Goal: Task Accomplishment & Management: Complete application form

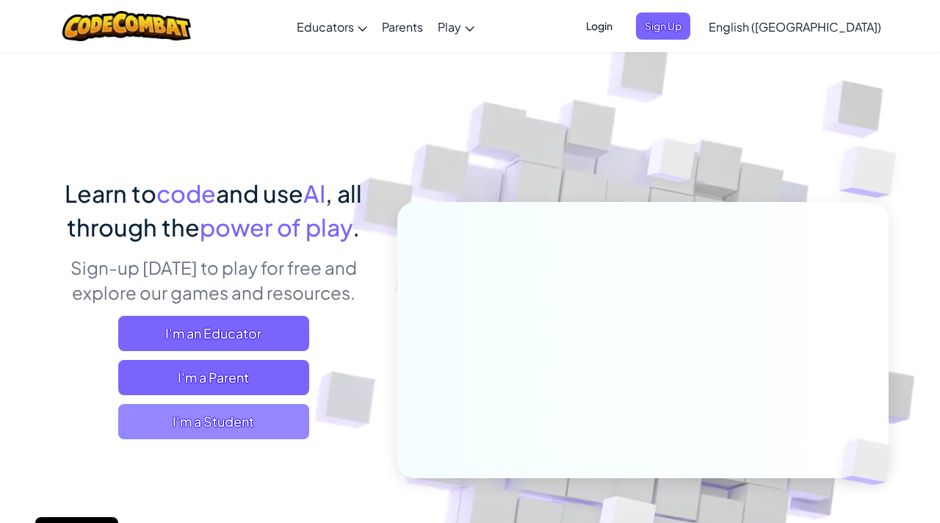
click at [190, 420] on span "I'm a Student" at bounding box center [213, 421] width 191 height 35
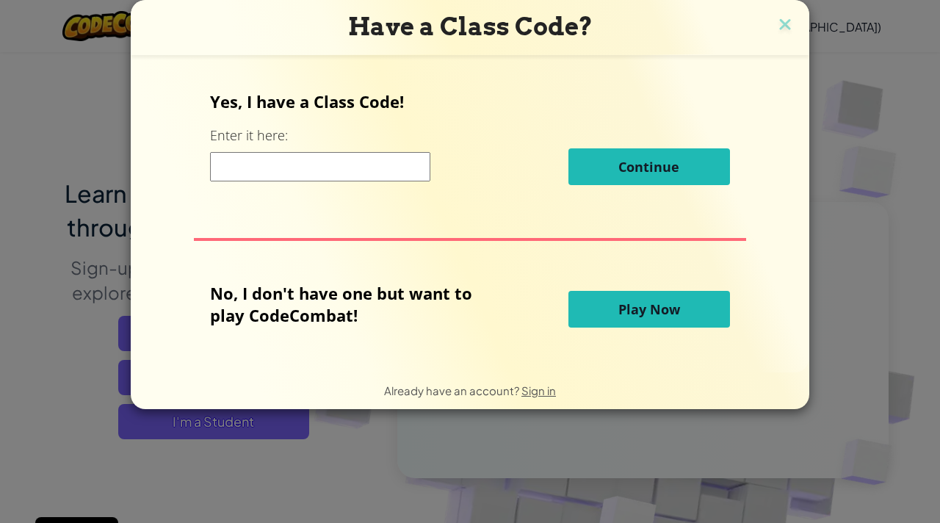
click at [579, 306] on button "Play Now" at bounding box center [650, 309] width 162 height 37
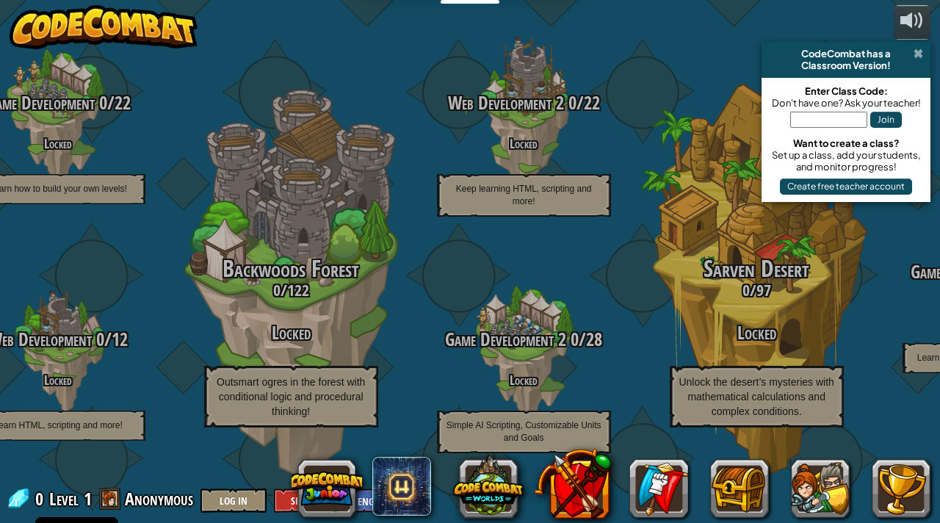
click at [917, 54] on span at bounding box center [919, 54] width 10 height 12
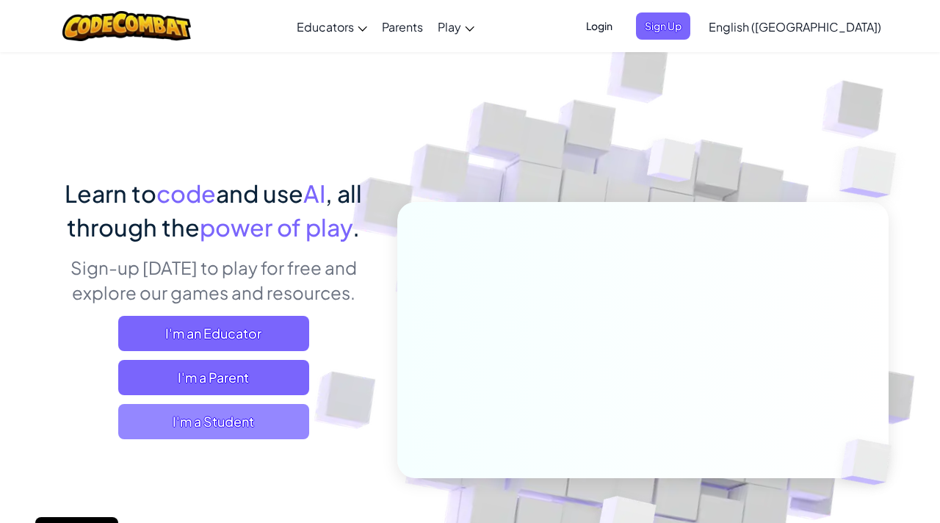
click at [250, 423] on span "I'm a Student" at bounding box center [213, 421] width 191 height 35
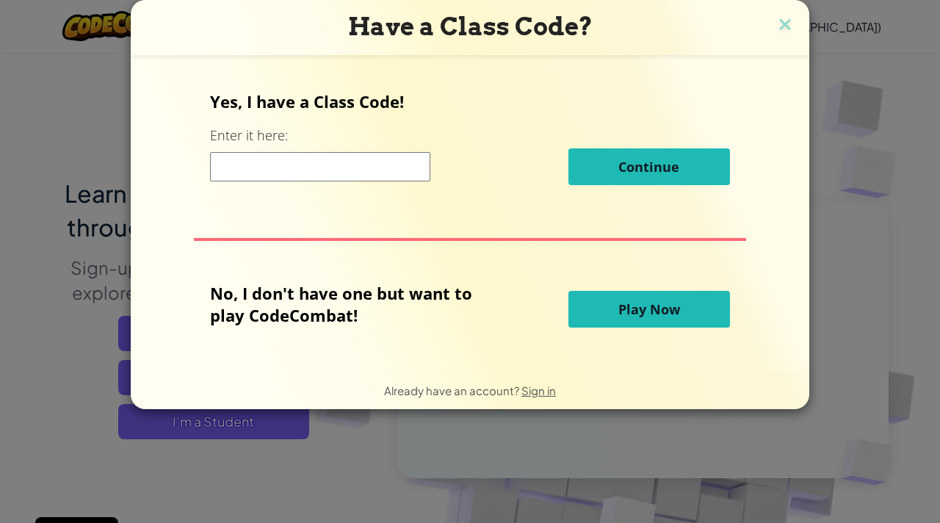
click at [690, 306] on button "Play Now" at bounding box center [650, 309] width 162 height 37
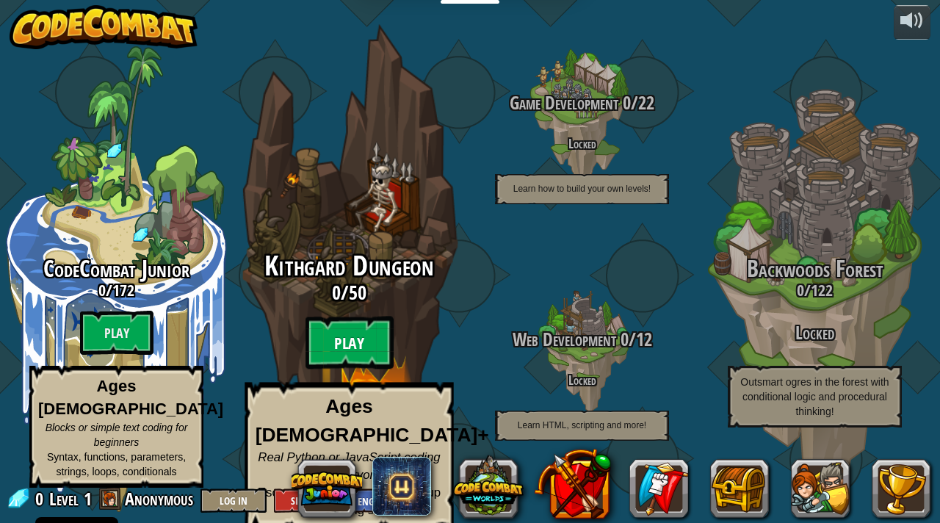
click at [336, 347] on btn "Play" at bounding box center [350, 343] width 88 height 53
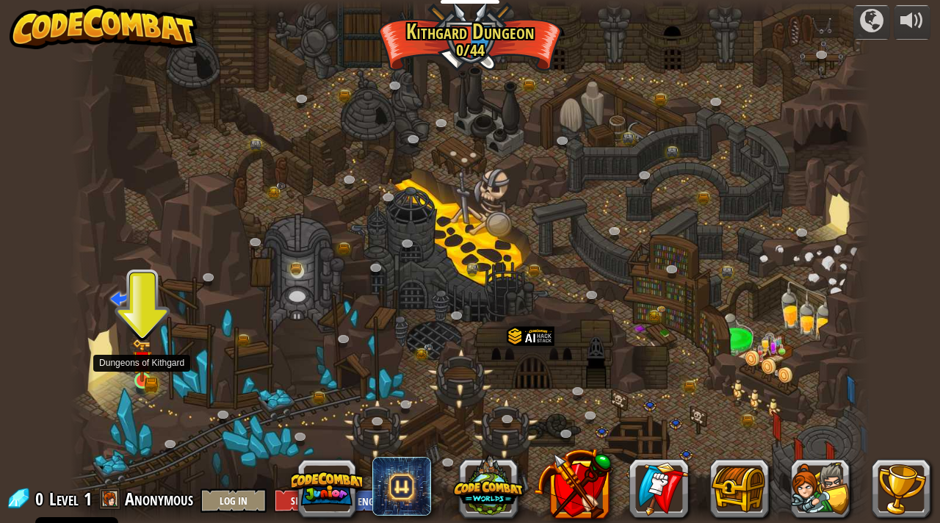
click at [144, 380] on img at bounding box center [142, 360] width 20 height 43
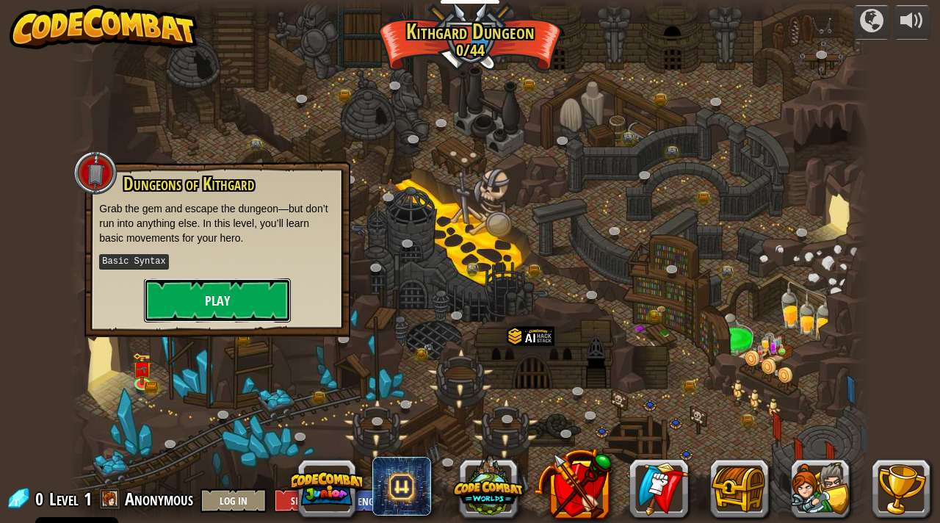
click at [191, 289] on button "Play" at bounding box center [217, 300] width 147 height 44
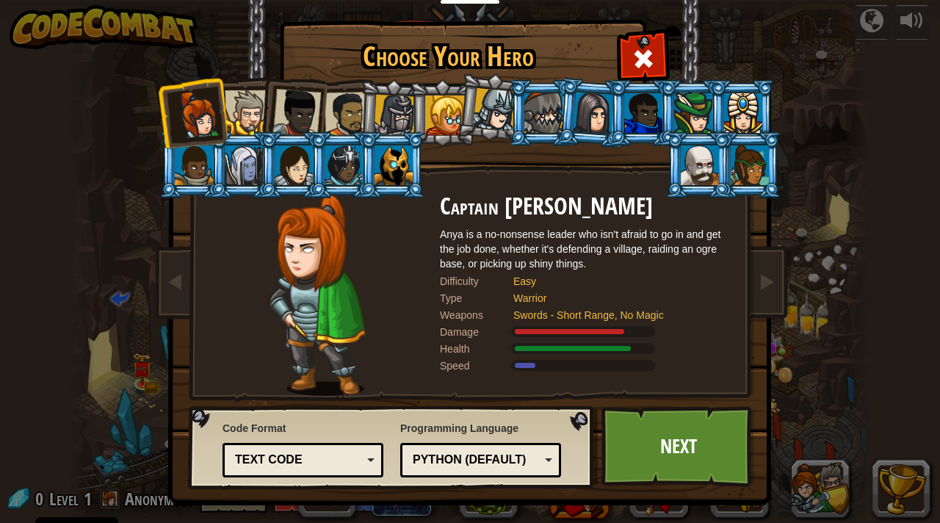
click at [239, 97] on div at bounding box center [247, 112] width 45 height 45
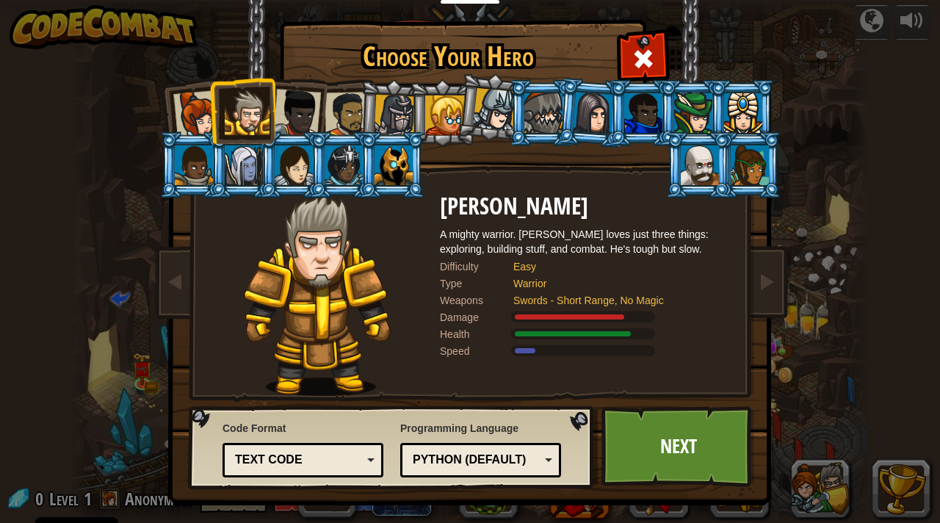
click at [286, 107] on div at bounding box center [297, 113] width 48 height 48
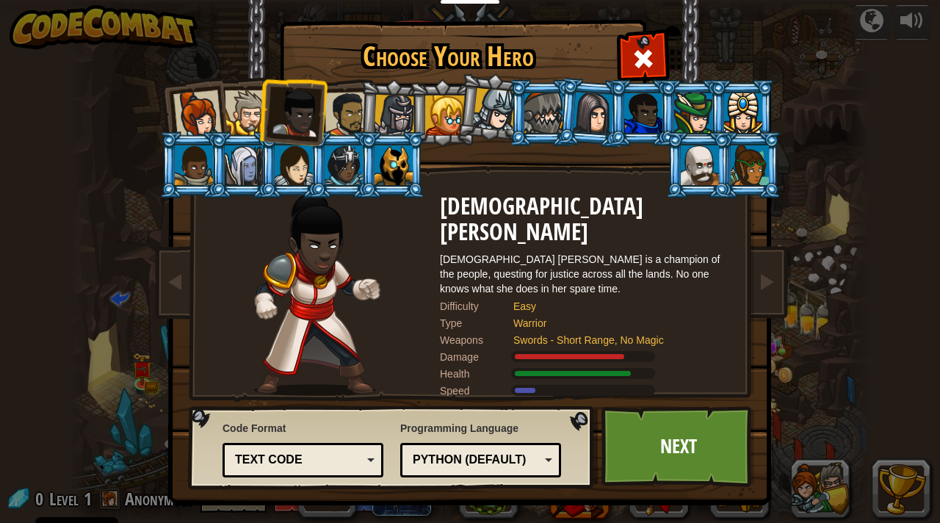
click at [348, 110] on div at bounding box center [348, 115] width 46 height 46
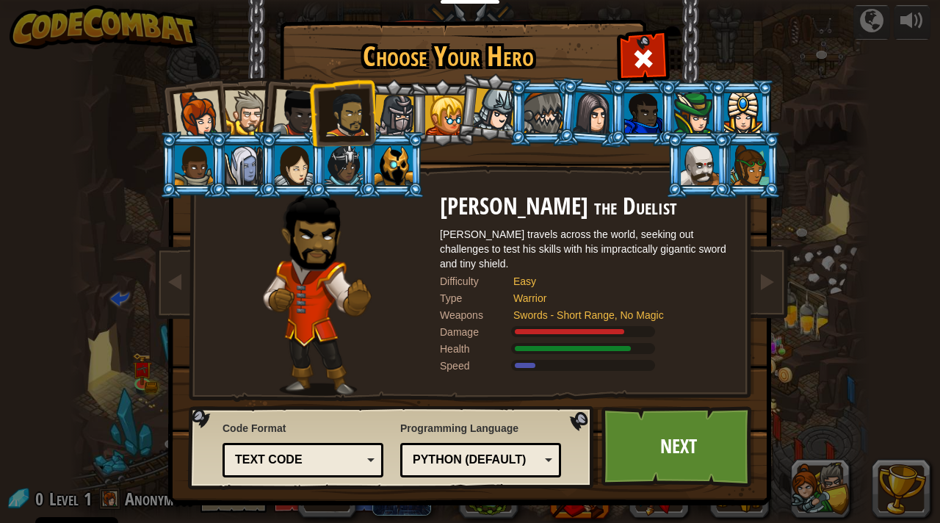
click at [402, 111] on div at bounding box center [395, 116] width 42 height 42
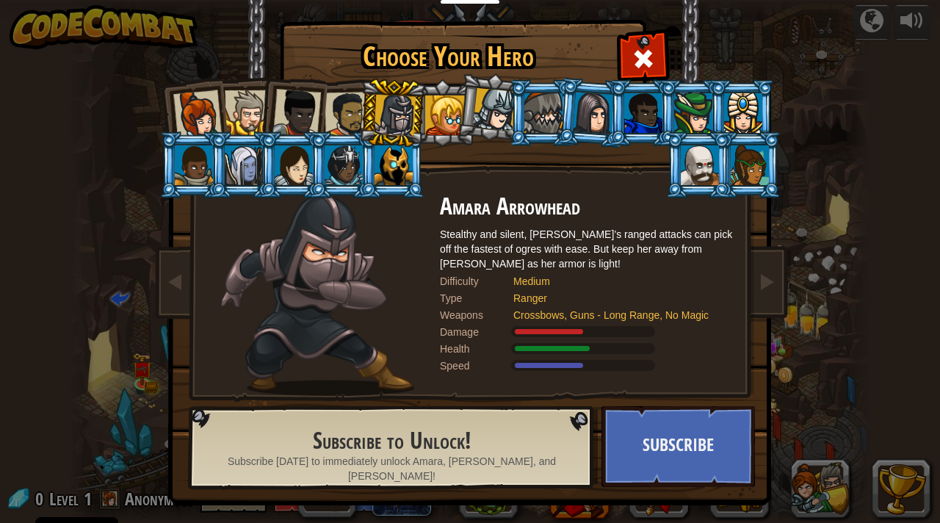
click at [442, 112] on div at bounding box center [445, 115] width 40 height 40
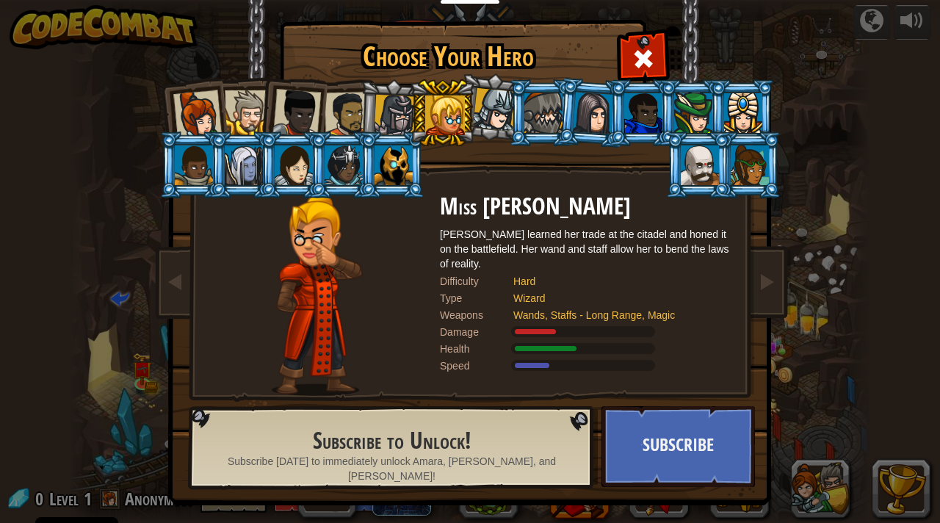
click at [489, 104] on div at bounding box center [494, 109] width 43 height 43
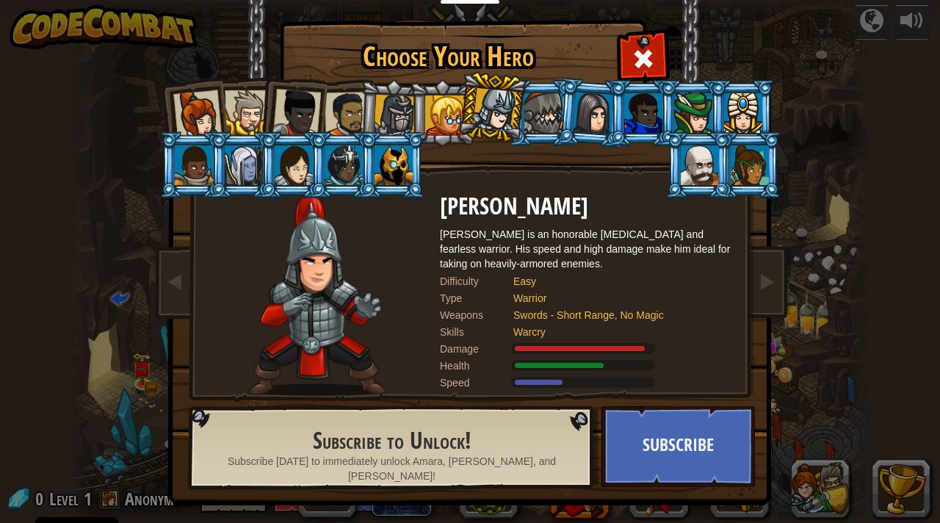
click at [538, 107] on div at bounding box center [543, 113] width 38 height 40
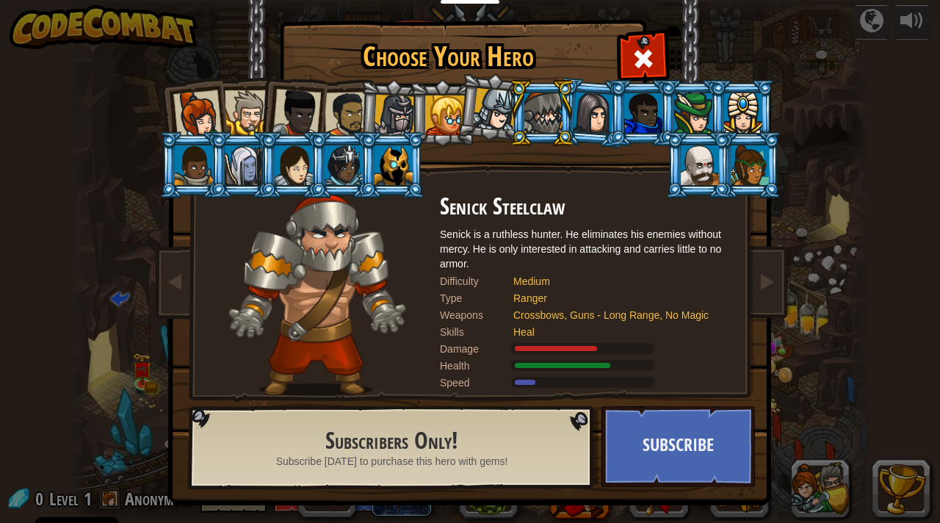
click at [596, 113] on div at bounding box center [593, 113] width 41 height 42
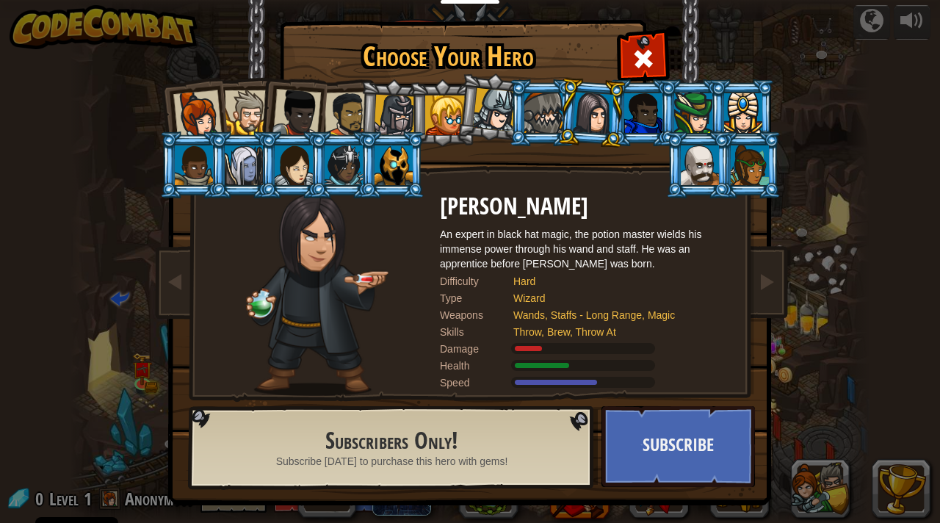
click at [656, 106] on div at bounding box center [643, 113] width 38 height 40
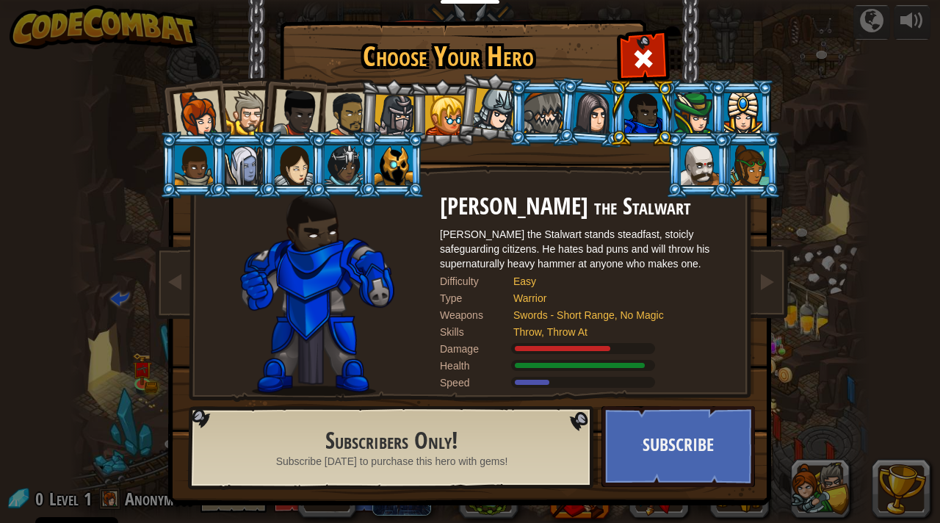
click at [691, 112] on div at bounding box center [693, 113] width 38 height 40
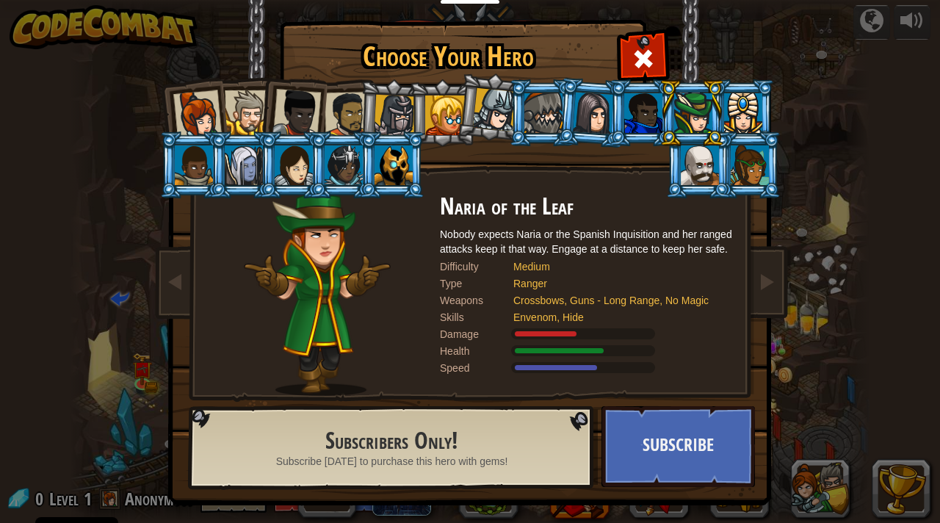
click at [738, 110] on div at bounding box center [743, 113] width 38 height 40
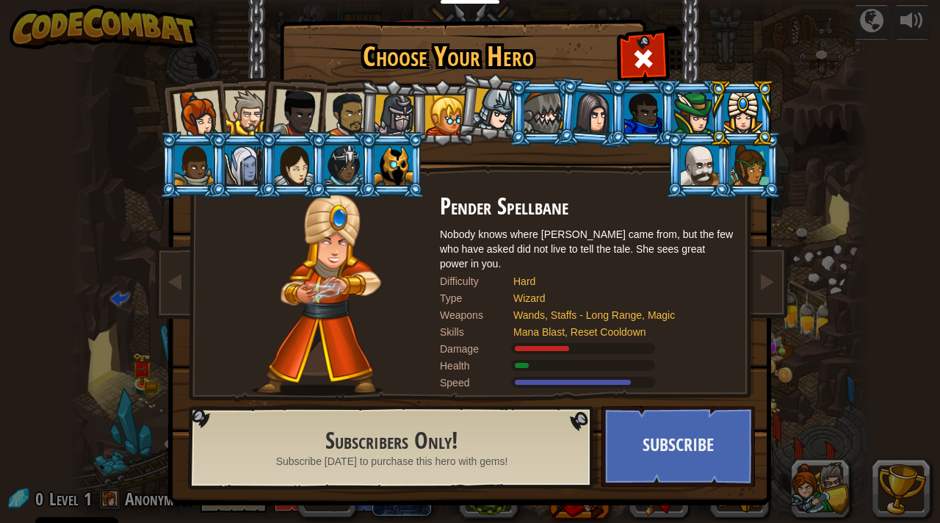
click at [767, 171] on div at bounding box center [750, 165] width 38 height 40
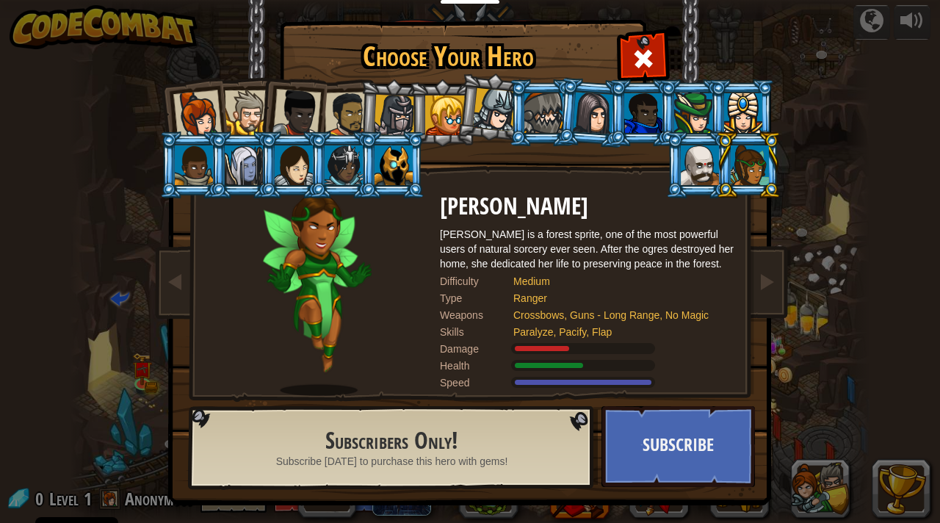
click at [707, 167] on div at bounding box center [700, 165] width 38 height 40
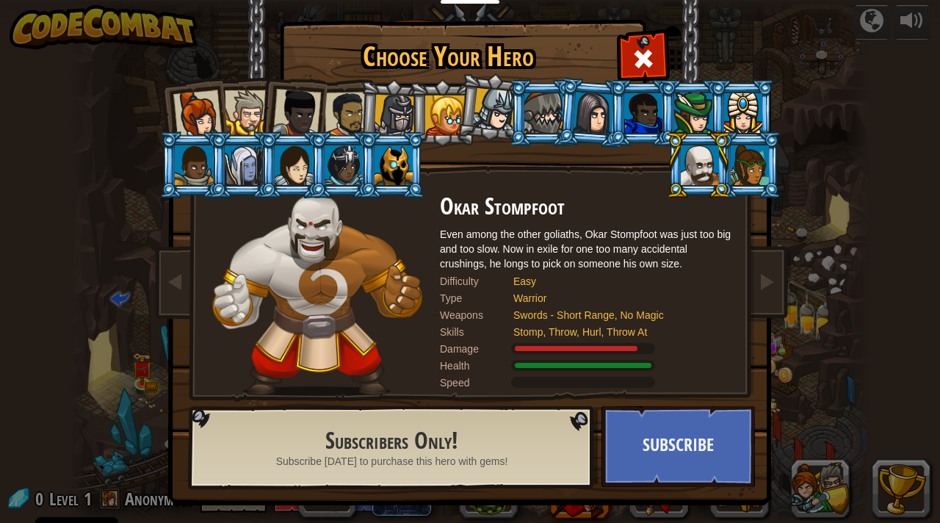
click at [201, 176] on div at bounding box center [194, 165] width 38 height 40
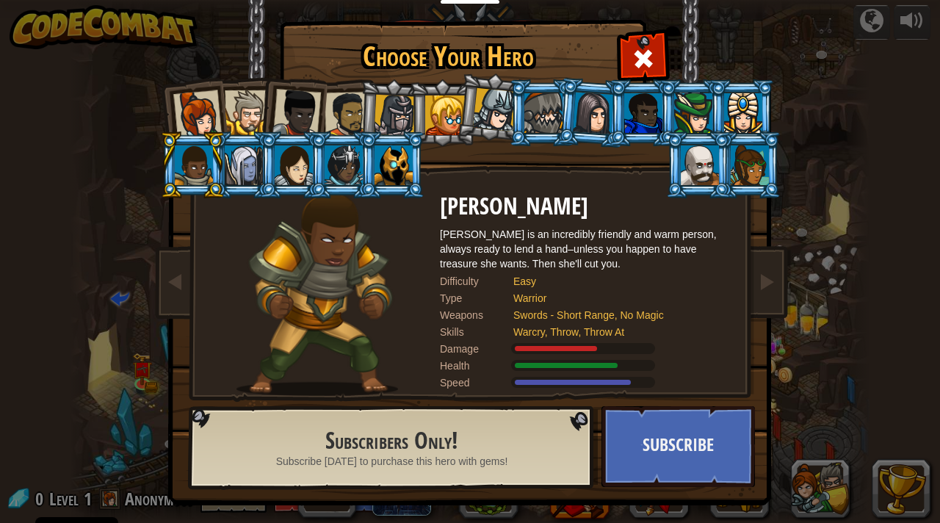
click at [247, 170] on div at bounding box center [244, 165] width 38 height 40
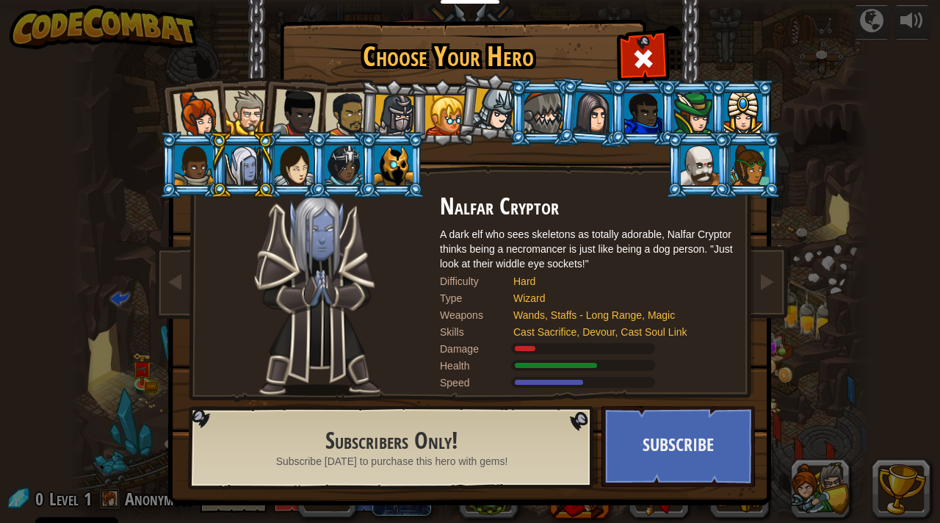
click at [306, 171] on div at bounding box center [294, 165] width 38 height 40
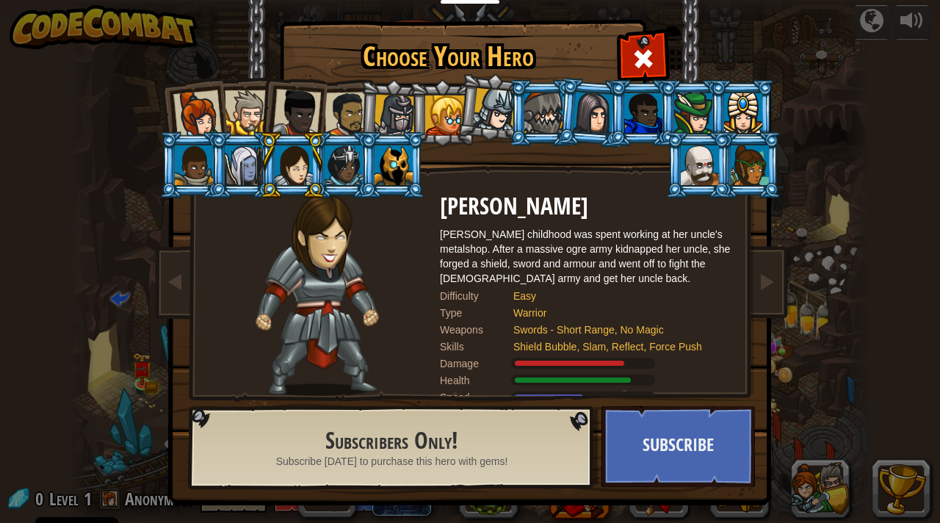
click at [345, 170] on div at bounding box center [344, 165] width 38 height 40
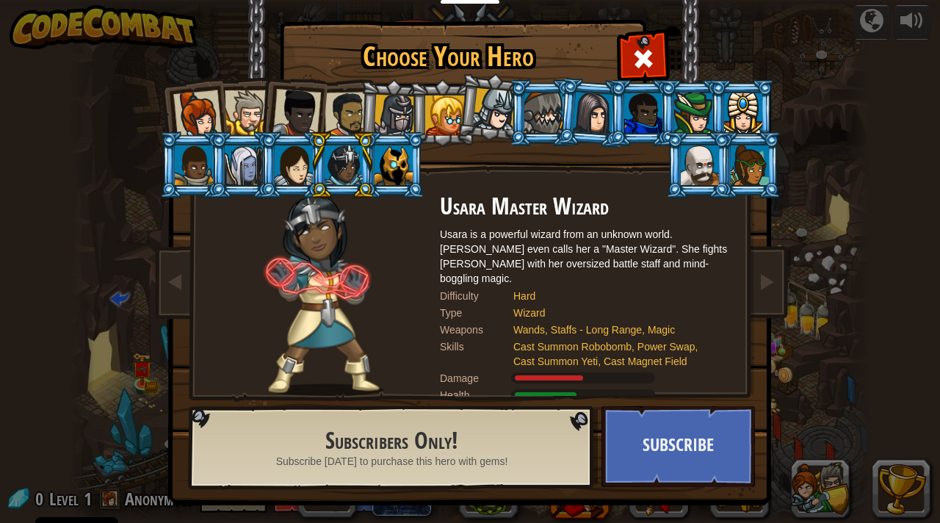
click at [390, 172] on div at bounding box center [394, 165] width 38 height 40
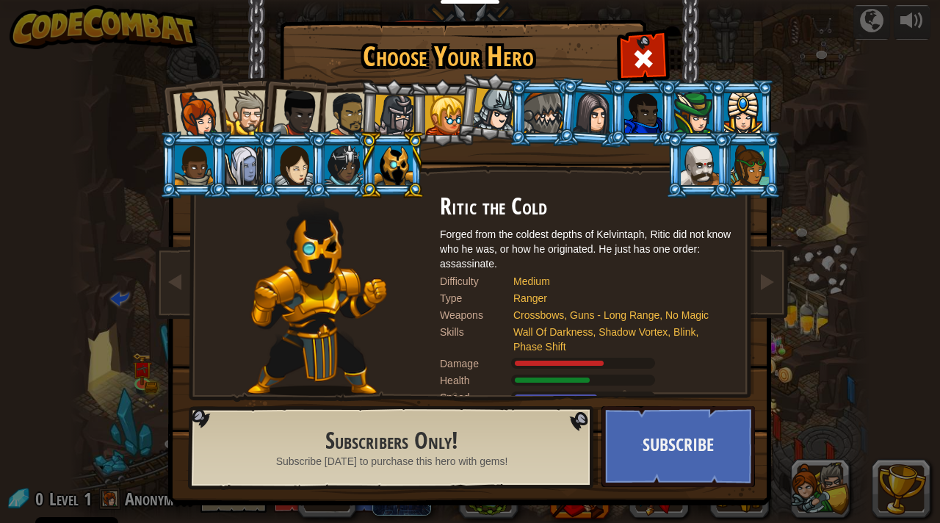
click at [340, 168] on div at bounding box center [344, 165] width 38 height 40
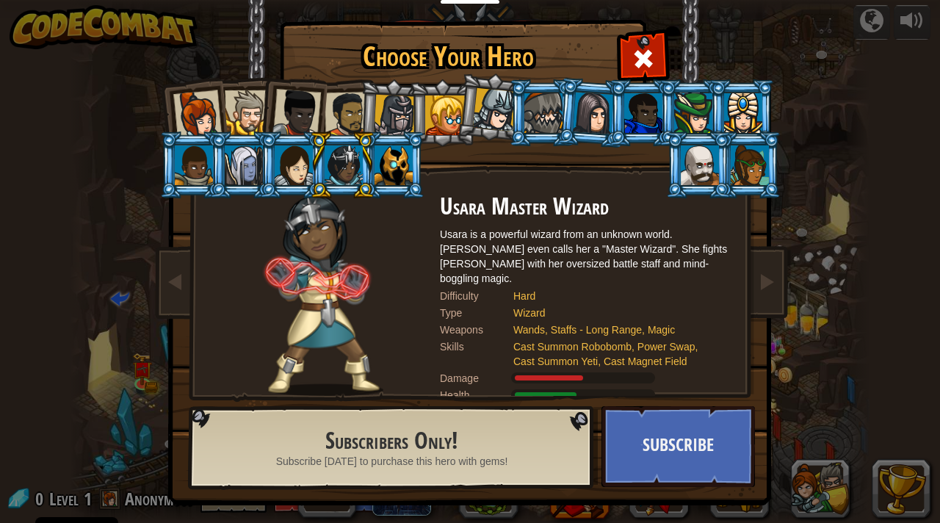
click at [751, 167] on div at bounding box center [750, 165] width 38 height 40
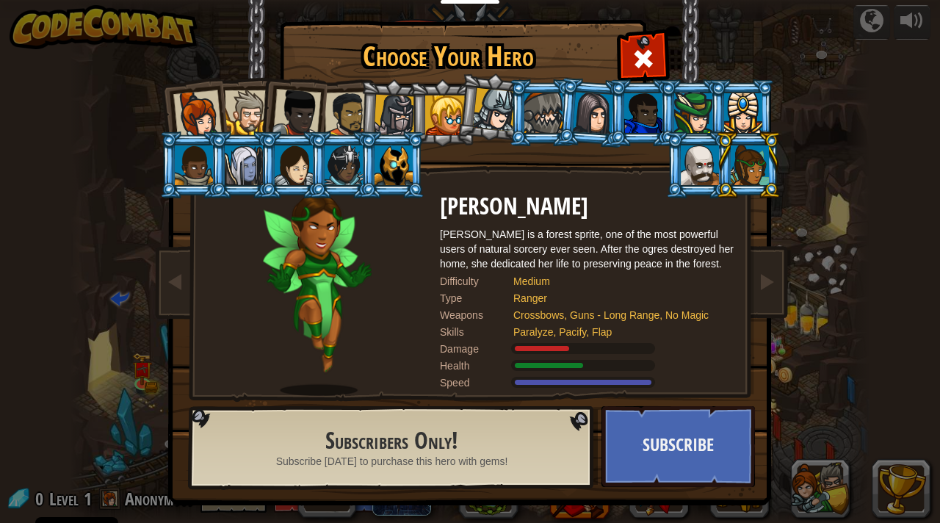
click at [382, 111] on div at bounding box center [395, 116] width 42 height 42
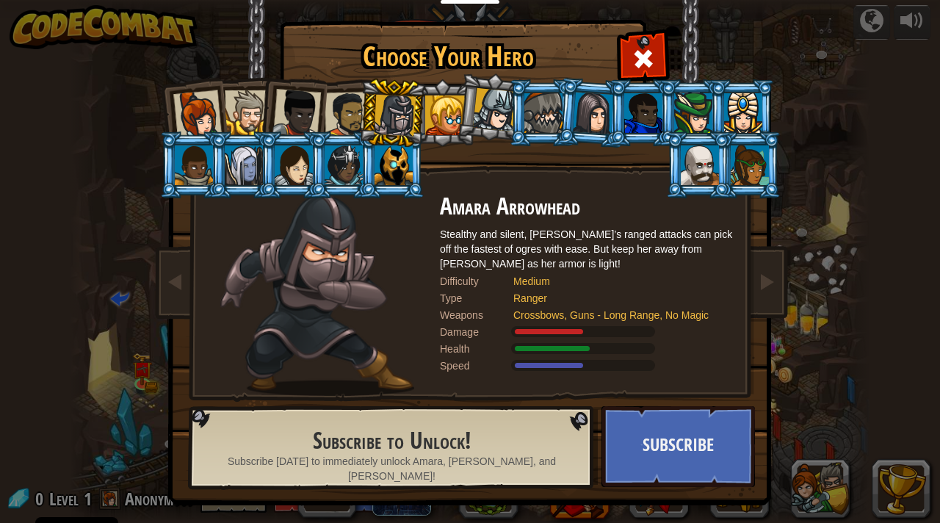
click at [213, 110] on div at bounding box center [197, 114] width 48 height 48
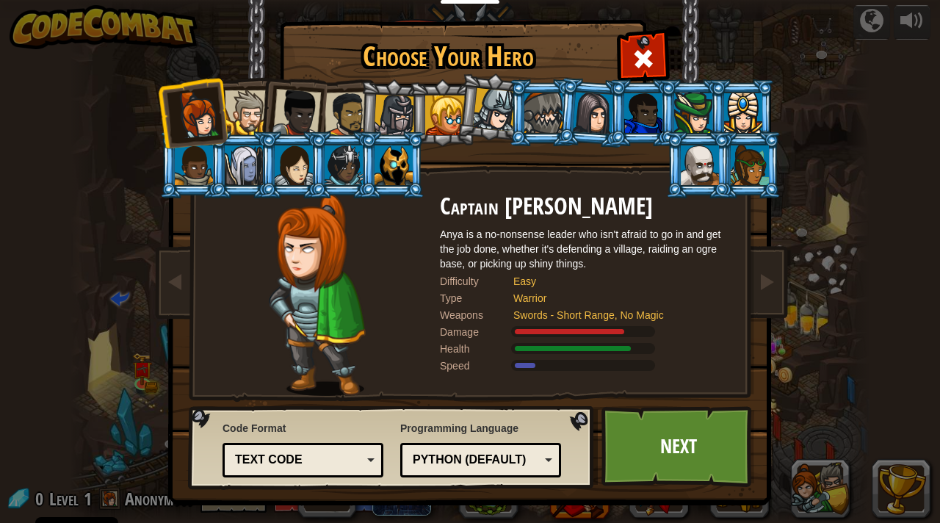
click at [215, 123] on div at bounding box center [197, 114] width 48 height 48
click at [237, 123] on div at bounding box center [247, 112] width 45 height 45
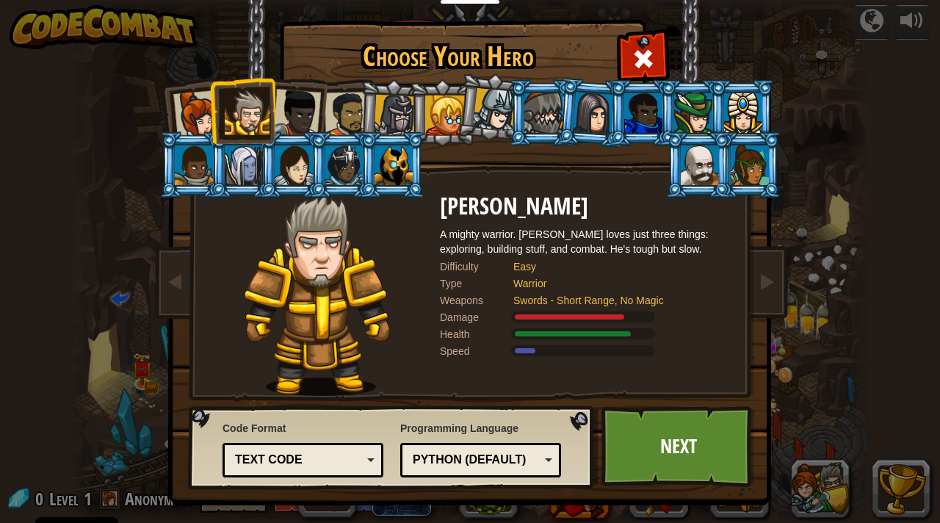
click at [302, 130] on div at bounding box center [297, 113] width 48 height 48
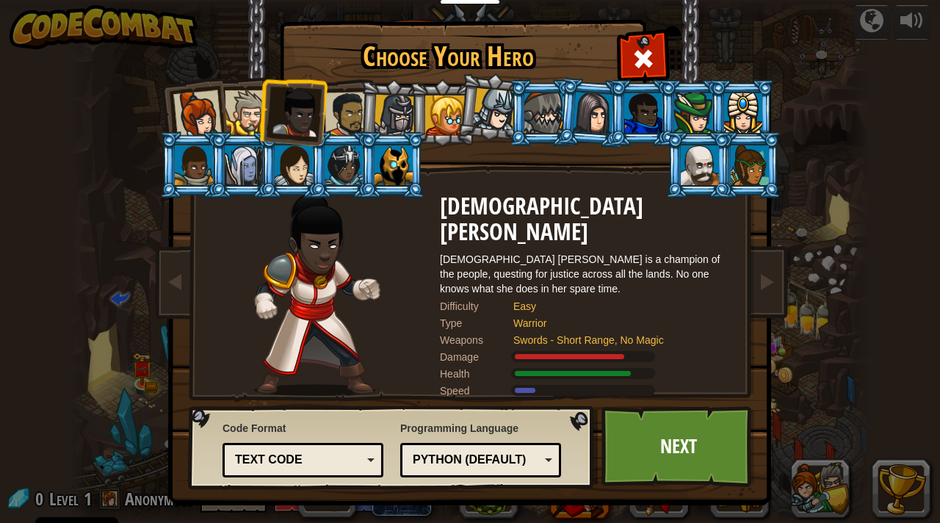
click at [353, 121] on div at bounding box center [348, 115] width 46 height 46
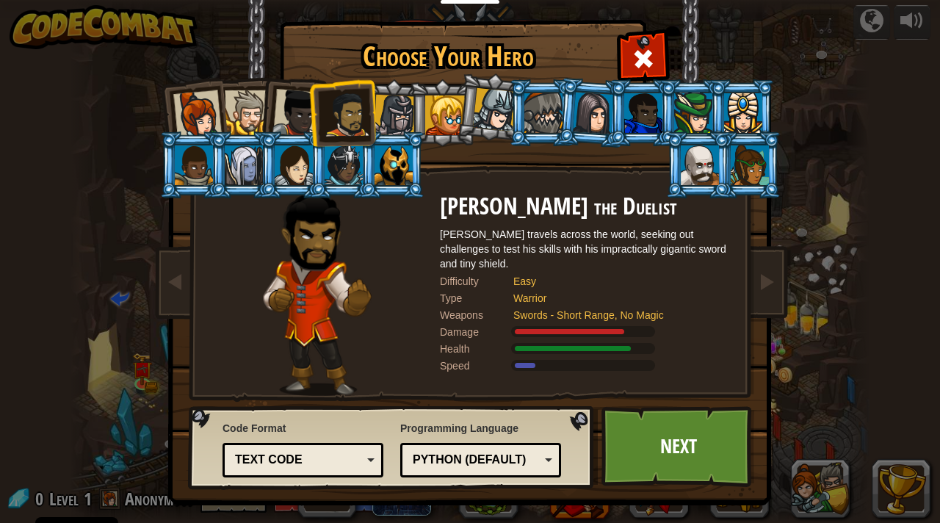
click at [226, 100] on div at bounding box center [247, 112] width 45 height 45
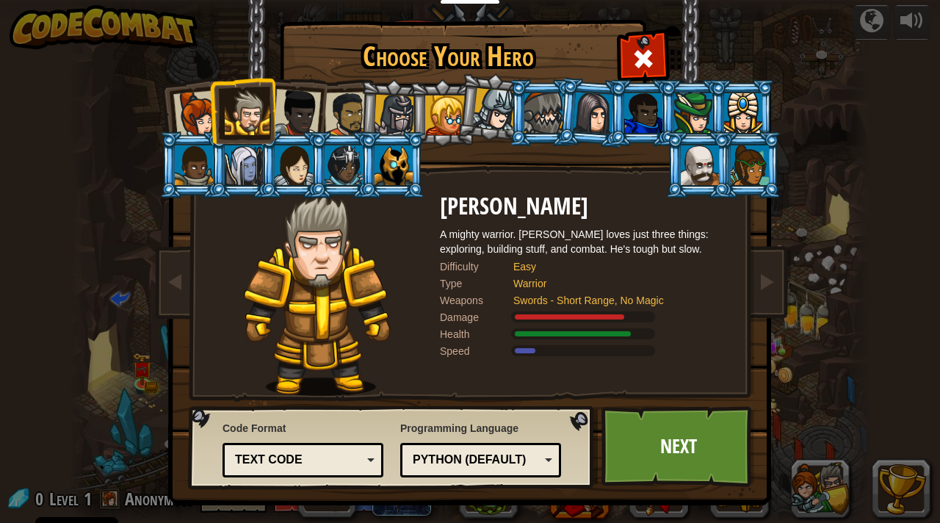
click at [208, 112] on div at bounding box center [197, 114] width 48 height 48
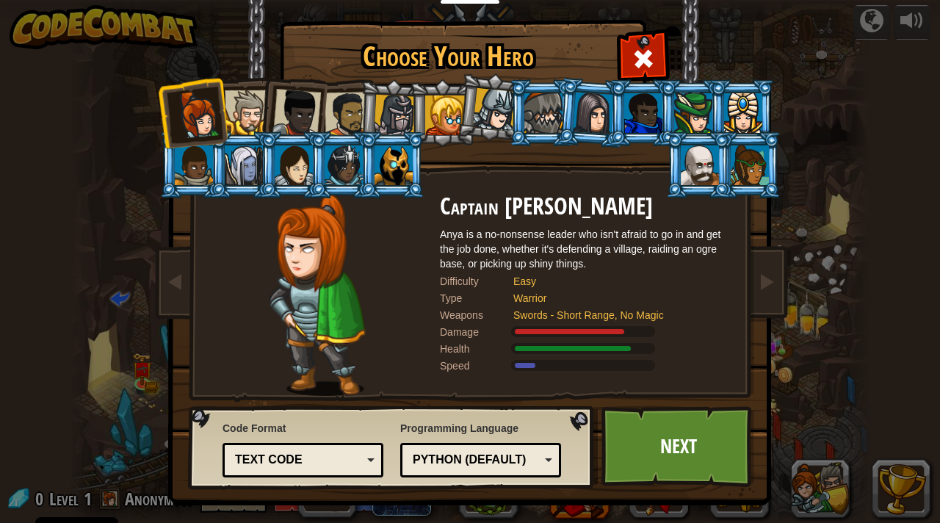
click at [300, 106] on div at bounding box center [297, 113] width 48 height 48
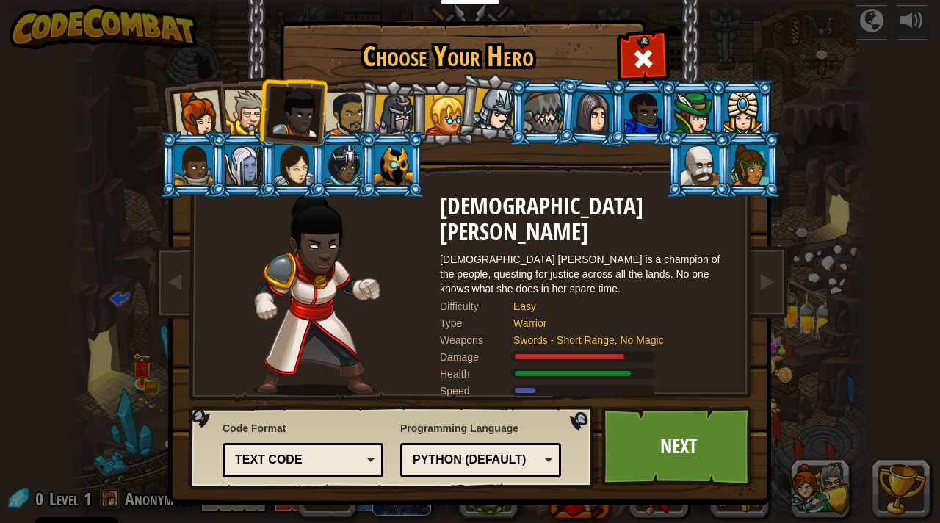
click at [250, 111] on div at bounding box center [247, 112] width 45 height 45
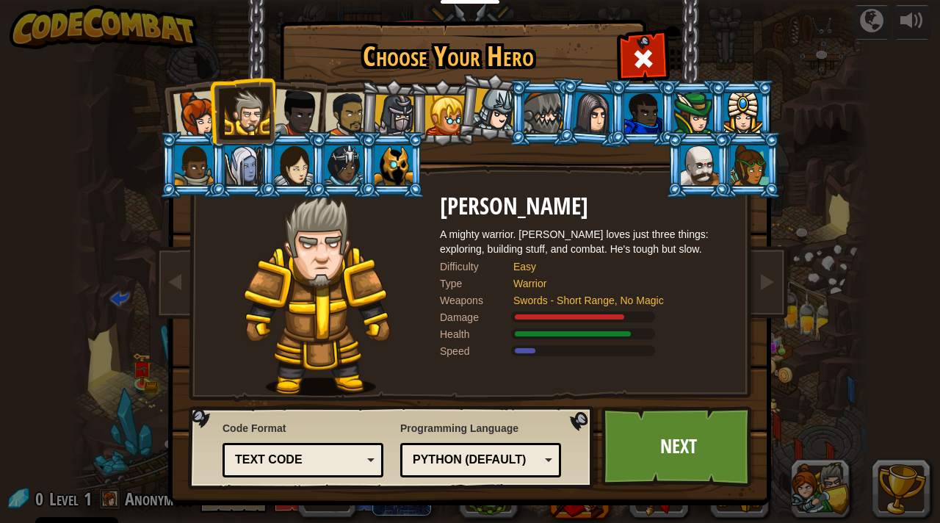
click at [338, 161] on div at bounding box center [344, 165] width 38 height 40
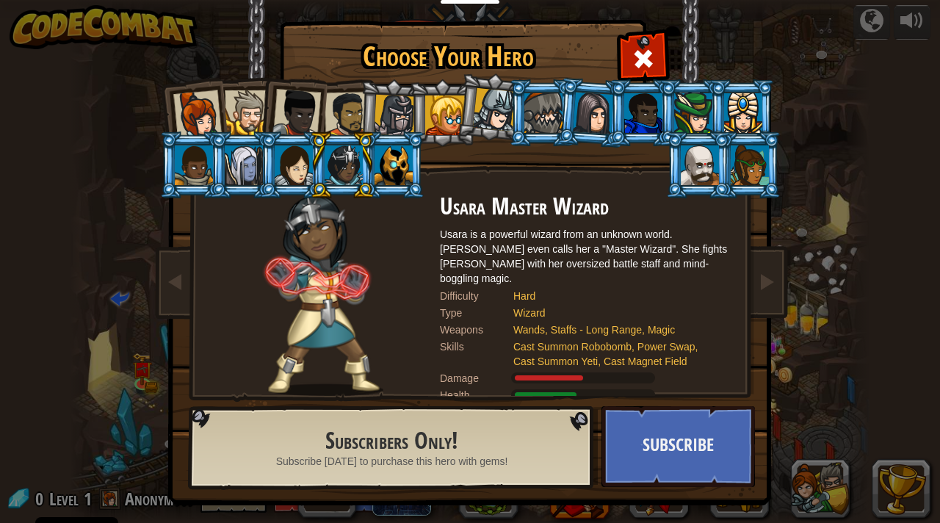
scroll to position [4, 0]
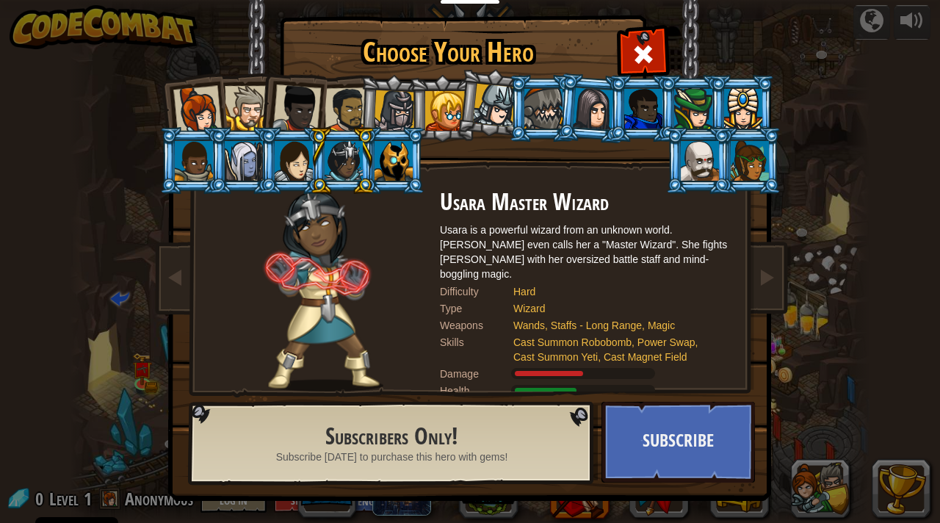
click at [184, 110] on div at bounding box center [197, 110] width 48 height 48
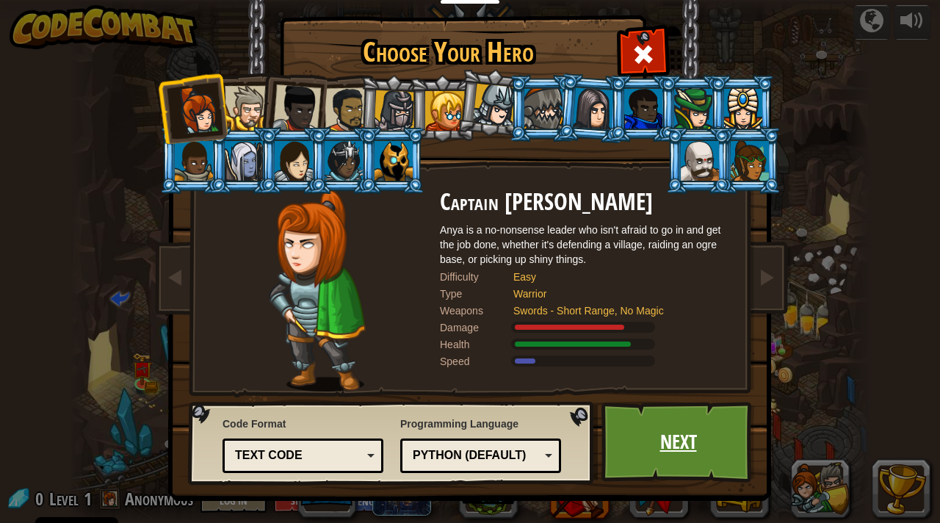
click at [635, 433] on link "Next" at bounding box center [679, 442] width 154 height 81
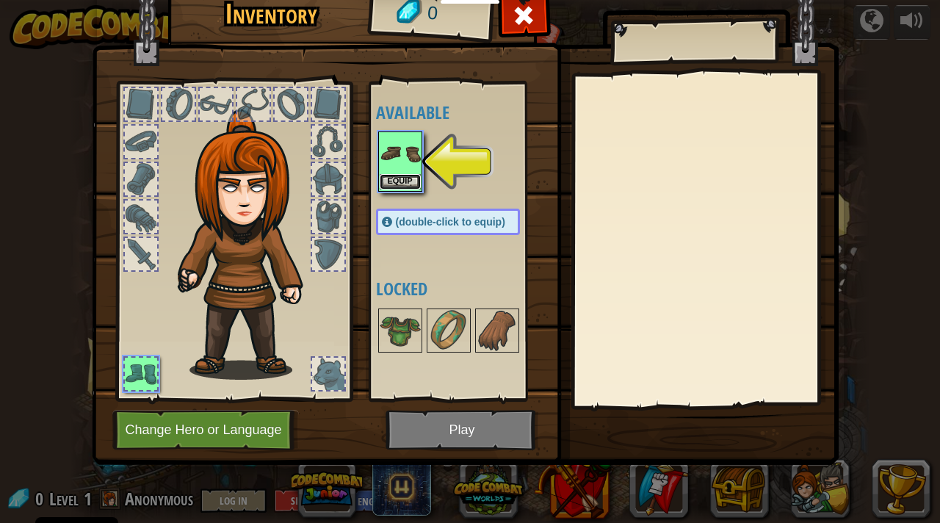
click at [408, 178] on button "Equip" at bounding box center [400, 181] width 41 height 15
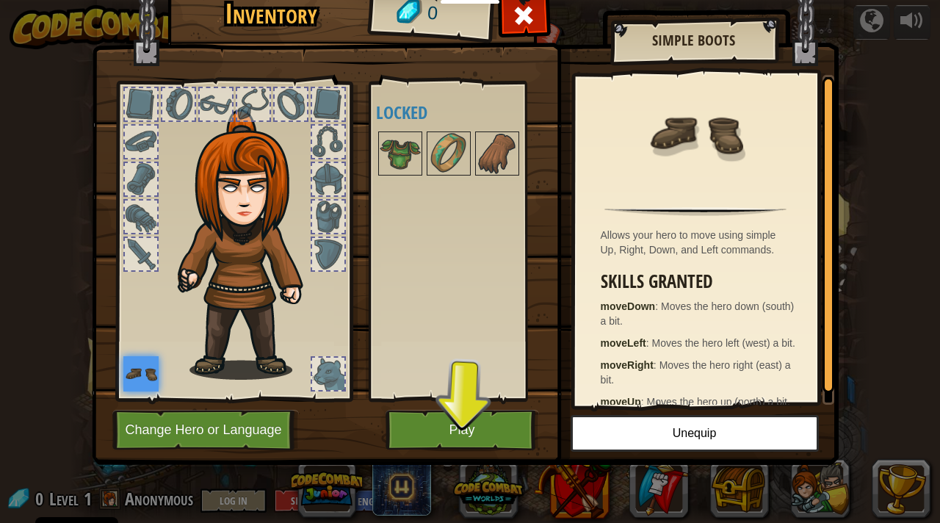
click at [144, 369] on img at bounding box center [140, 373] width 35 height 35
click at [419, 151] on img at bounding box center [400, 153] width 41 height 41
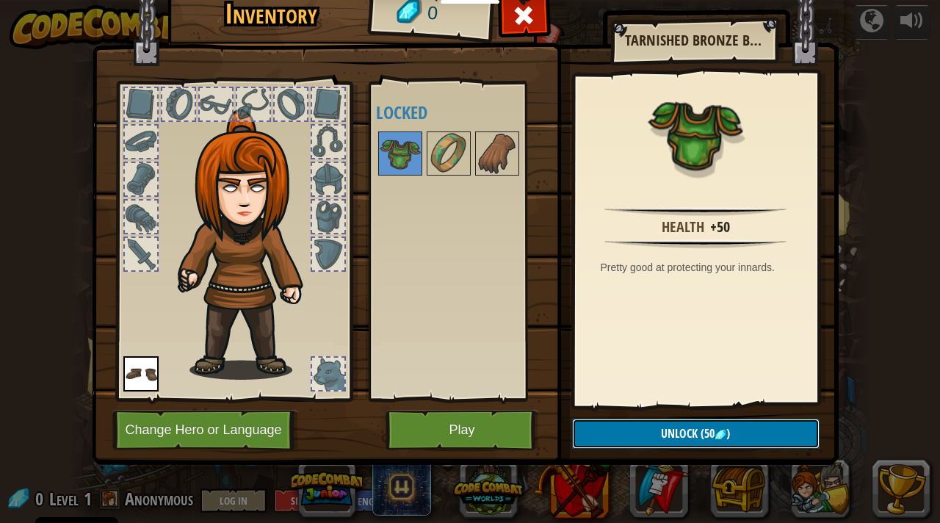
click at [666, 426] on span "Unlock" at bounding box center [679, 433] width 37 height 16
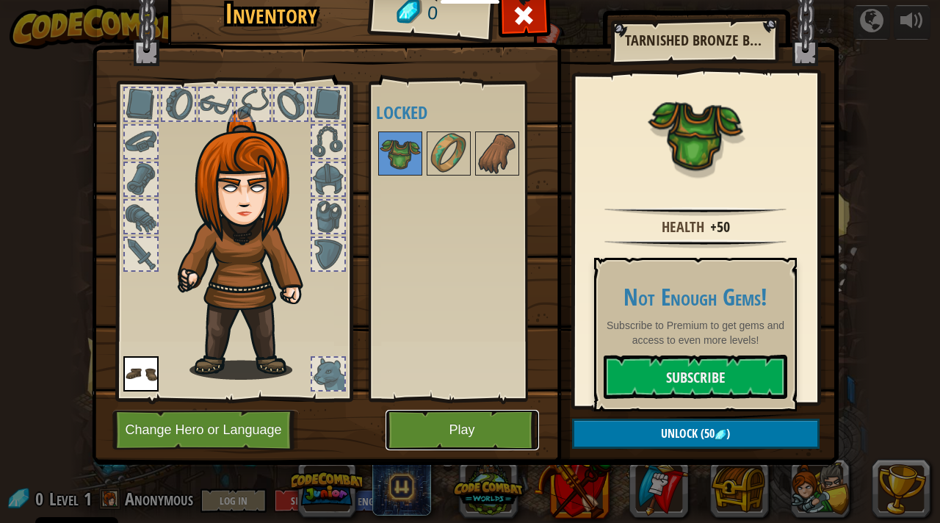
click at [502, 435] on button "Play" at bounding box center [463, 430] width 154 height 40
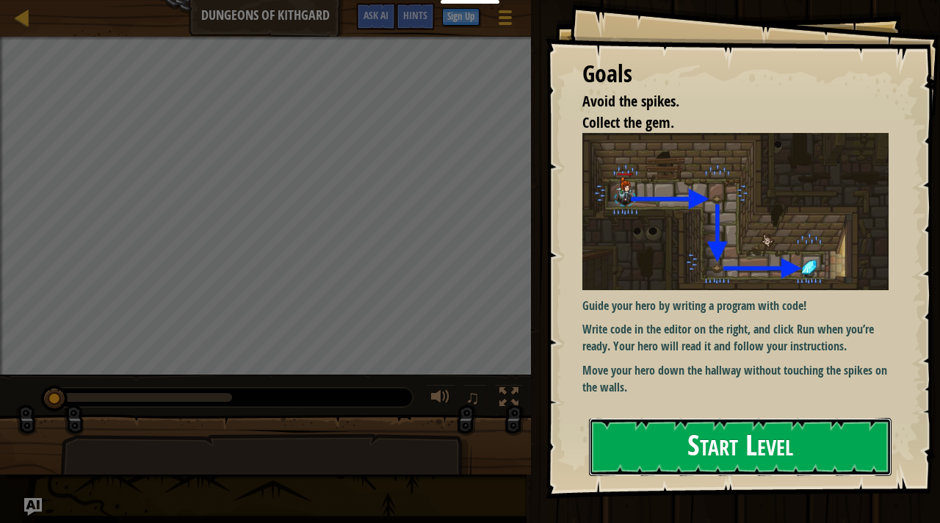
click at [616, 452] on button "Start Level" at bounding box center [740, 447] width 303 height 58
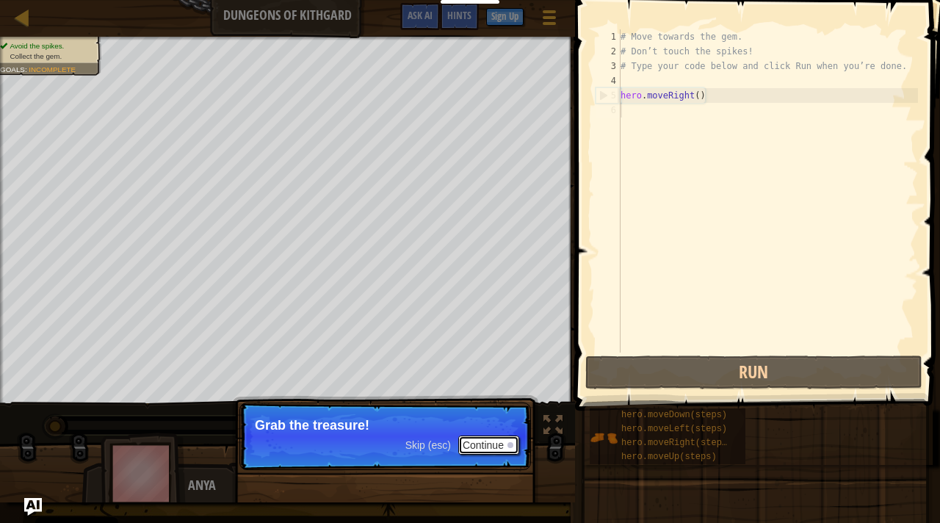
click at [497, 445] on button "Continue" at bounding box center [488, 445] width 61 height 19
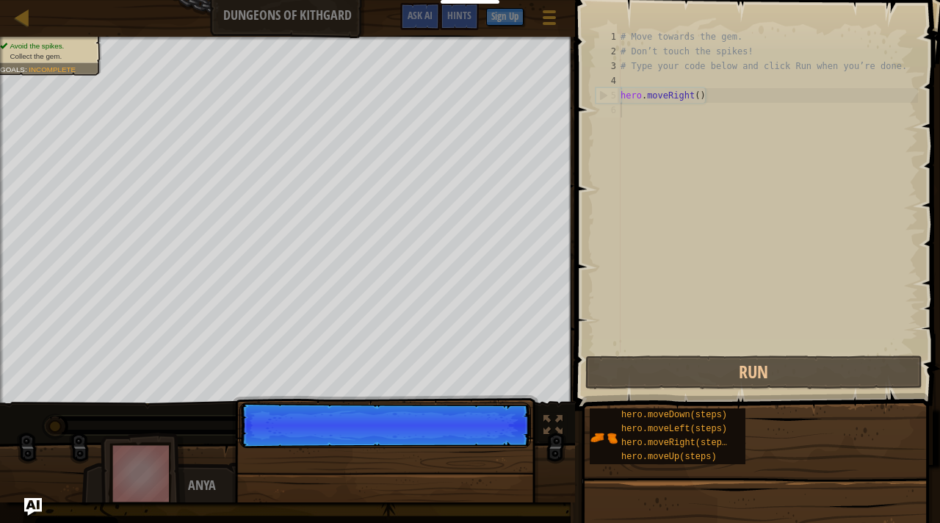
scroll to position [7, 0]
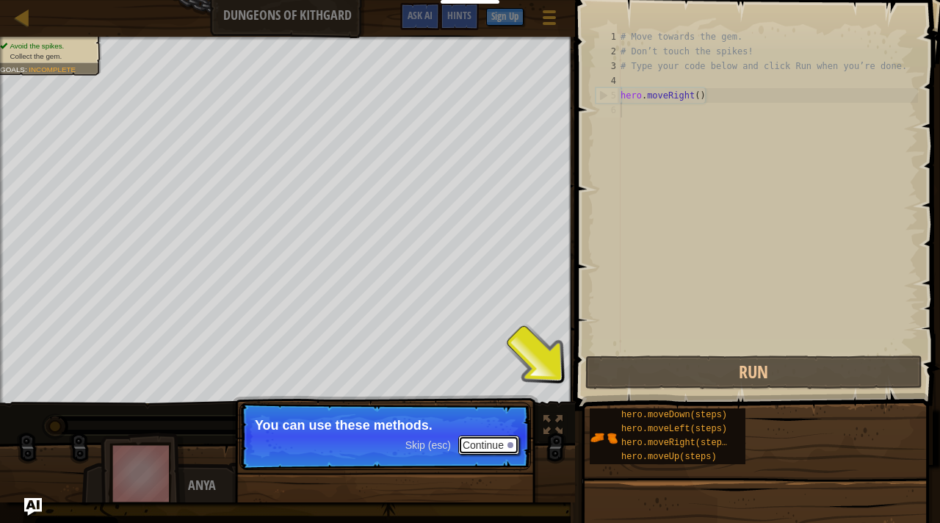
click at [512, 446] on div at bounding box center [511, 445] width 6 height 6
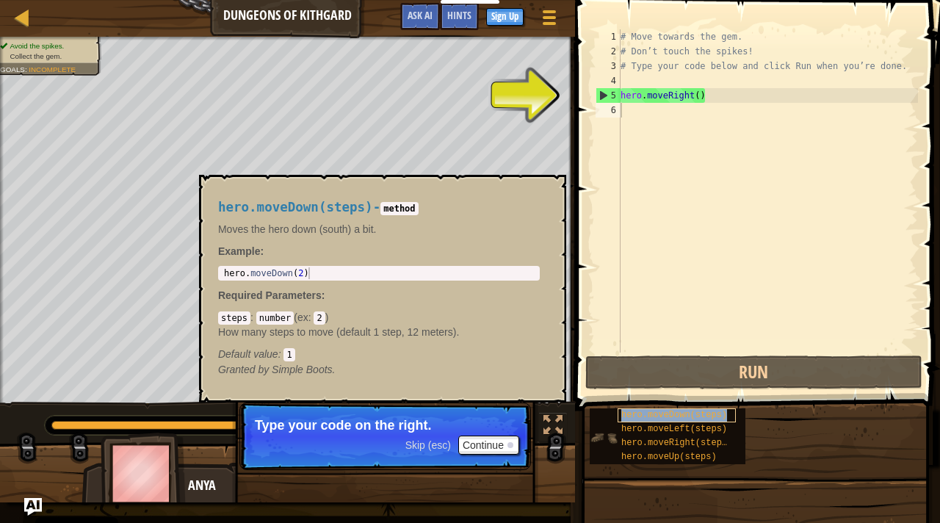
click at [674, 419] on span "hero.moveDown(steps)" at bounding box center [674, 415] width 106 height 10
click at [408, 361] on div "Default value : 1" at bounding box center [379, 354] width 322 height 15
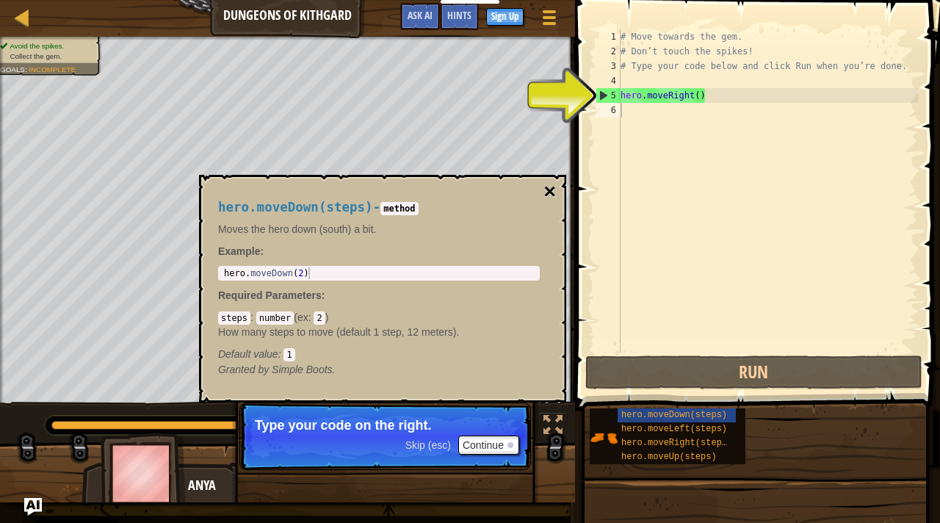
click at [549, 194] on button "×" at bounding box center [550, 191] width 12 height 21
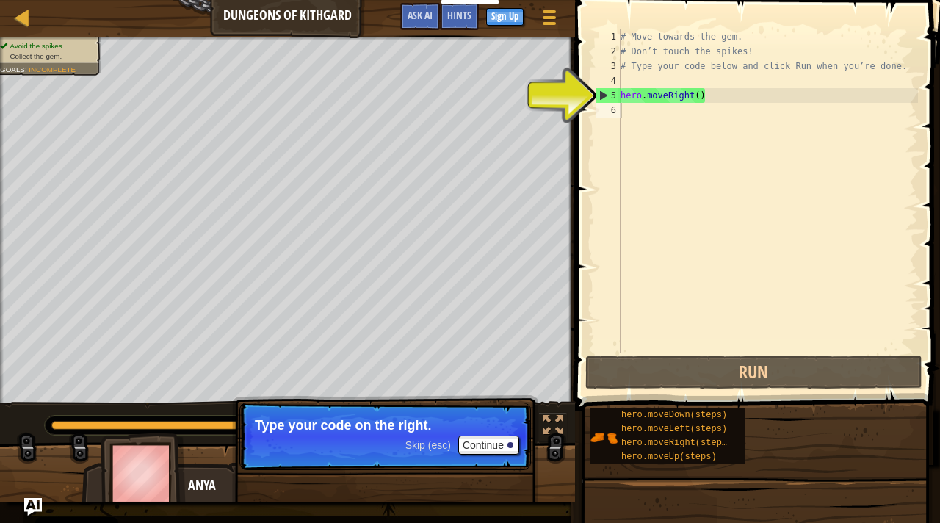
click at [635, 118] on div "# Move towards the gem. # Don’t touch the spikes! # Type your code below and cl…" at bounding box center [768, 205] width 300 height 353
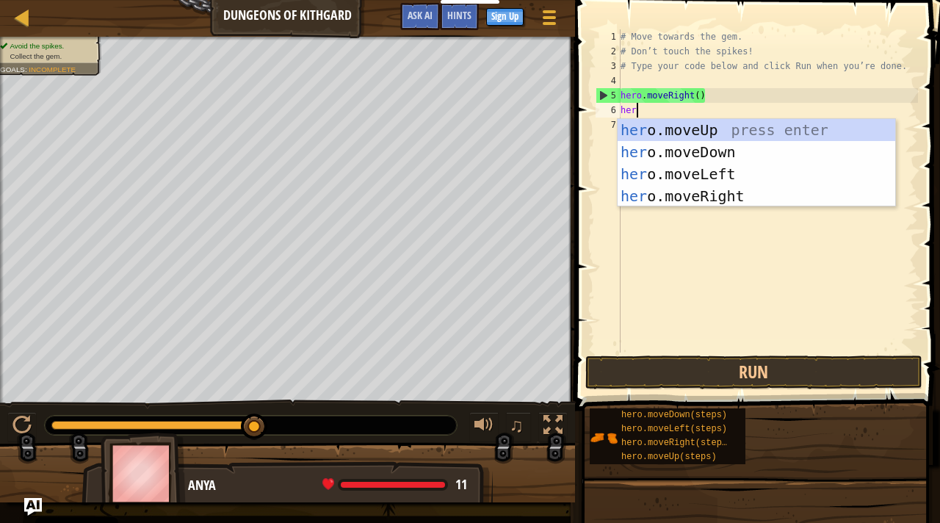
type textarea "her"
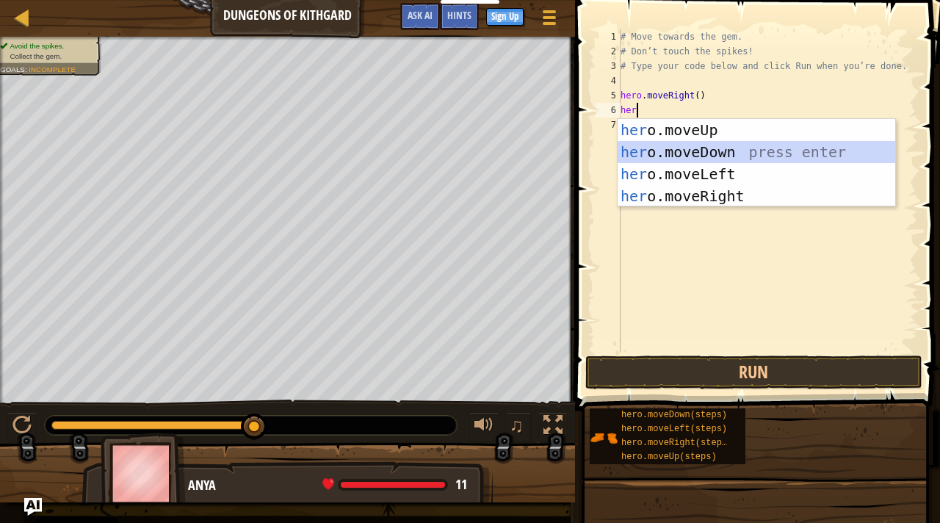
click at [666, 154] on div "her o.moveUp press enter her o.moveDown press enter her o.moveLeft press enter …" at bounding box center [757, 185] width 278 height 132
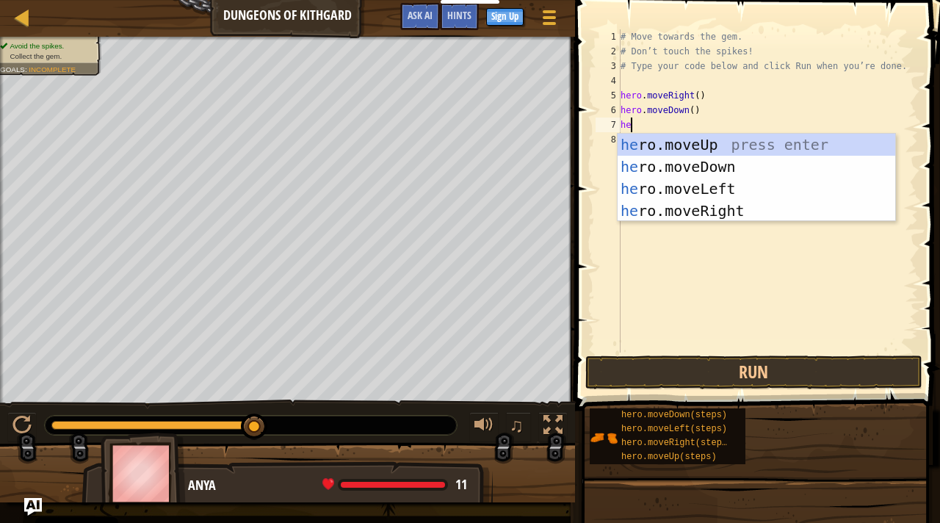
type textarea "her"
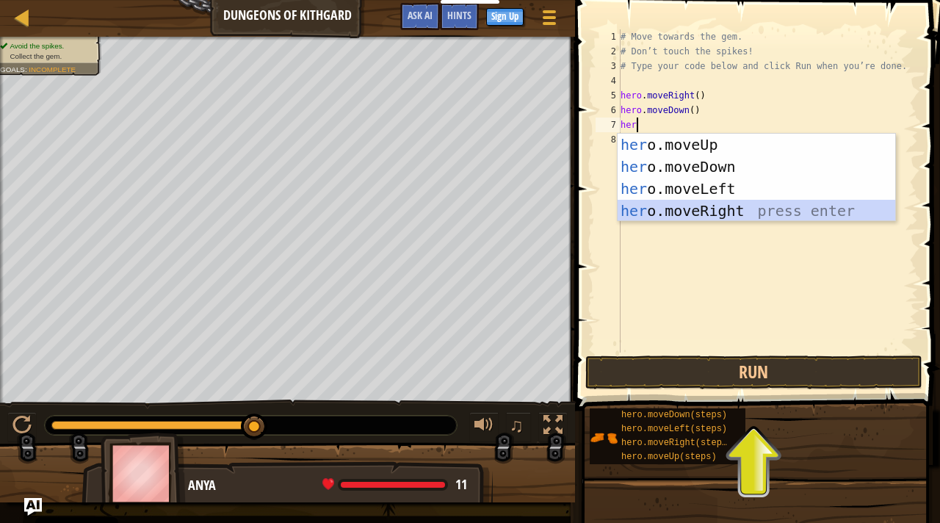
click at [699, 206] on div "her o.moveUp press enter her o.moveDown press enter her o.moveLeft press enter …" at bounding box center [757, 200] width 278 height 132
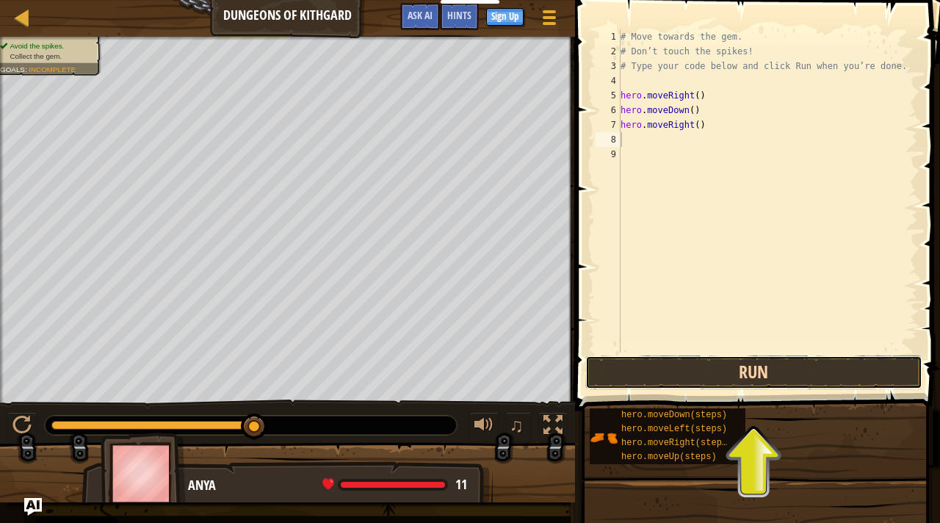
click at [692, 383] on button "Run" at bounding box center [753, 373] width 337 height 34
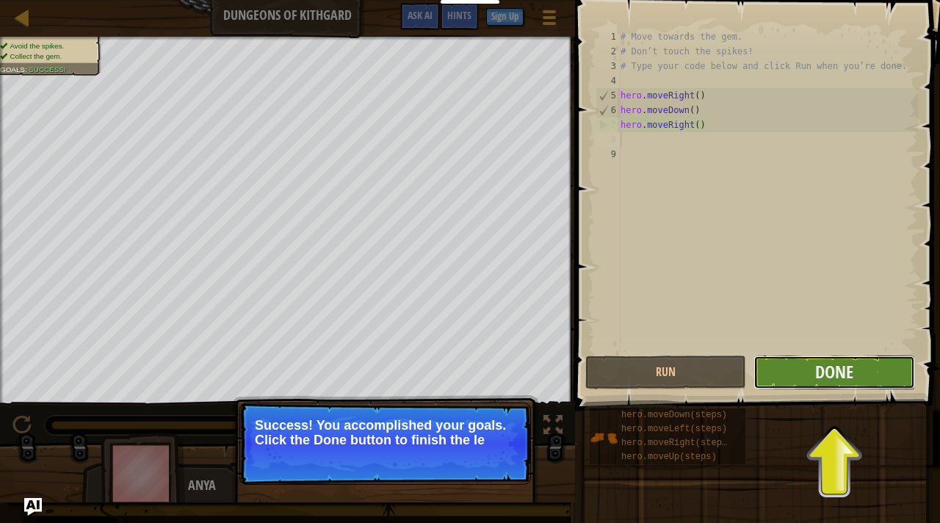
click at [814, 383] on button "Done" at bounding box center [834, 373] width 161 height 34
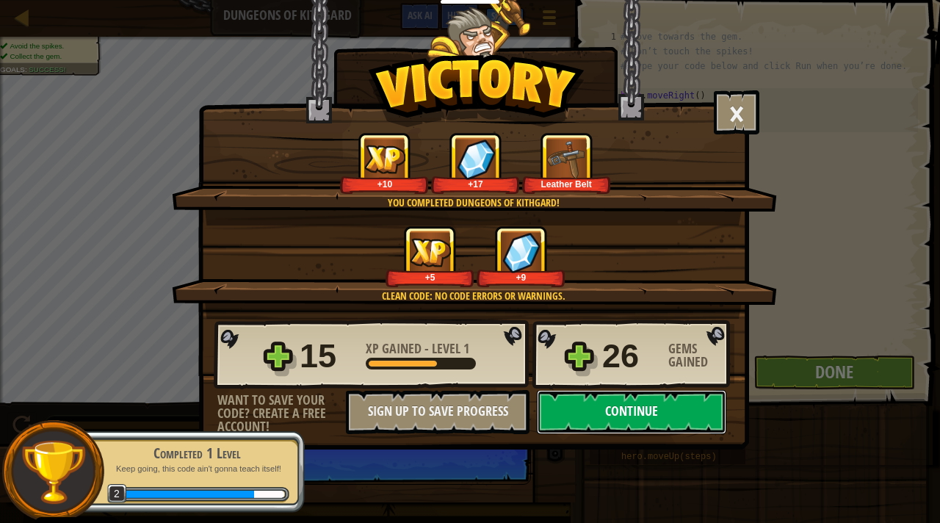
click at [622, 411] on button "Continue" at bounding box center [632, 412] width 190 height 44
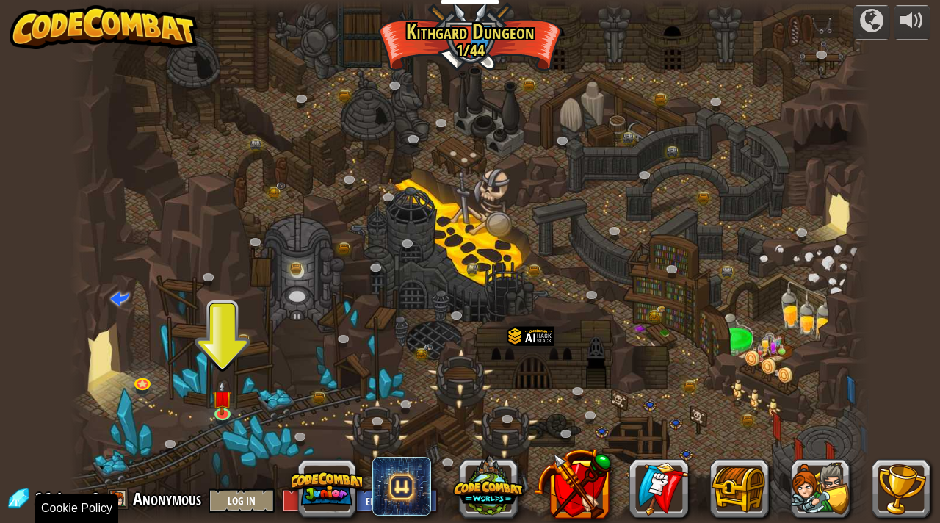
click at [140, 509] on span "Anonymous" at bounding box center [167, 499] width 68 height 24
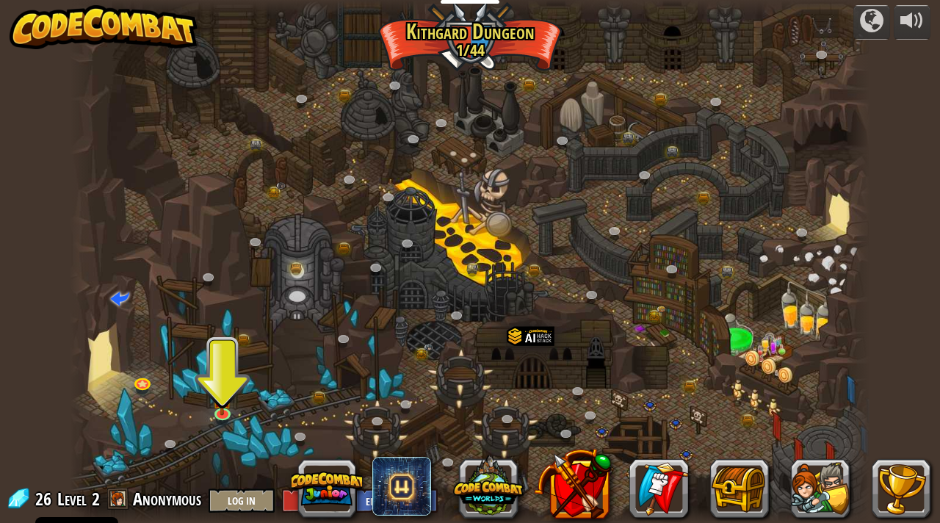
click at [123, 498] on span at bounding box center [118, 499] width 22 height 22
click at [223, 406] on img at bounding box center [222, 391] width 20 height 46
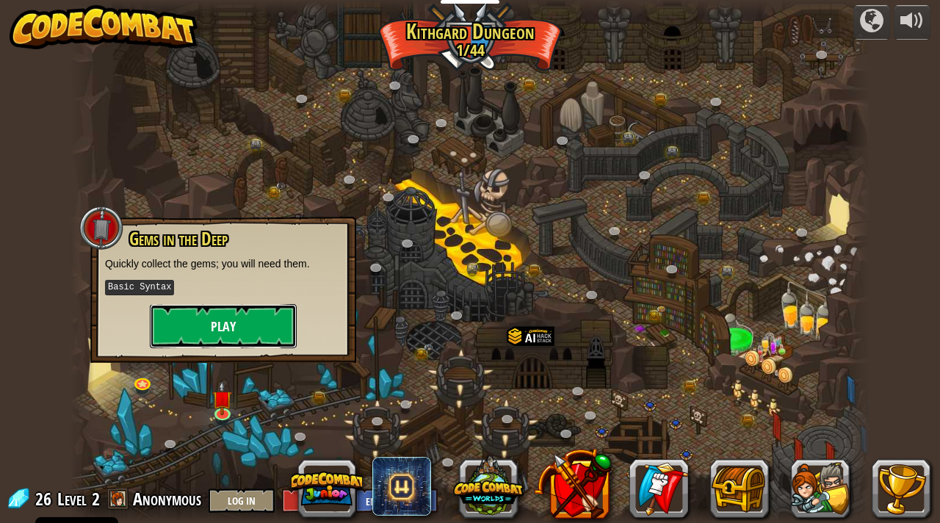
click at [237, 329] on button "Play" at bounding box center [223, 326] width 147 height 44
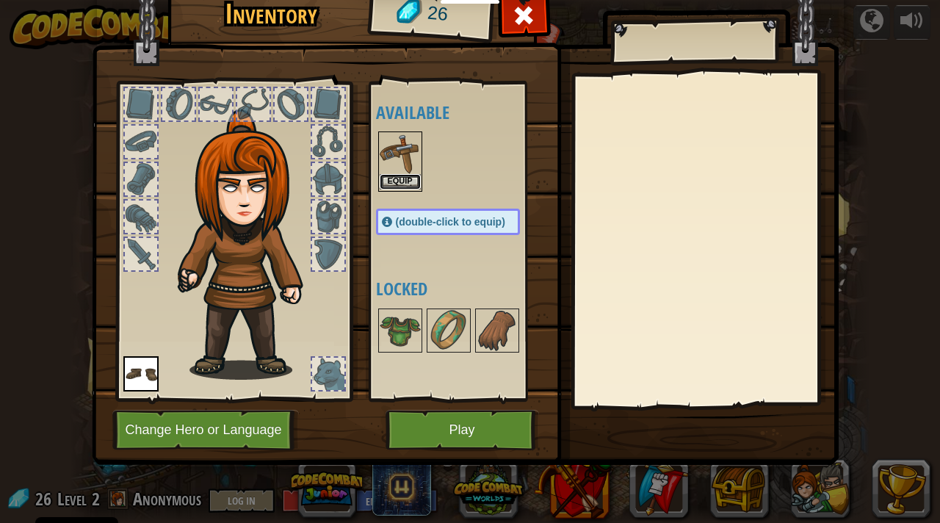
click at [397, 174] on button "Equip" at bounding box center [400, 181] width 41 height 15
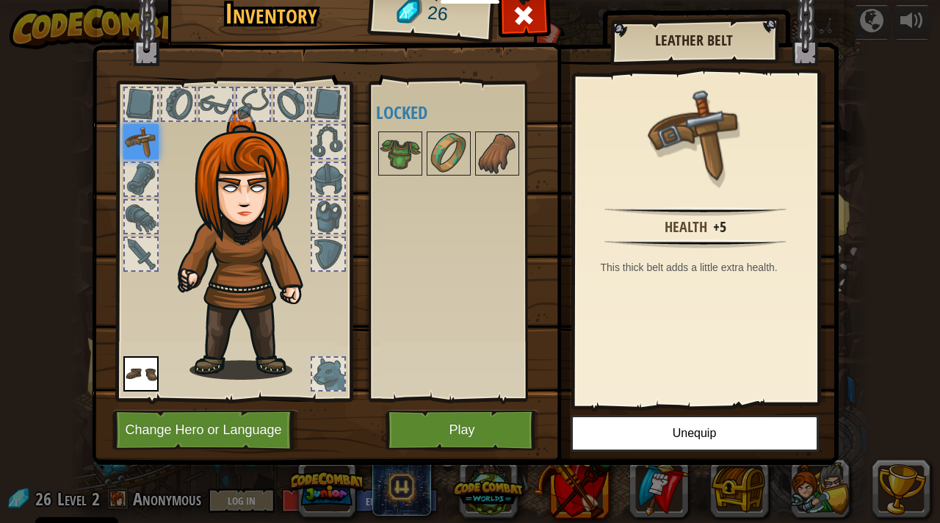
click at [131, 140] on img at bounding box center [140, 141] width 35 height 35
click at [321, 382] on div at bounding box center [328, 374] width 32 height 32
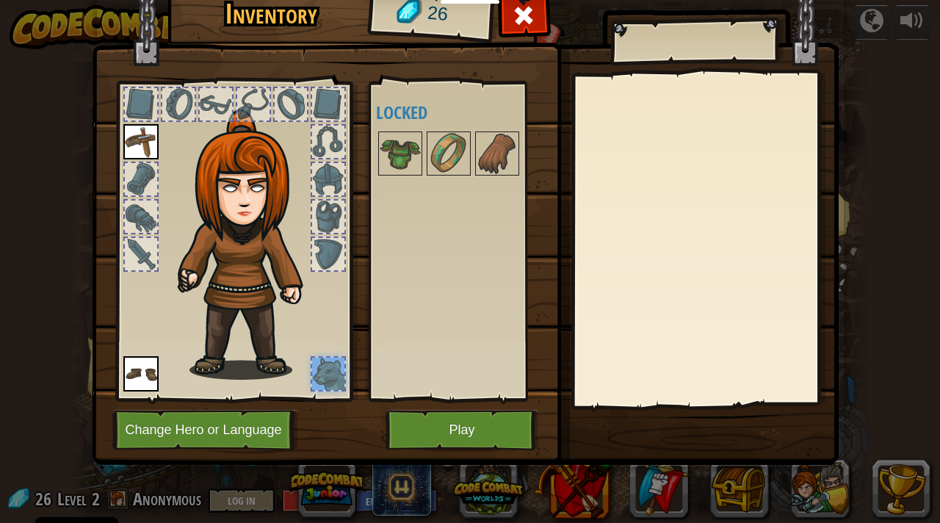
click at [138, 146] on img at bounding box center [140, 141] width 35 height 35
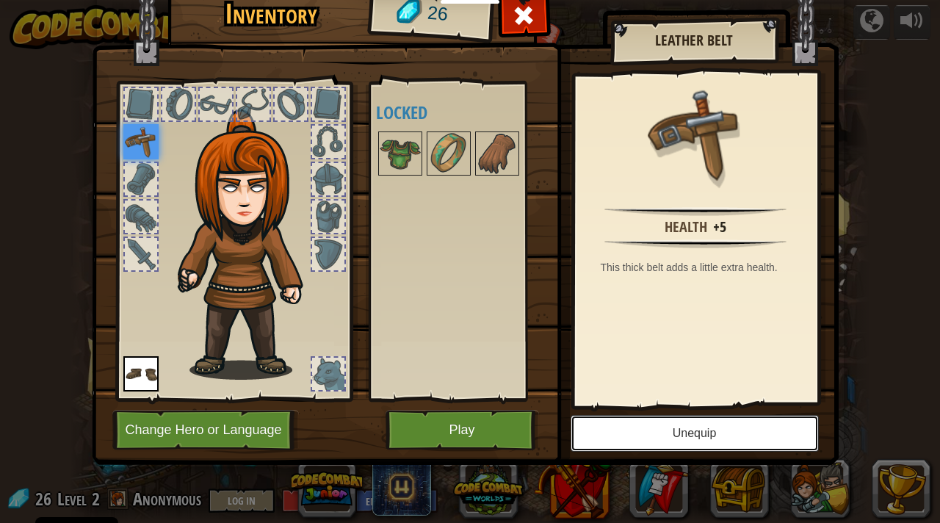
click at [642, 443] on button "Unequip" at bounding box center [695, 433] width 248 height 37
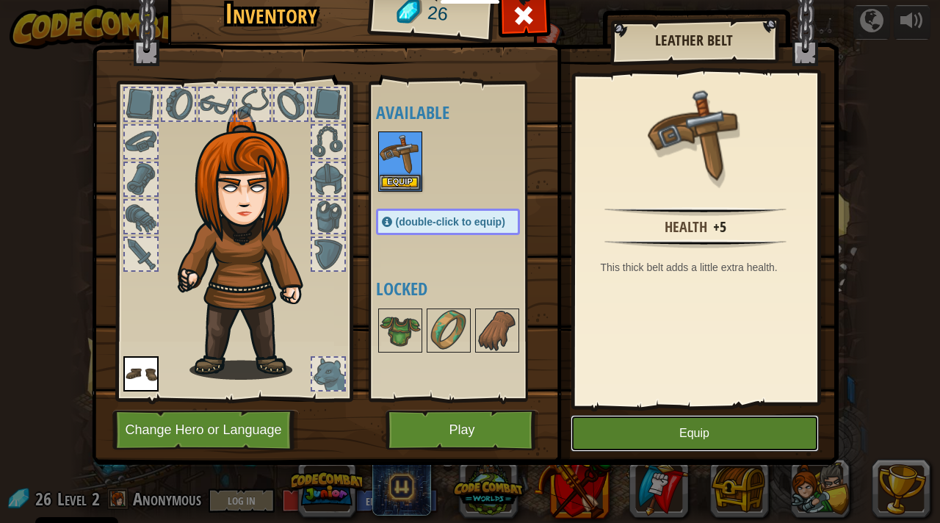
click at [644, 447] on button "Equip" at bounding box center [695, 433] width 248 height 37
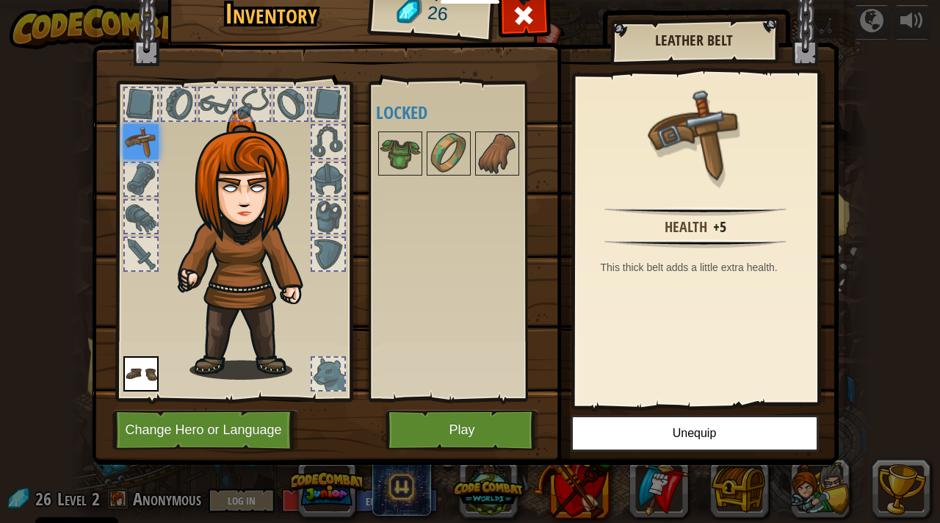
click at [148, 369] on img at bounding box center [140, 373] width 35 height 35
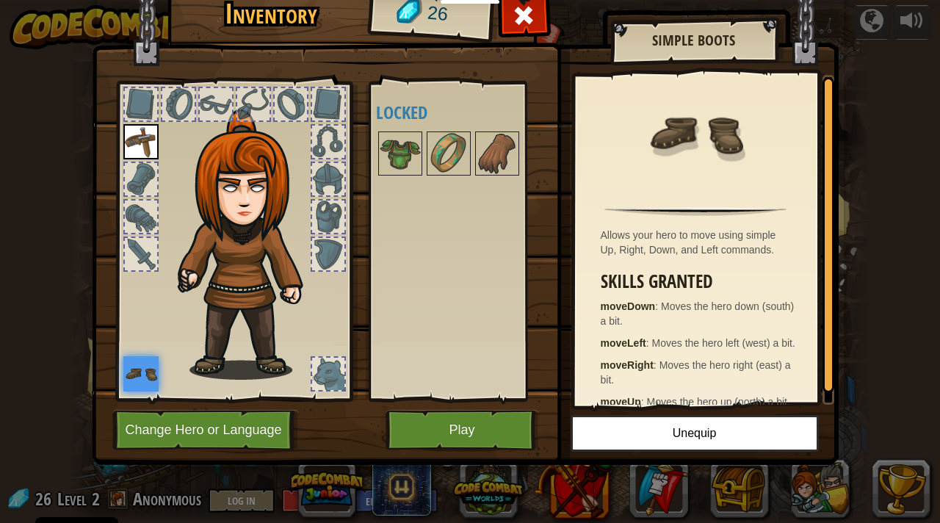
click at [147, 141] on img at bounding box center [140, 141] width 35 height 35
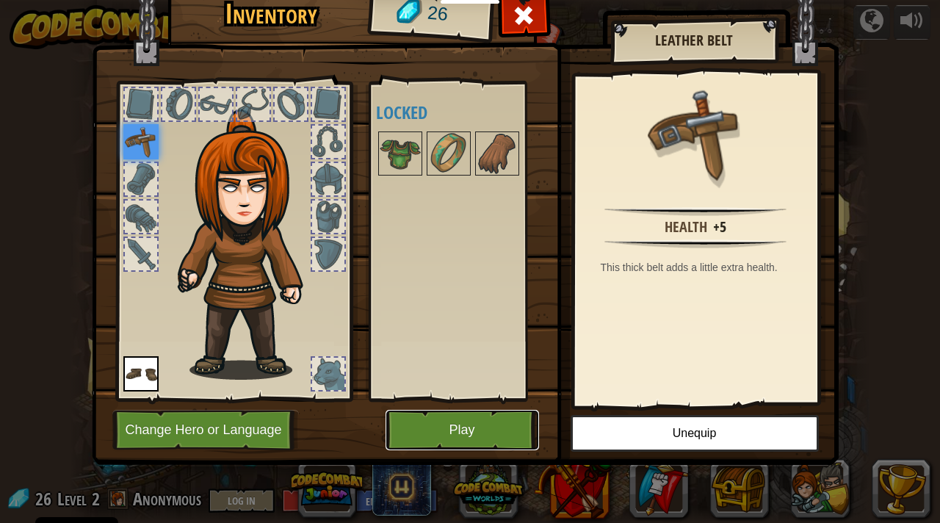
click at [494, 420] on button "Play" at bounding box center [463, 430] width 154 height 40
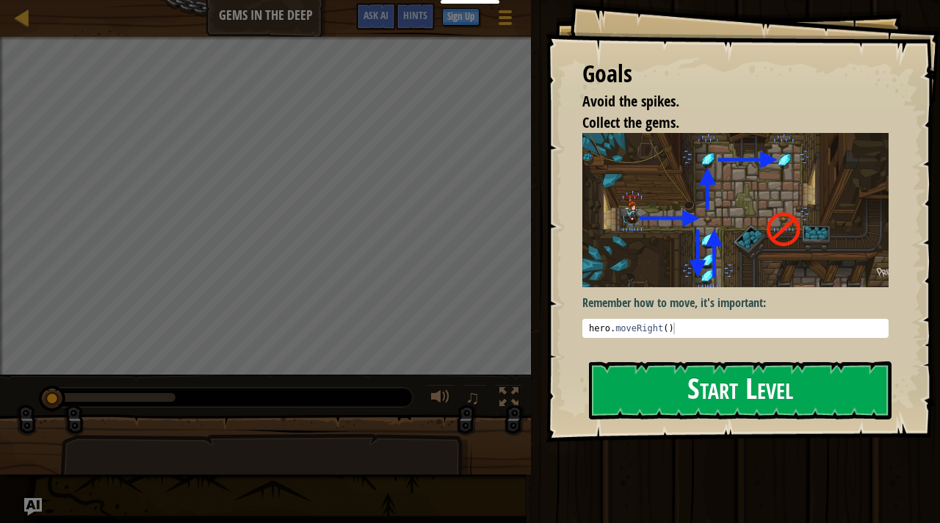
click at [612, 384] on button "Start Level" at bounding box center [740, 390] width 303 height 58
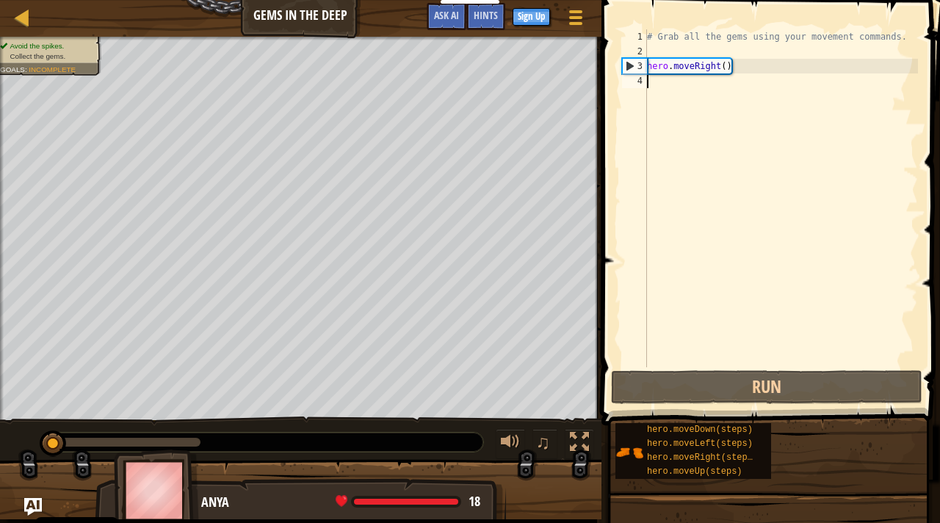
type textarea "h"
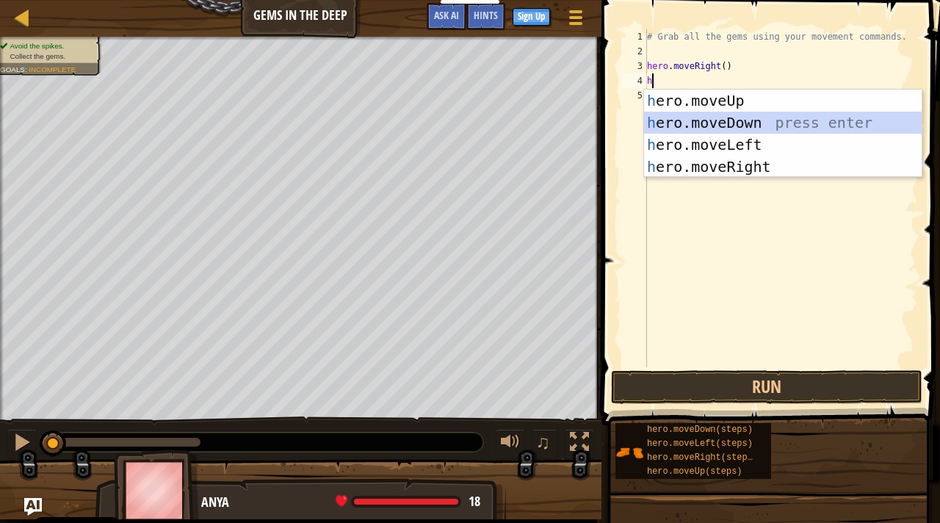
click at [695, 125] on div "h ero.moveUp press enter h ero.moveDown press enter h ero.moveLeft press enter …" at bounding box center [783, 156] width 278 height 132
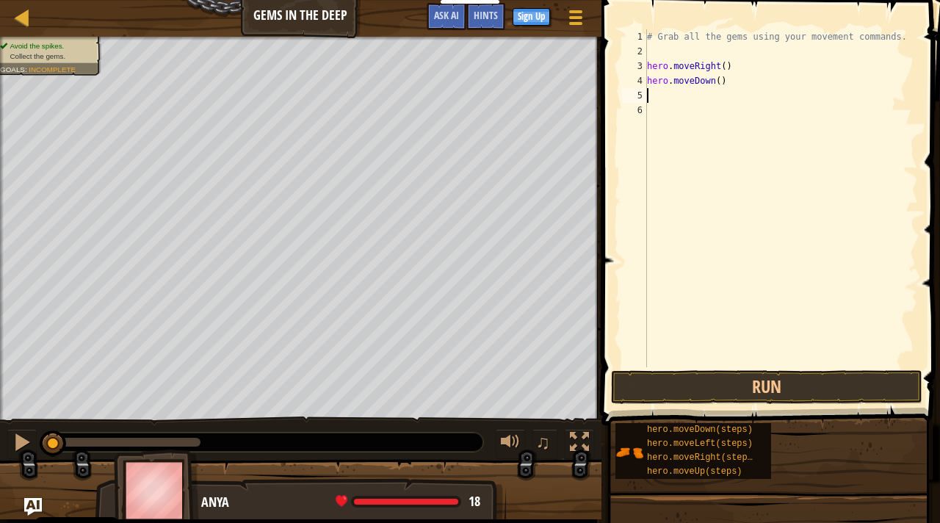
type textarea "h"
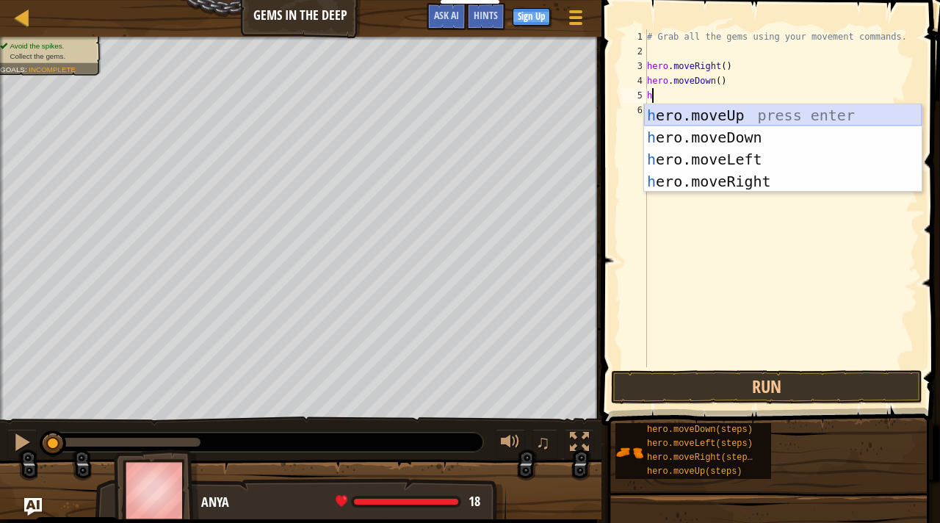
click at [721, 111] on div "h ero.moveUp press enter h ero.moveDown press enter h ero.moveLeft press enter …" at bounding box center [783, 170] width 278 height 132
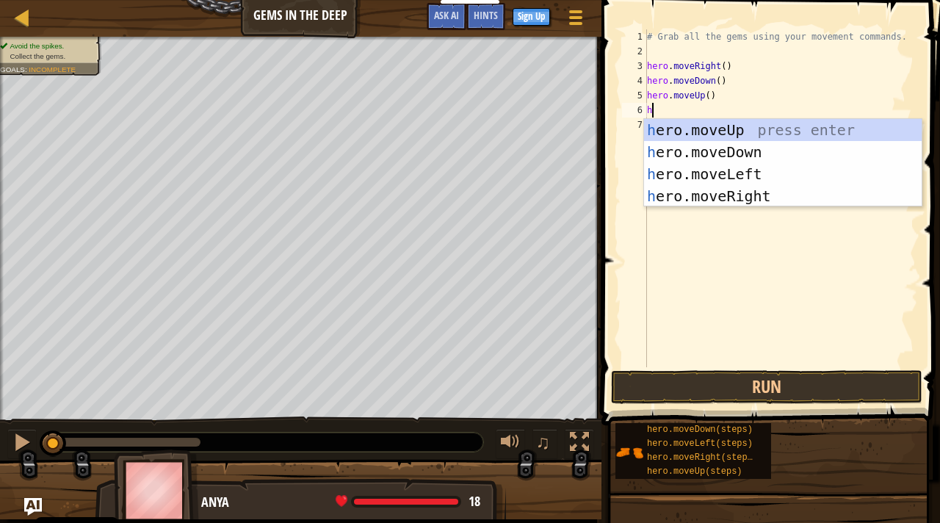
type textarea "he"
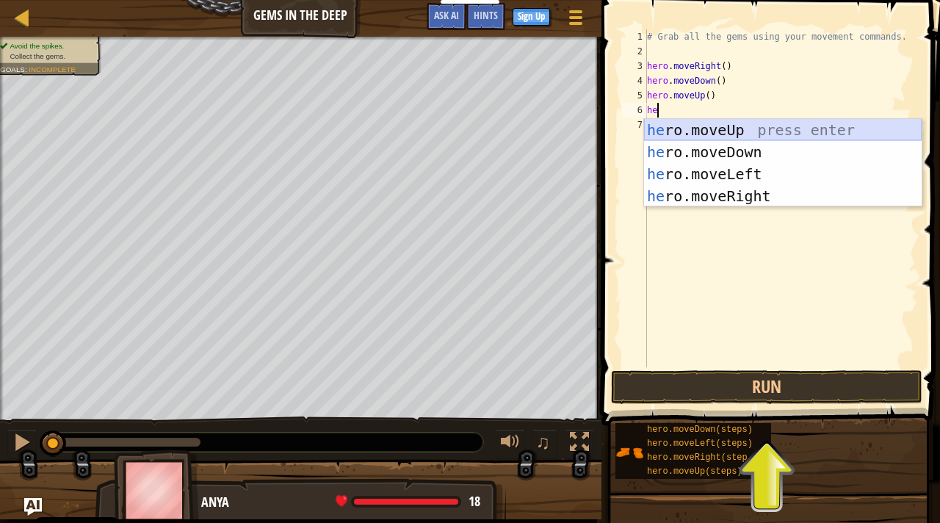
click at [737, 130] on div "he ro.moveUp press enter he ro.moveDown press enter he ro.moveLeft press enter …" at bounding box center [783, 185] width 278 height 132
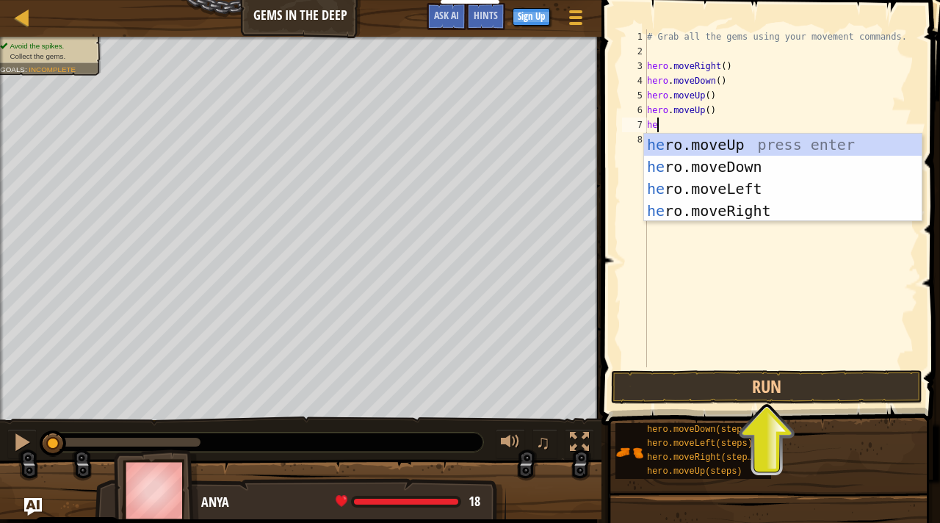
type textarea "her"
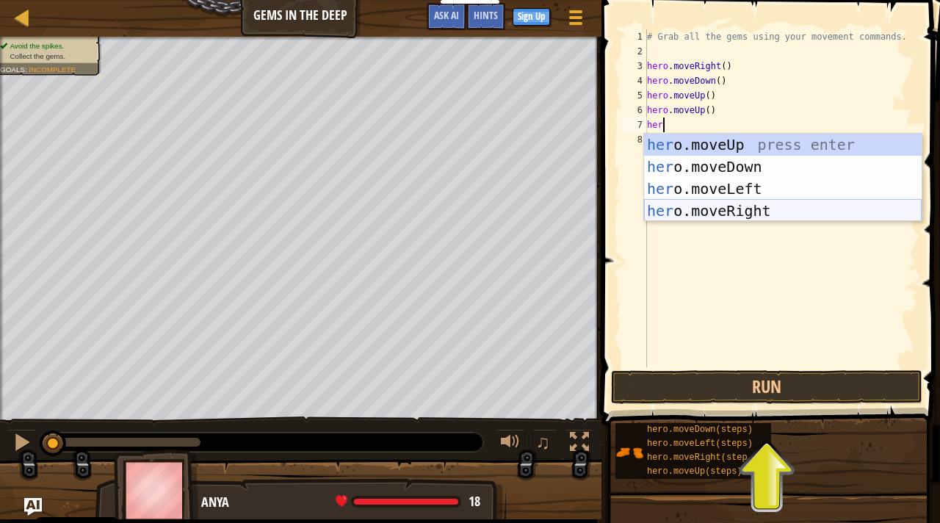
click at [724, 217] on div "her o.moveUp press enter her o.moveDown press enter her o.moveLeft press enter …" at bounding box center [783, 200] width 278 height 132
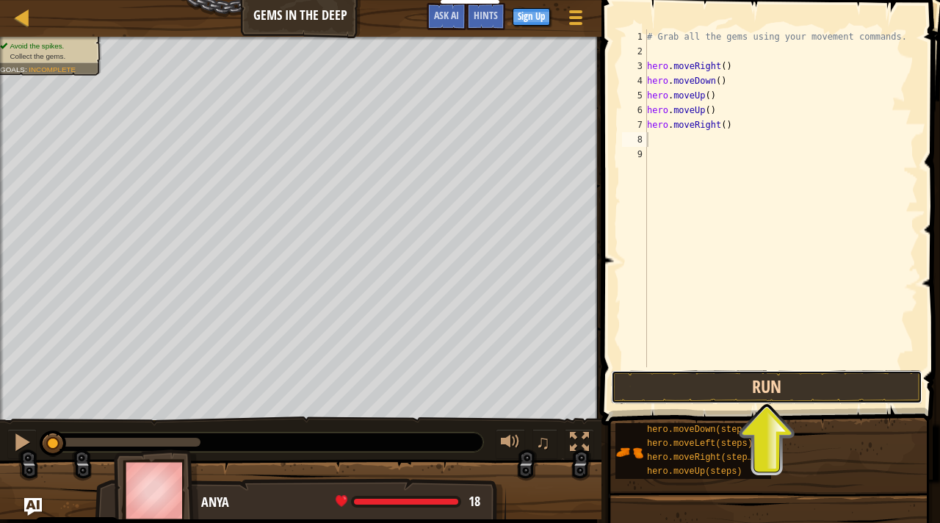
click at [724, 386] on button "Run" at bounding box center [766, 387] width 311 height 34
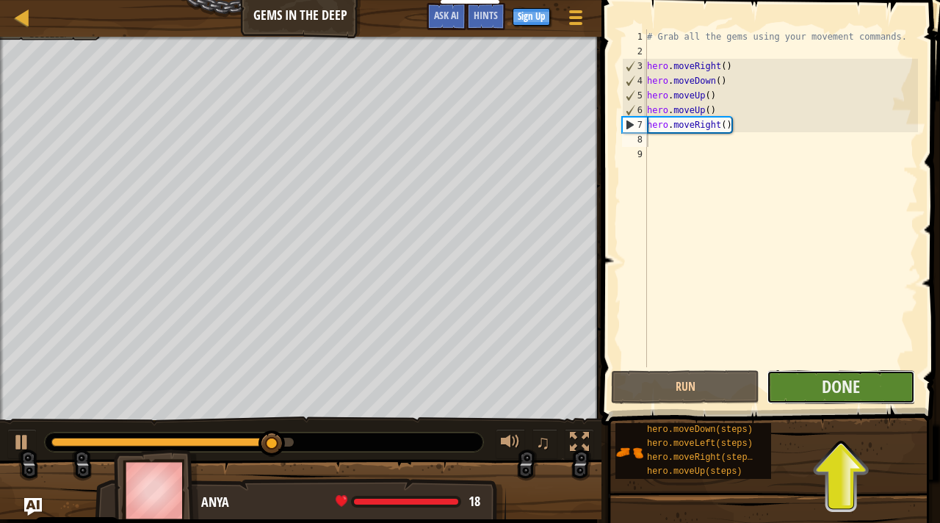
click at [873, 397] on button "Done" at bounding box center [841, 387] width 148 height 34
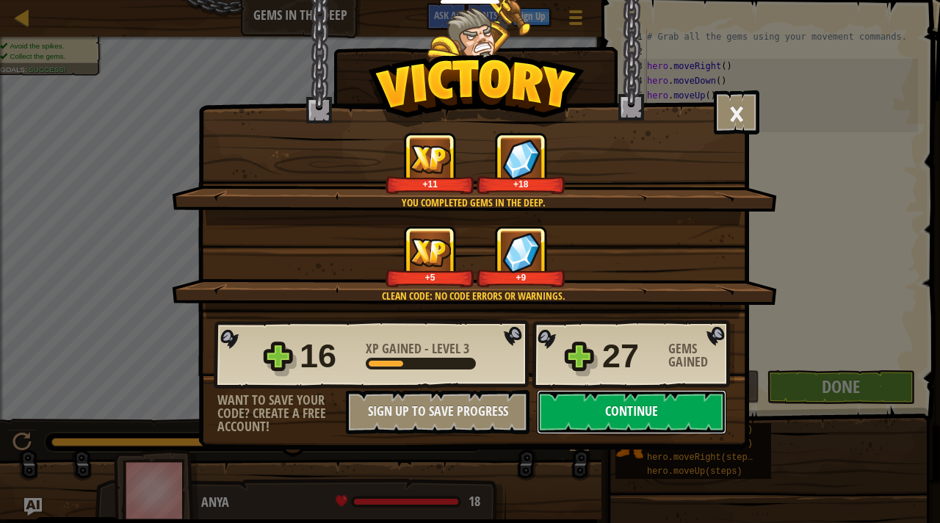
click at [621, 405] on button "Continue" at bounding box center [632, 412] width 190 height 44
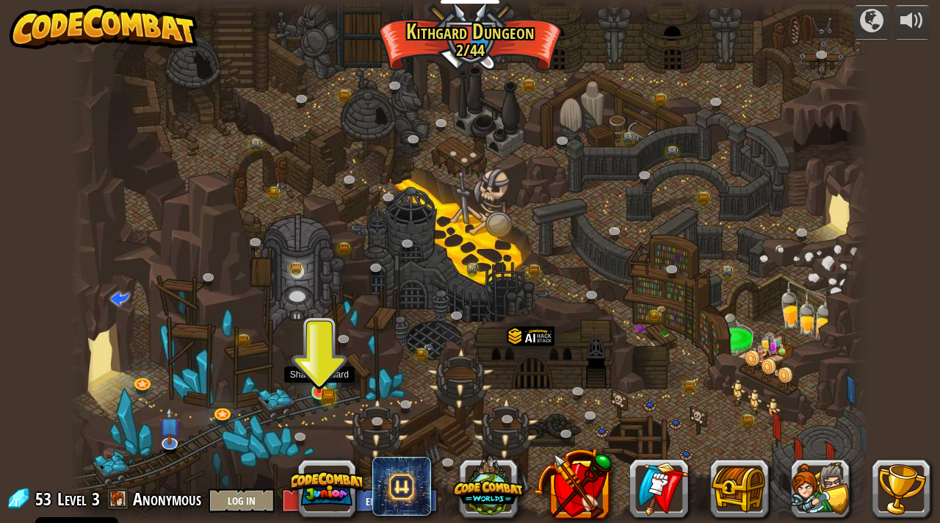
click at [317, 383] on img at bounding box center [319, 371] width 20 height 43
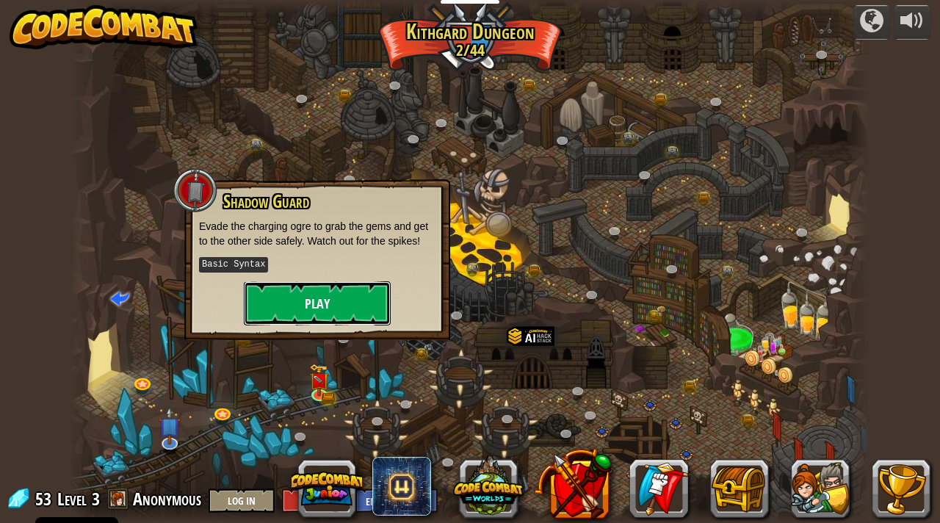
click at [288, 292] on button "Play" at bounding box center [317, 303] width 147 height 44
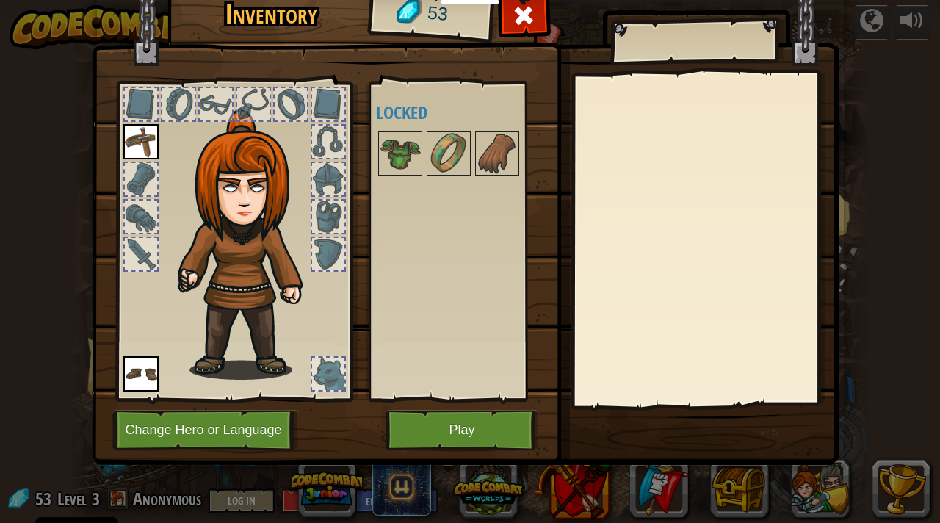
click at [143, 106] on div at bounding box center [141, 104] width 32 height 32
click at [390, 166] on img at bounding box center [400, 153] width 41 height 41
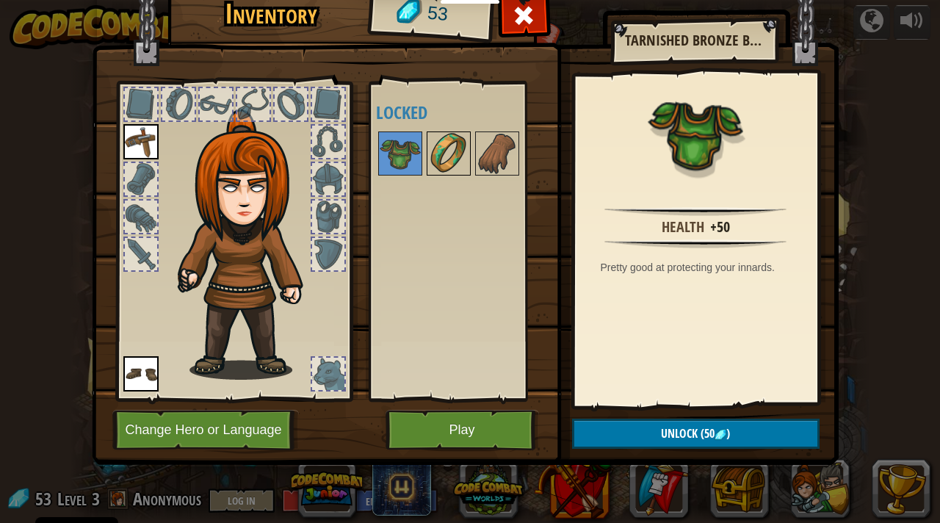
click at [454, 153] on img at bounding box center [448, 153] width 41 height 41
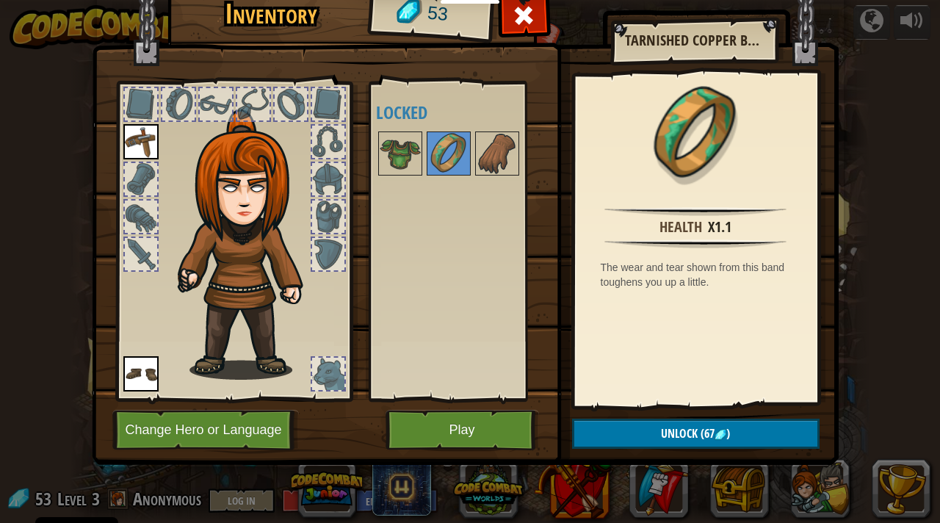
click at [524, 147] on div at bounding box center [462, 153] width 173 height 48
click at [494, 149] on img at bounding box center [497, 153] width 41 height 41
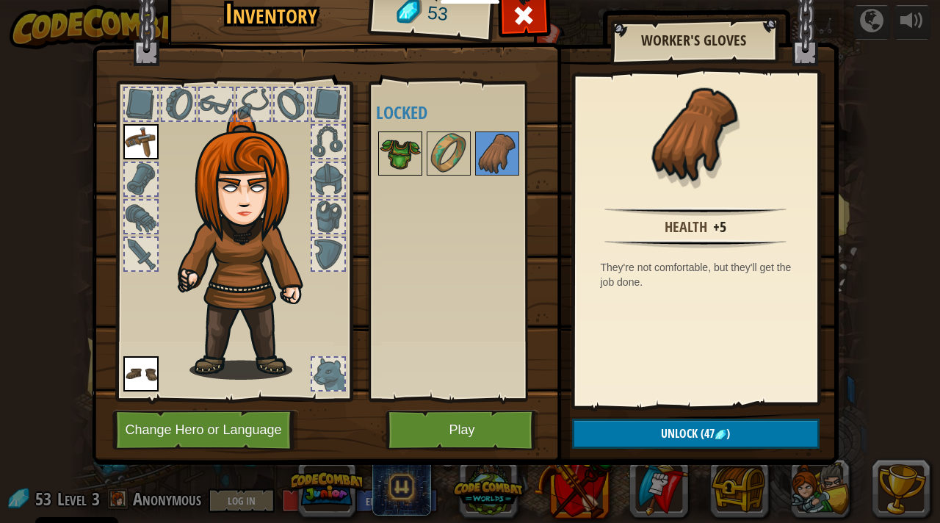
click at [398, 147] on img at bounding box center [400, 153] width 41 height 41
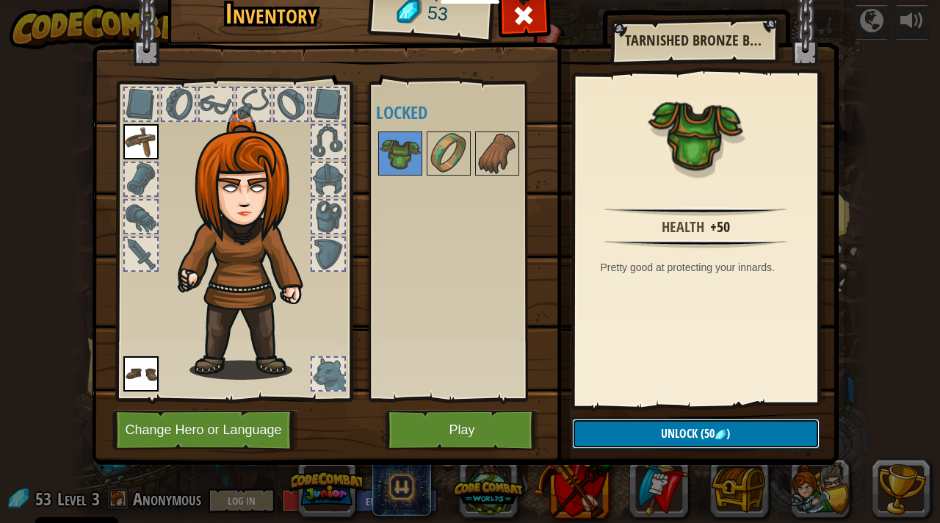
click at [664, 435] on span "Unlock" at bounding box center [679, 433] width 37 height 16
click at [664, 435] on button "Confirm" at bounding box center [696, 434] width 248 height 30
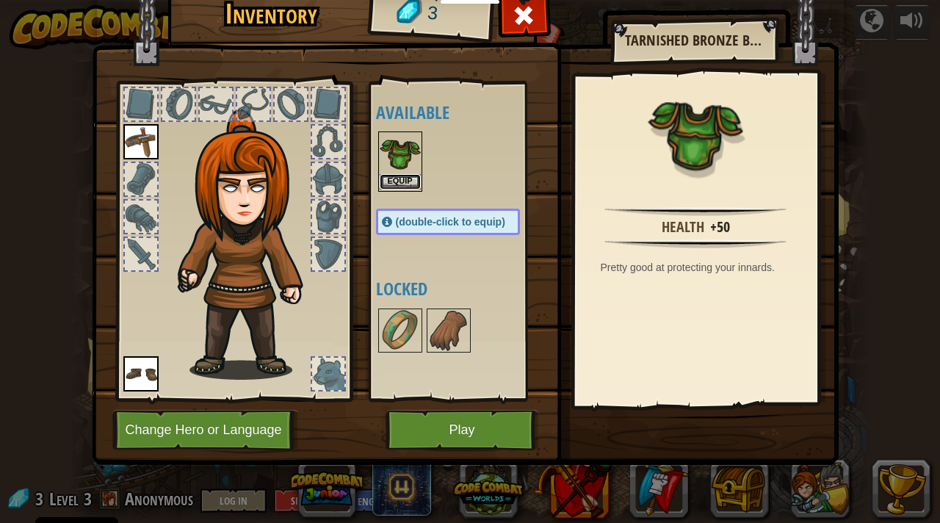
click at [403, 179] on button "Equip" at bounding box center [400, 181] width 41 height 15
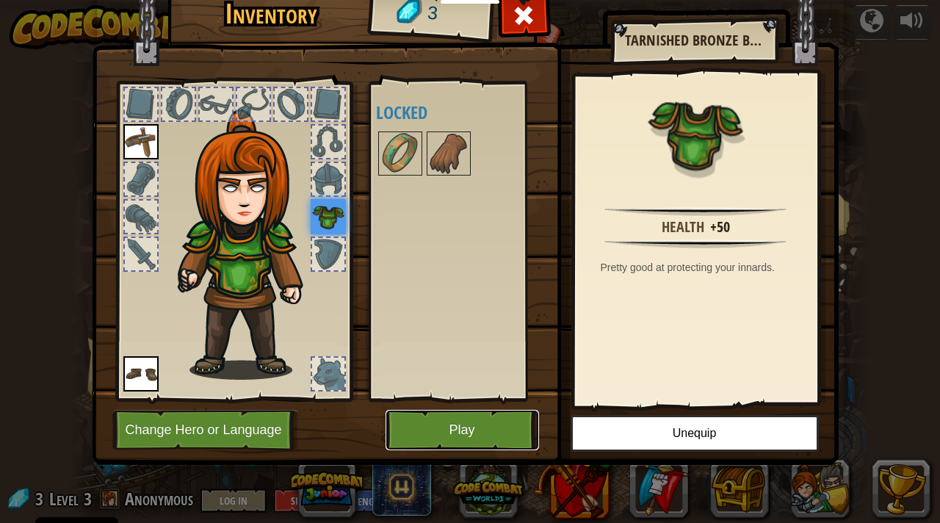
click at [486, 428] on button "Play" at bounding box center [463, 430] width 154 height 40
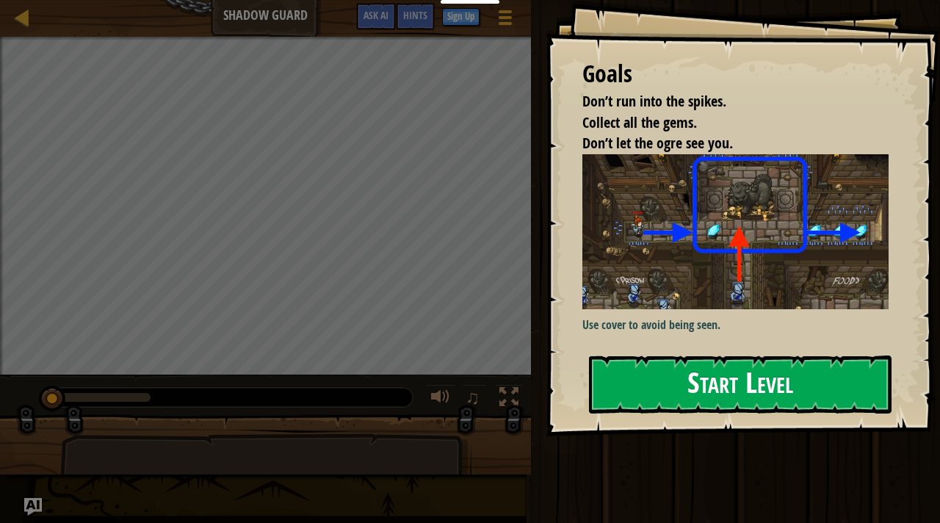
click at [668, 372] on button "Start Level" at bounding box center [740, 385] width 303 height 58
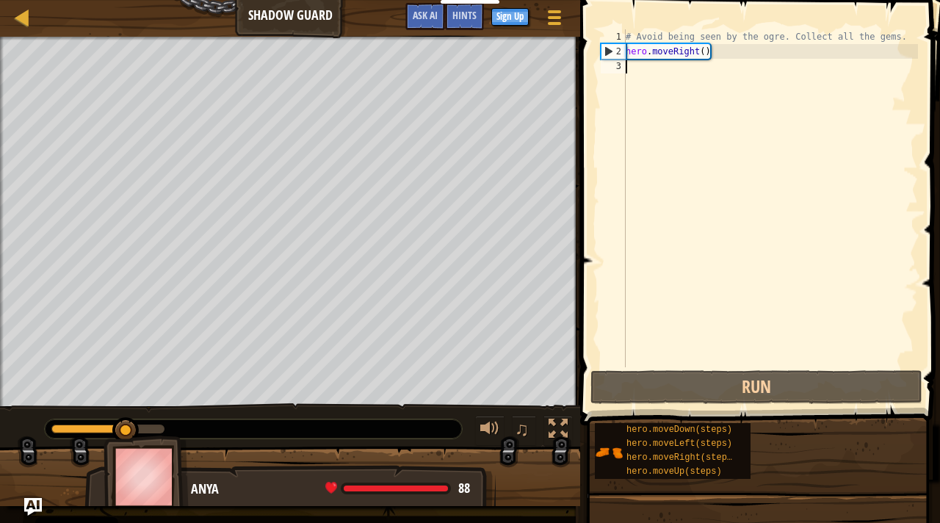
type textarea "h"
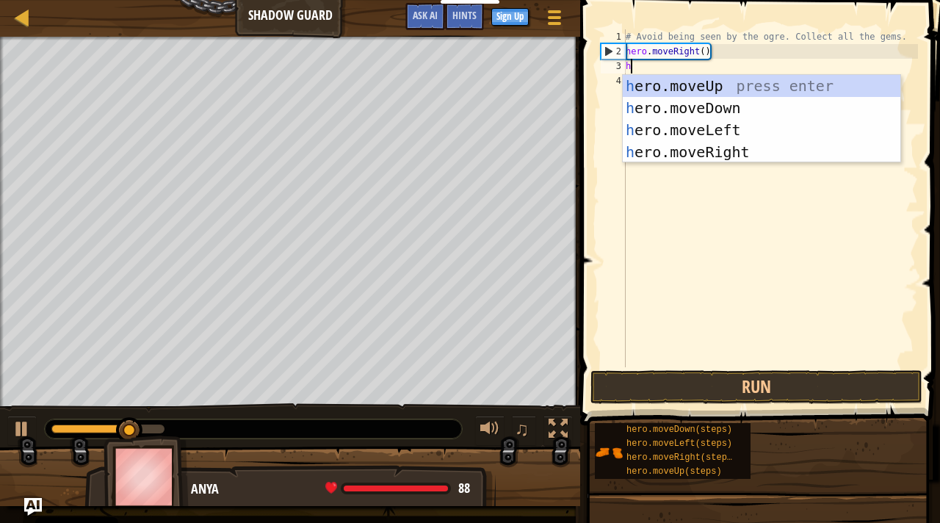
scroll to position [7, 0]
click at [694, 82] on div "h ero.moveUp press enter h ero.moveDown press enter h ero.moveLeft press enter …" at bounding box center [762, 141] width 278 height 132
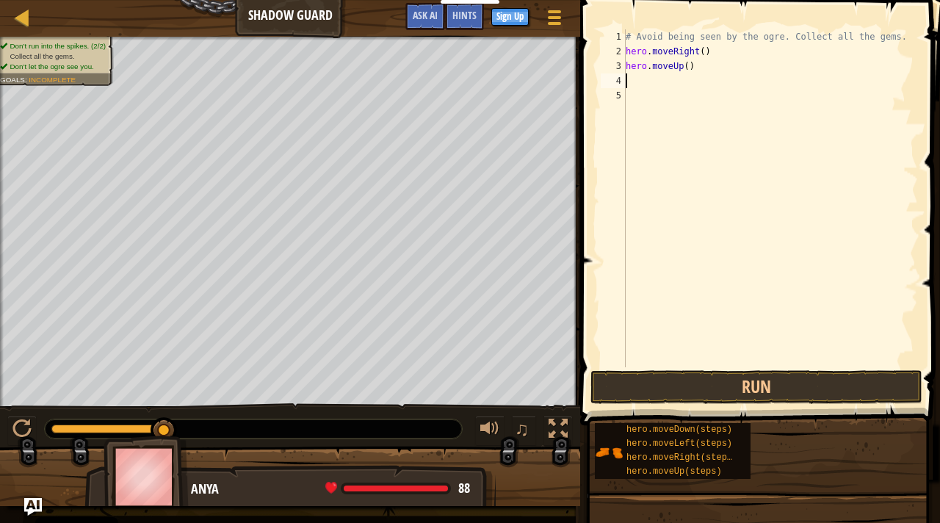
type textarea "h"
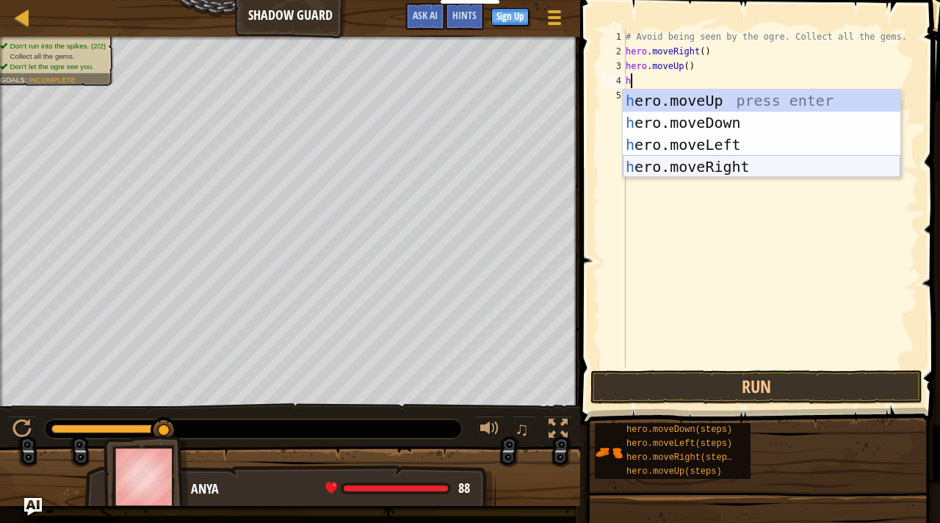
click at [707, 162] on div "h ero.moveUp press enter h ero.moveDown press enter h ero.moveLeft press enter …" at bounding box center [762, 156] width 278 height 132
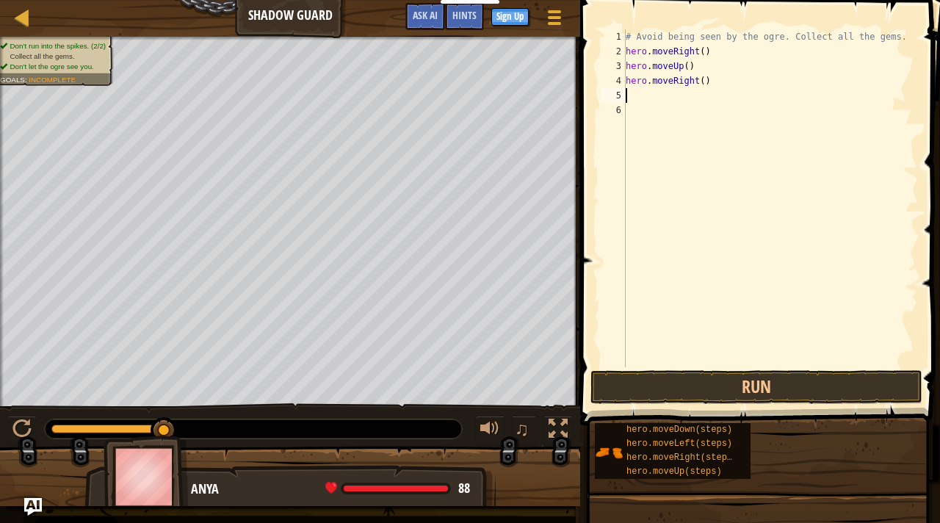
type textarea "h"
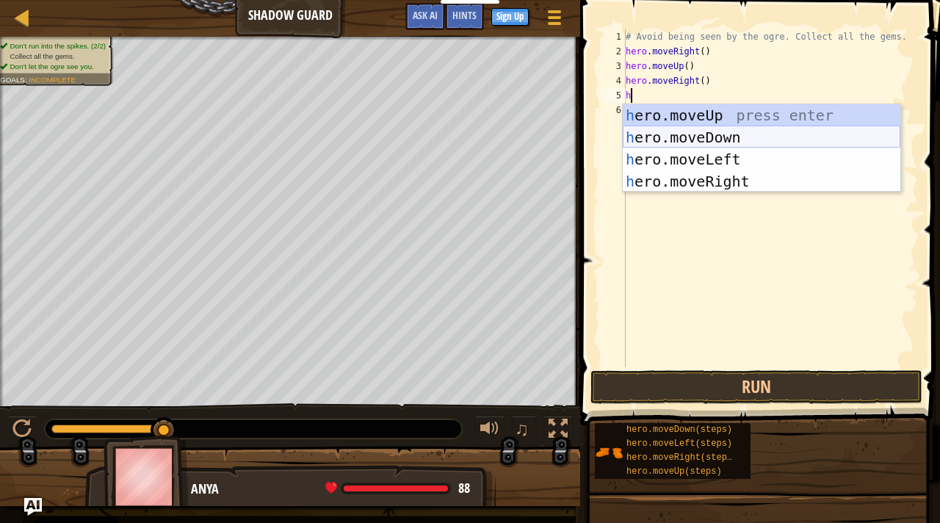
click at [706, 137] on div "h ero.moveUp press enter h ero.moveDown press enter h ero.moveLeft press enter …" at bounding box center [762, 170] width 278 height 132
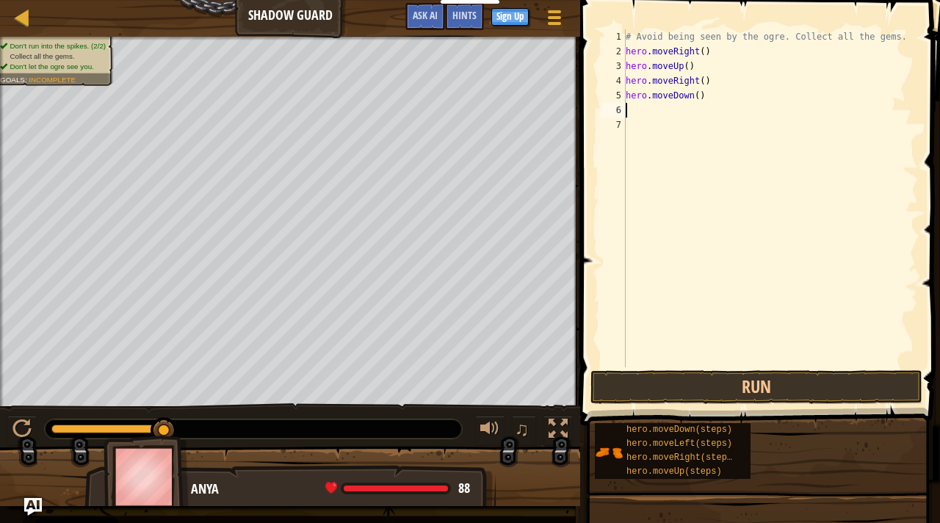
type textarea "h"
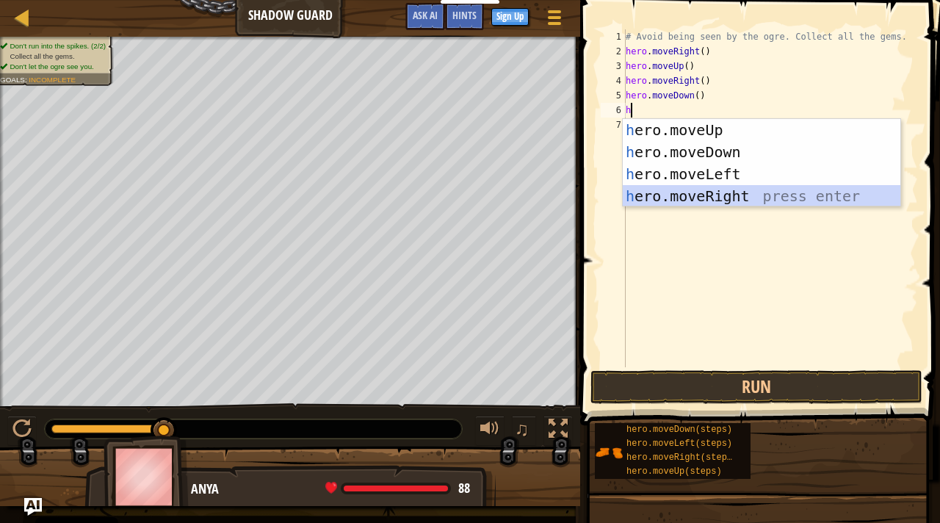
click at [723, 204] on div "h ero.moveUp press enter h ero.moveDown press enter h ero.moveLeft press enter …" at bounding box center [762, 185] width 278 height 132
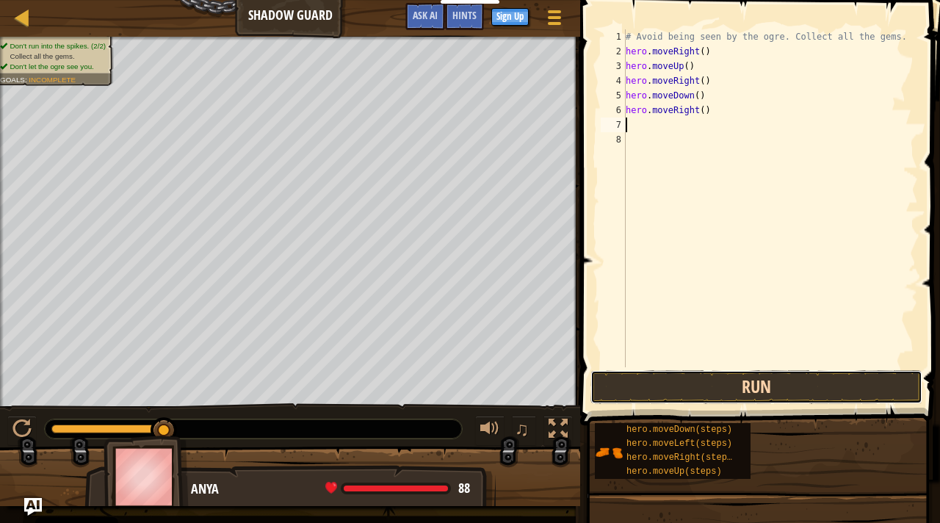
click at [698, 384] on button "Run" at bounding box center [757, 387] width 332 height 34
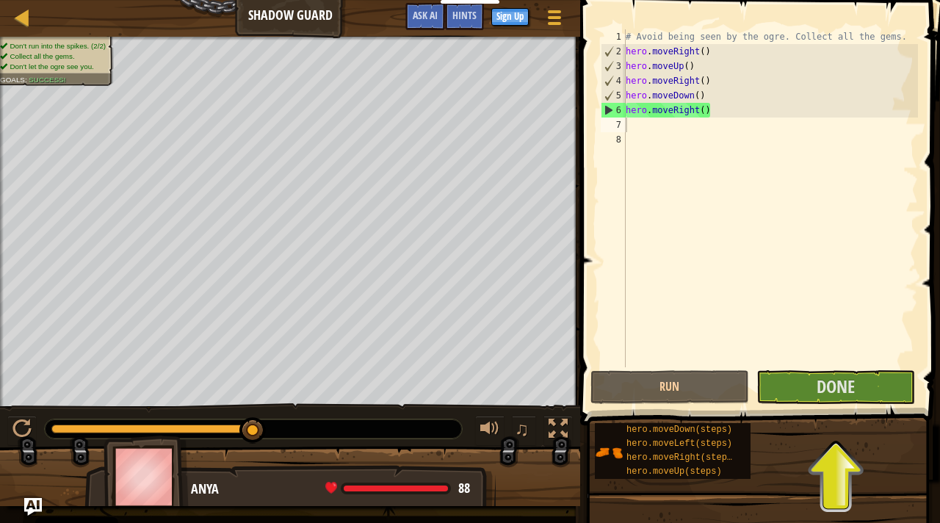
click at [852, 384] on span "Done" at bounding box center [836, 387] width 38 height 24
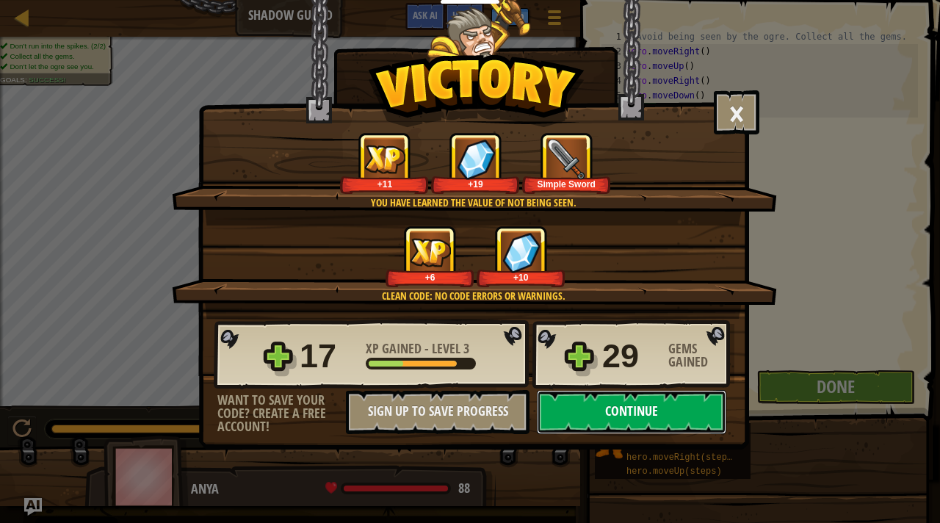
click at [660, 405] on button "Continue" at bounding box center [632, 412] width 190 height 44
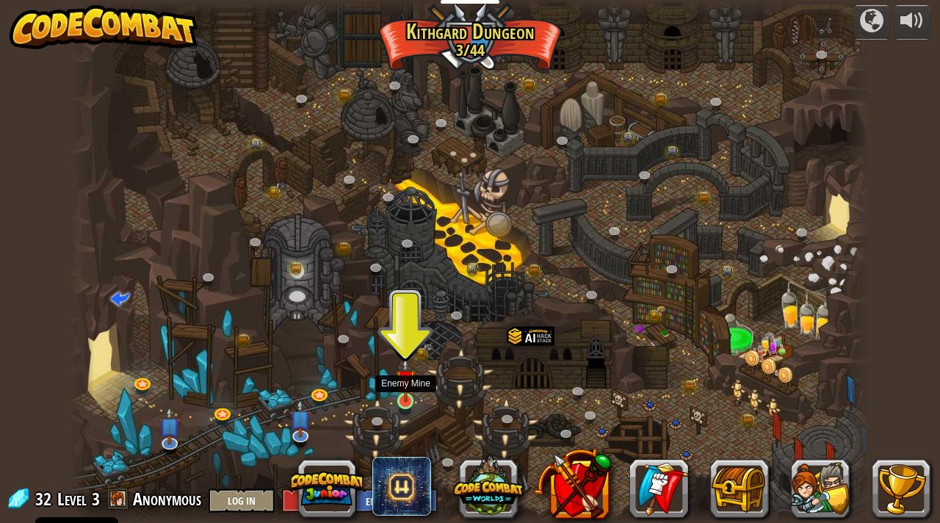
click at [403, 398] on img at bounding box center [406, 380] width 20 height 46
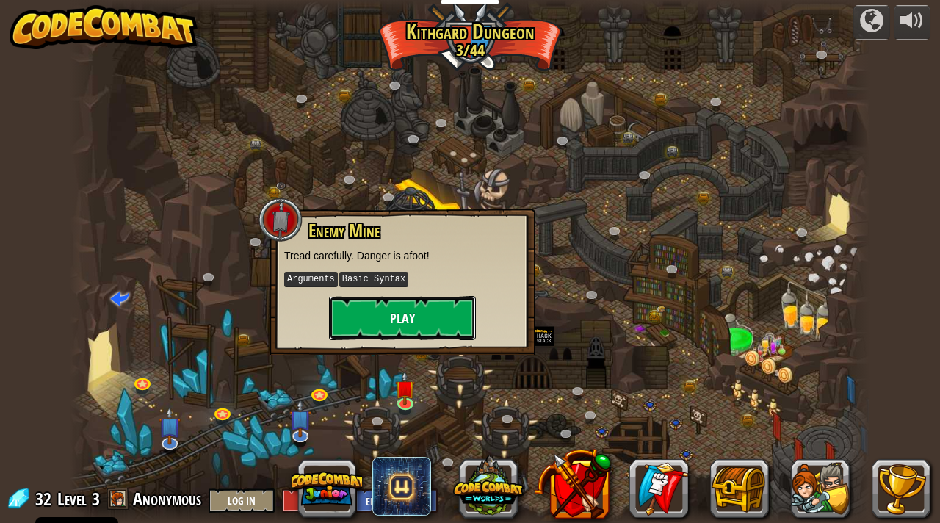
click at [397, 338] on button "Play" at bounding box center [402, 318] width 147 height 44
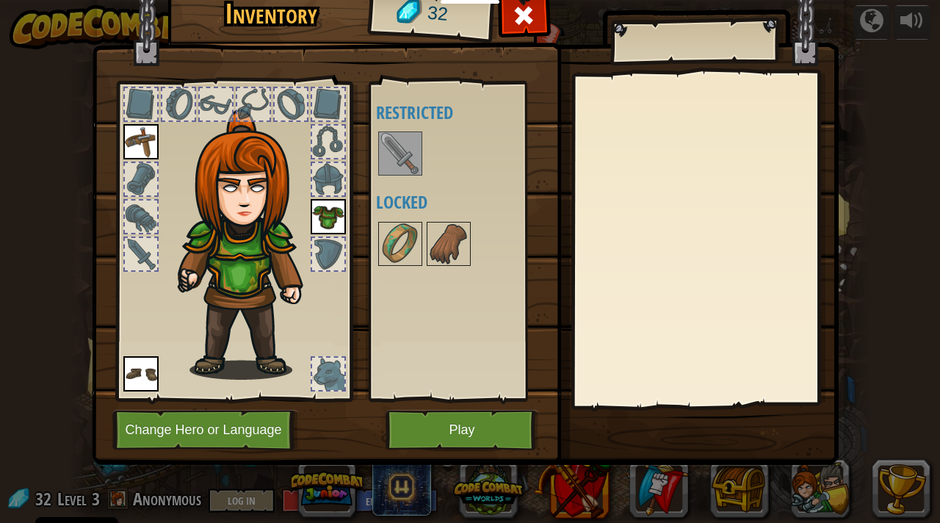
click at [397, 154] on img at bounding box center [400, 153] width 41 height 41
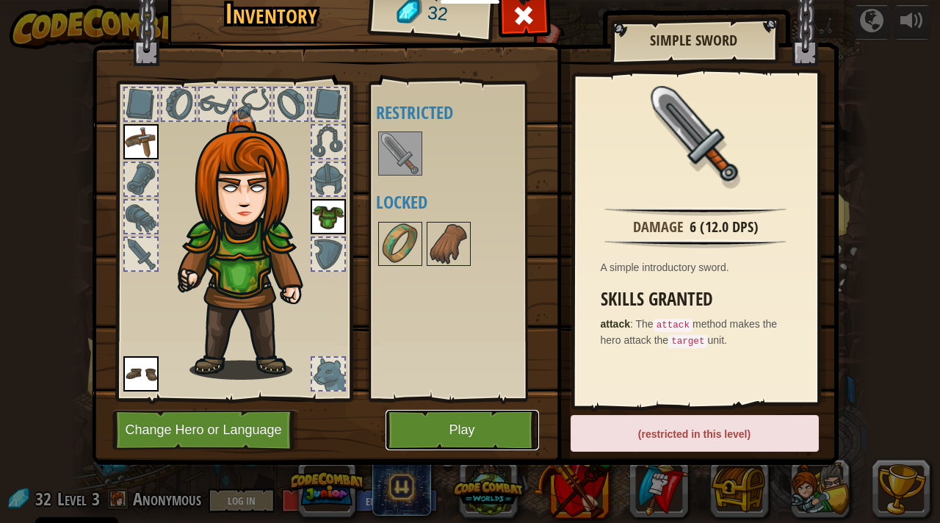
click at [454, 425] on button "Play" at bounding box center [463, 430] width 154 height 40
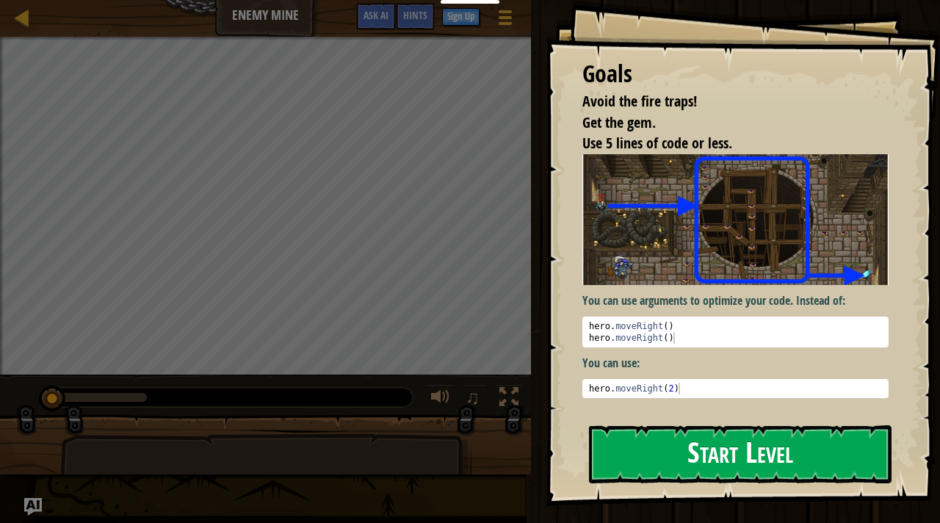
click at [635, 446] on button "Start Level" at bounding box center [740, 454] width 303 height 58
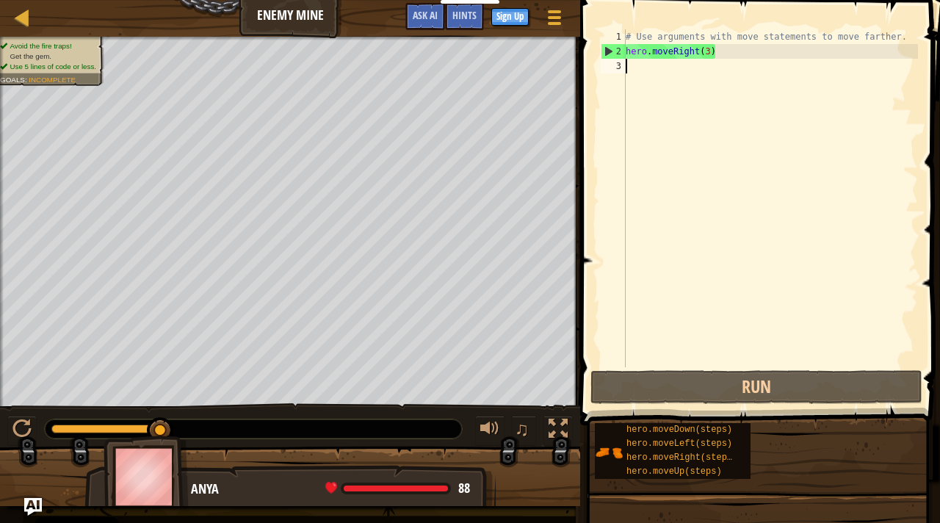
type textarea "h"
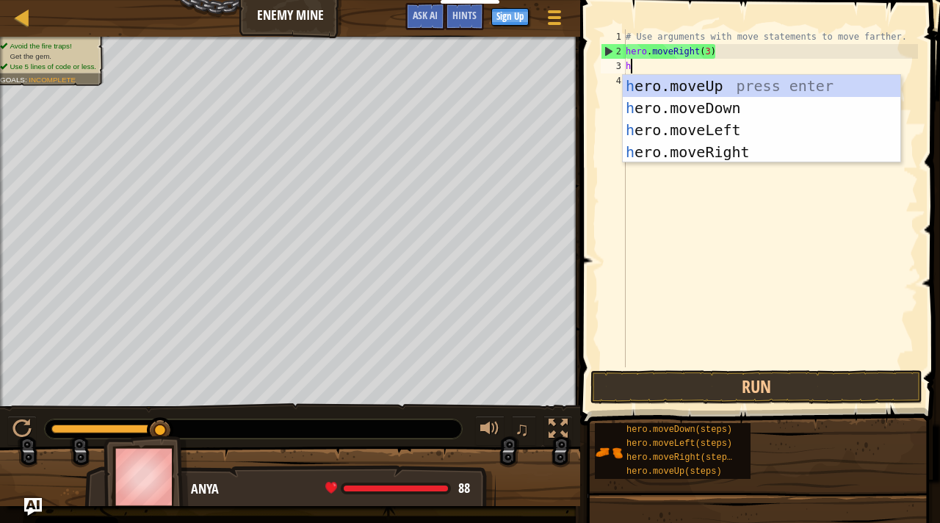
scroll to position [7, 0]
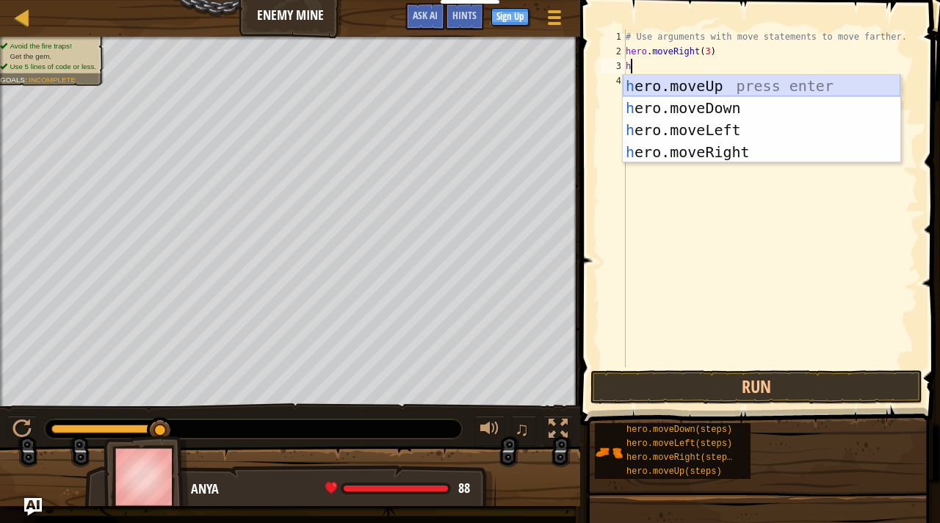
click at [656, 92] on div "h ero.moveUp press enter h ero.moveDown press enter h ero.moveLeft press enter …" at bounding box center [762, 141] width 278 height 132
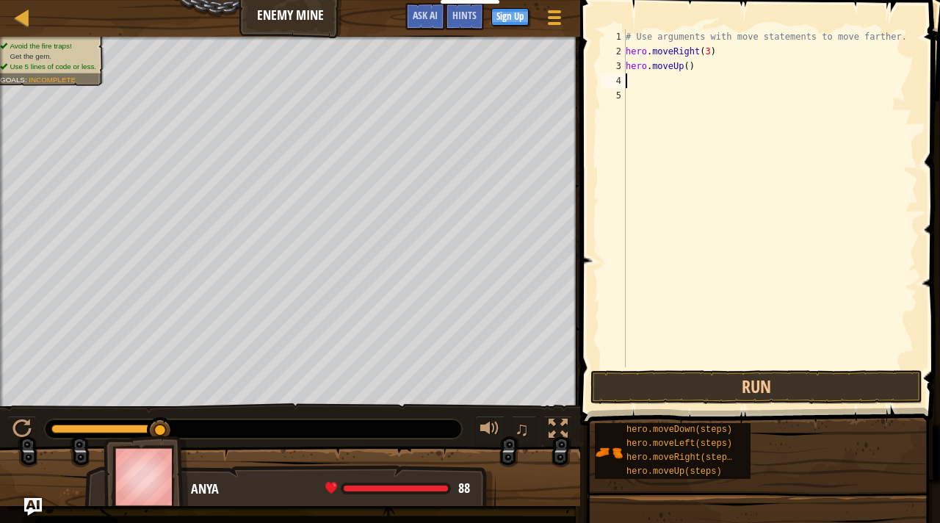
type textarea "h"
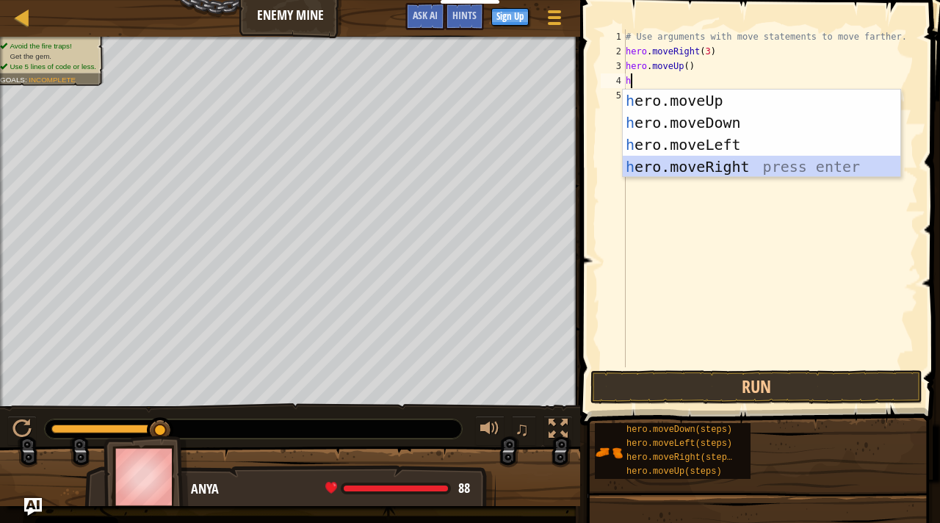
click at [701, 162] on div "h ero.moveUp press enter h ero.moveDown press enter h ero.moveLeft press enter …" at bounding box center [762, 156] width 278 height 132
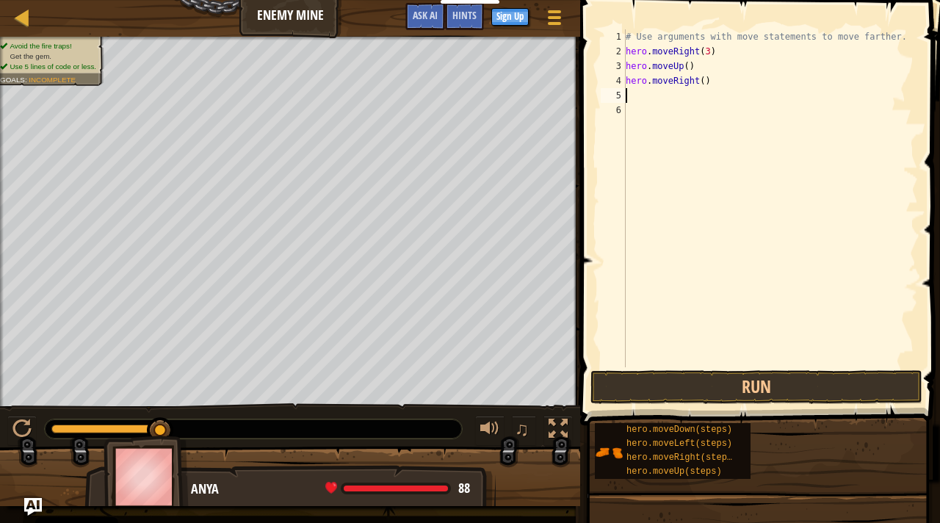
type textarea "h"
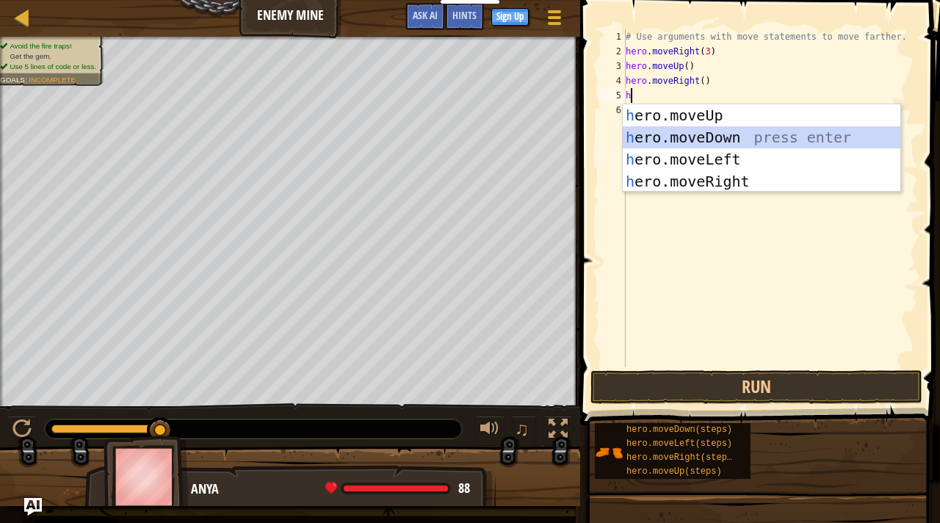
click at [736, 134] on div "h ero.moveUp press enter h ero.moveDown press enter h ero.moveLeft press enter …" at bounding box center [762, 170] width 278 height 132
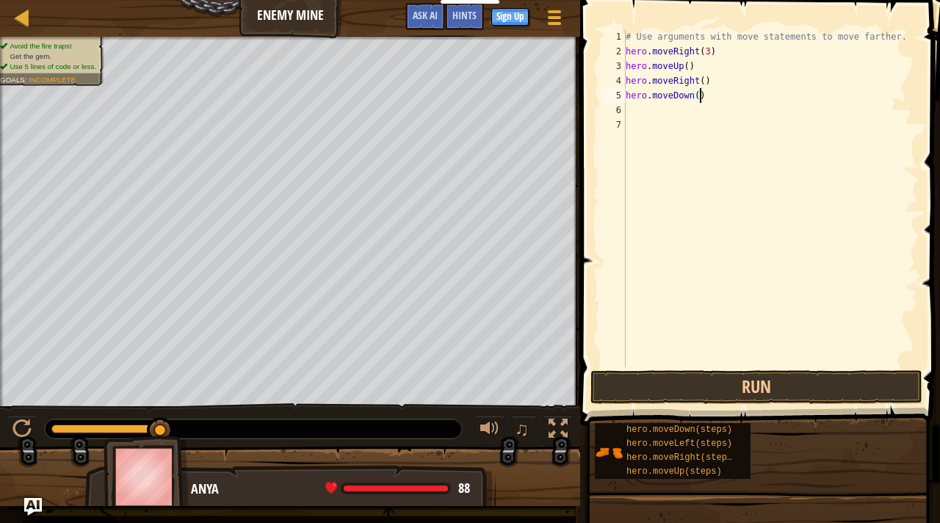
click at [699, 95] on div "# Use arguments with move statements to move farther. hero . moveRight ( 3 ) he…" at bounding box center [770, 212] width 295 height 367
type textarea "hero.moveDown(3)"
click at [633, 110] on div "# Use arguments with move statements to move farther. hero . moveRight ( 3 ) he…" at bounding box center [770, 212] width 295 height 367
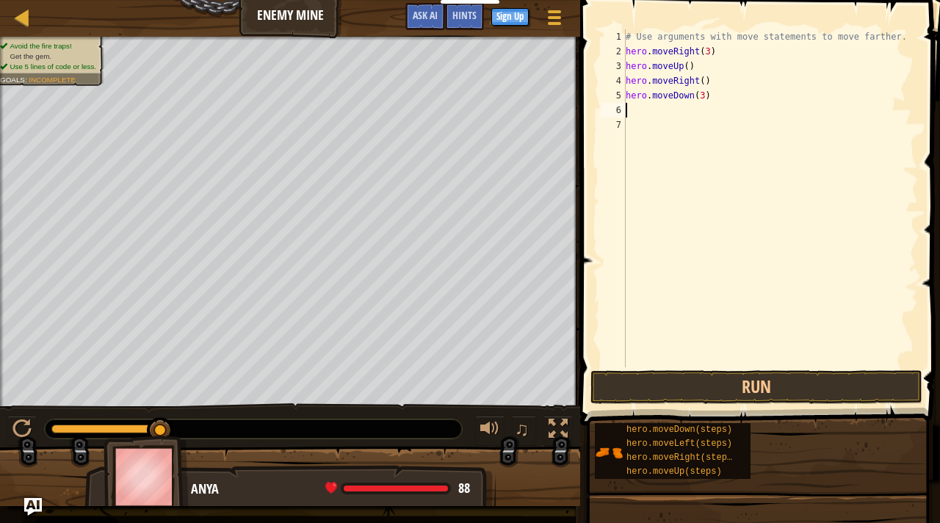
type textarea "h"
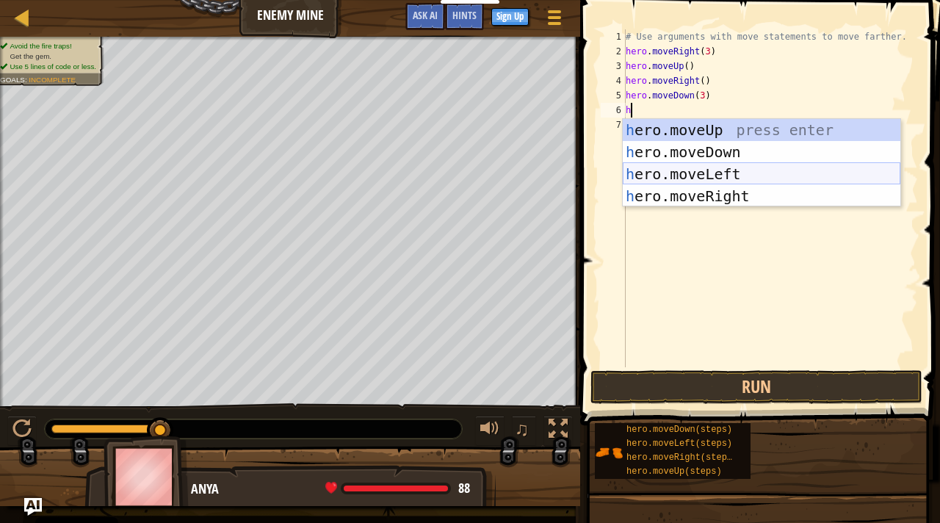
click at [661, 187] on div "h ero.moveUp press enter h ero.moveDown press enter h ero.moveLeft press enter …" at bounding box center [762, 185] width 278 height 132
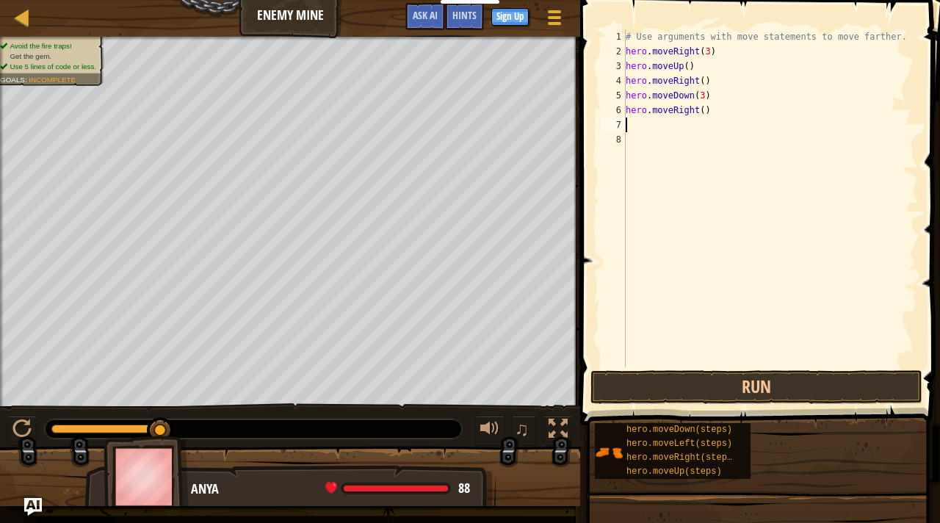
click at [704, 114] on div "# Use arguments with move statements to move farther. hero . moveRight ( 3 ) he…" at bounding box center [770, 212] width 295 height 367
type textarea "hero.moveRight(2)"
click at [699, 394] on button "Run" at bounding box center [757, 387] width 332 height 34
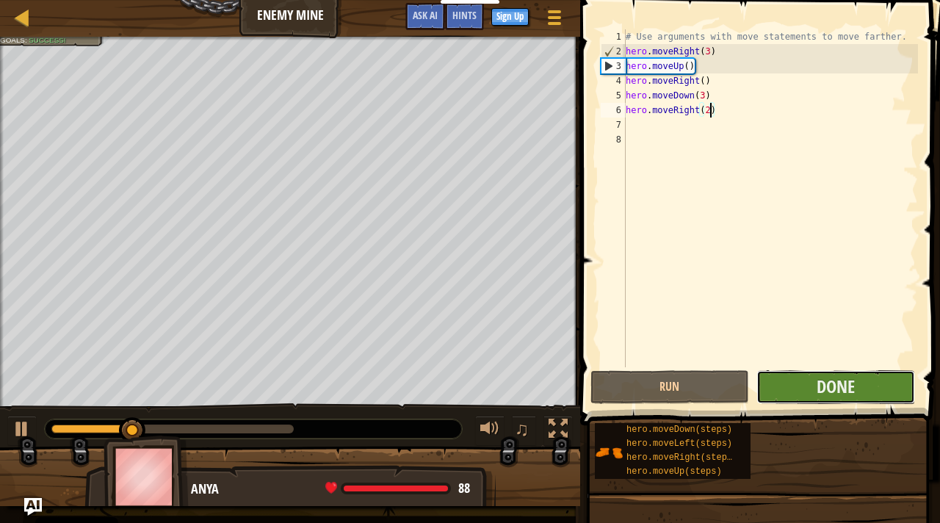
click at [786, 378] on button "Done" at bounding box center [836, 387] width 159 height 34
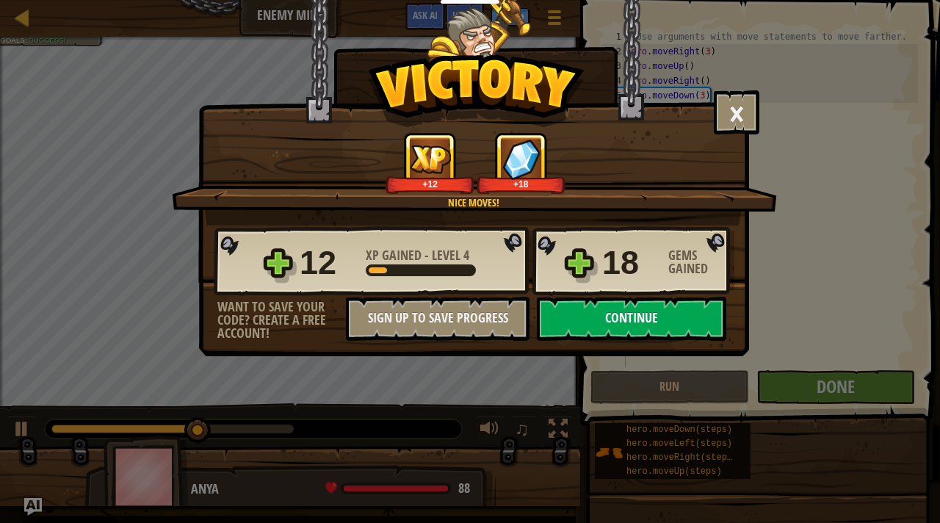
click at [607, 306] on button "Continue" at bounding box center [632, 319] width 190 height 44
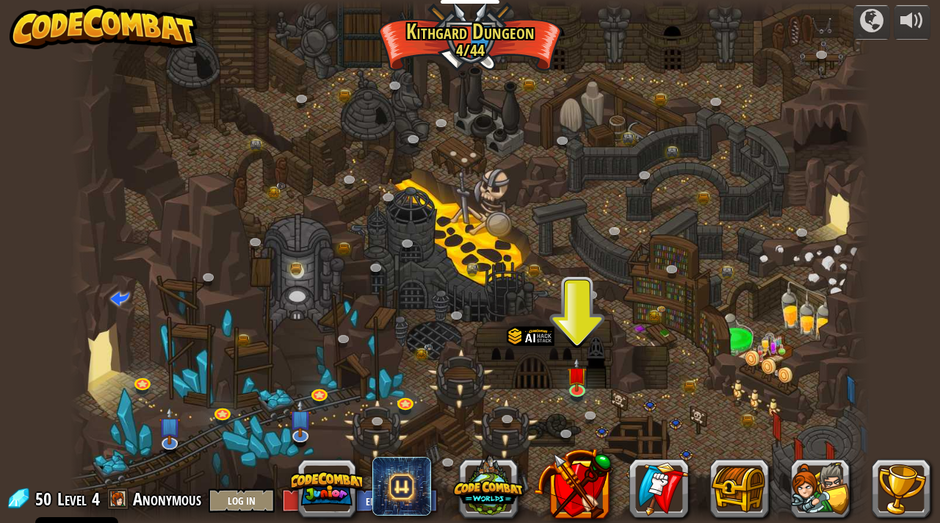
click at [566, 376] on div at bounding box center [470, 261] width 800 height 523
click at [577, 386] on img at bounding box center [578, 367] width 20 height 46
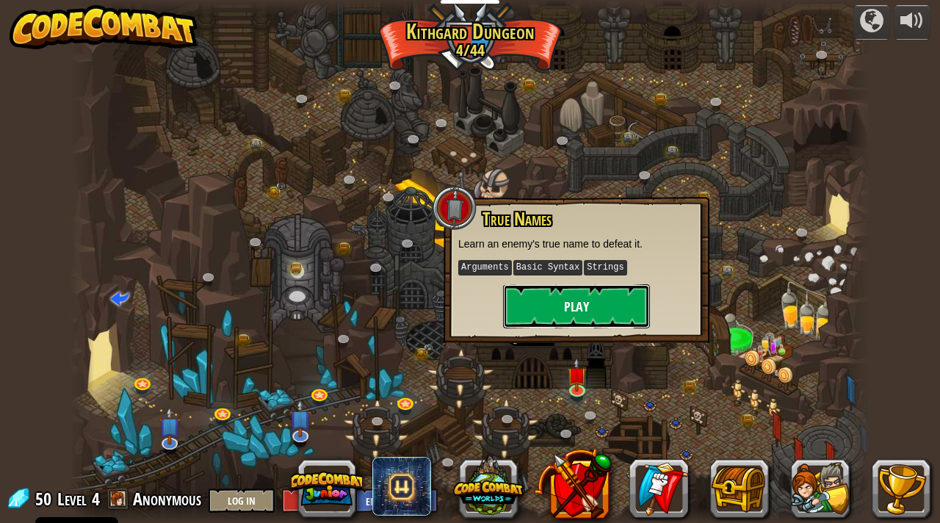
click at [566, 292] on button "Play" at bounding box center [576, 306] width 147 height 44
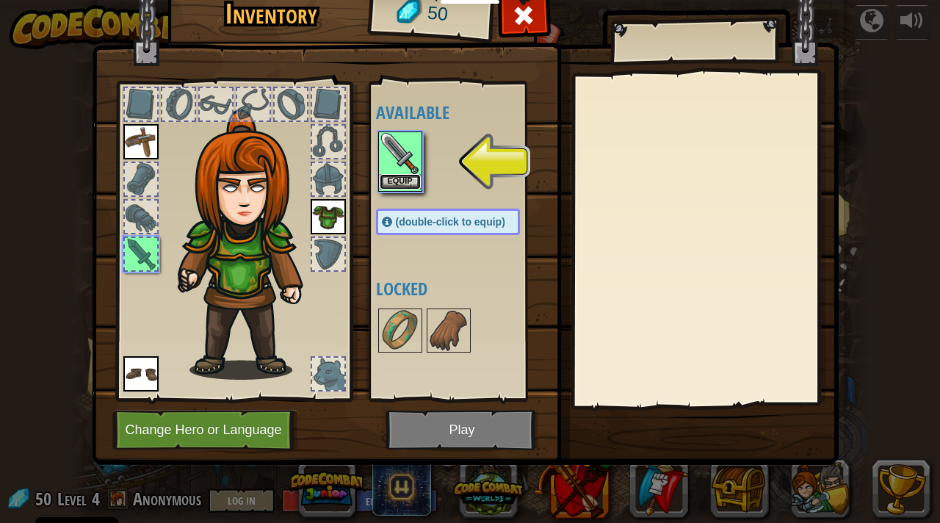
click at [409, 185] on button "Equip" at bounding box center [400, 181] width 41 height 15
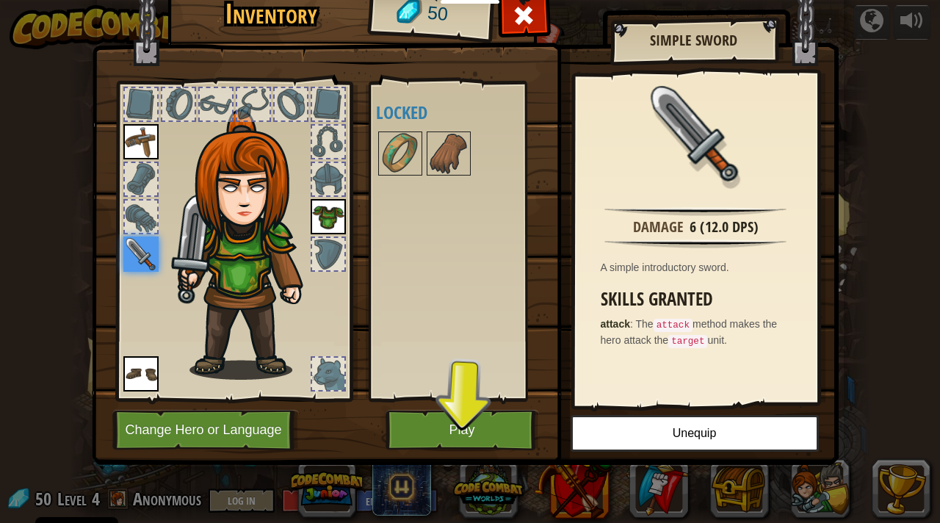
click at [125, 216] on div at bounding box center [141, 217] width 32 height 32
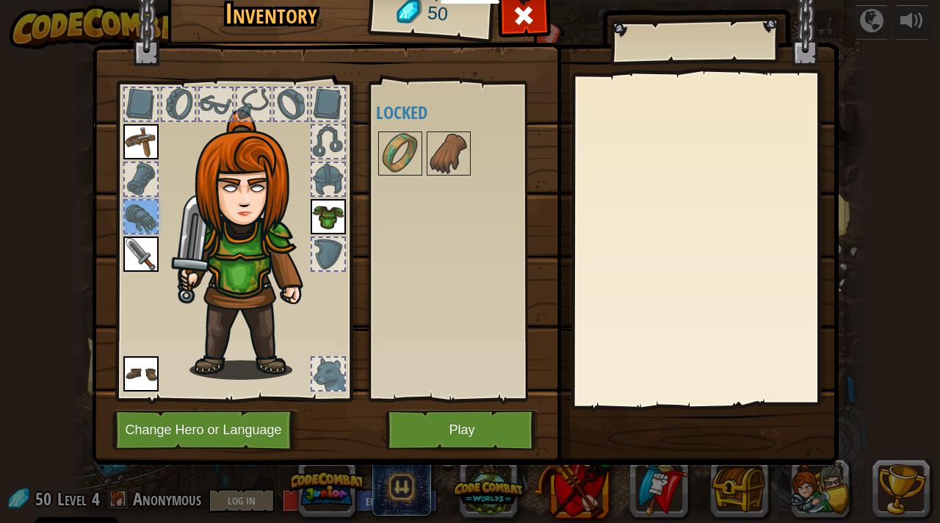
click at [147, 175] on div at bounding box center [141, 179] width 32 height 32
click at [323, 366] on div at bounding box center [328, 374] width 32 height 32
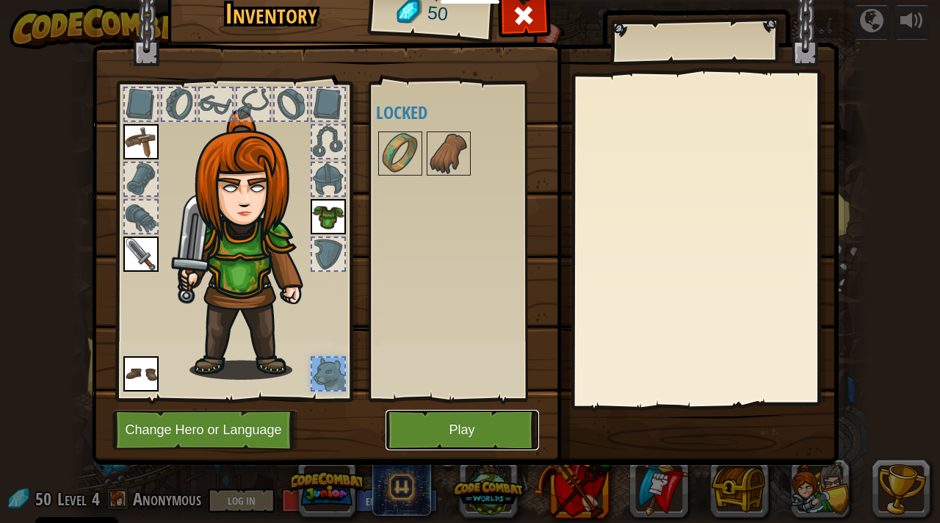
click at [431, 412] on button "Play" at bounding box center [463, 430] width 154 height 40
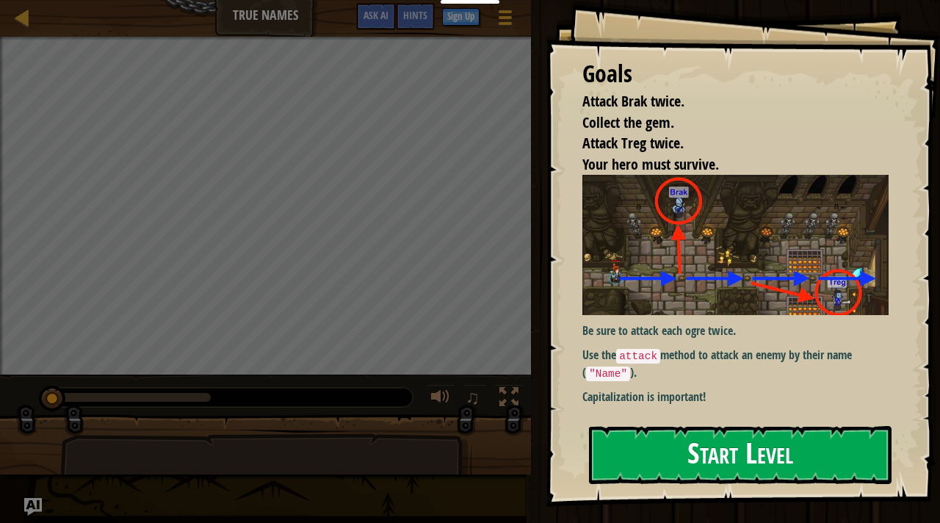
click at [624, 474] on button "Start Level" at bounding box center [740, 455] width 303 height 58
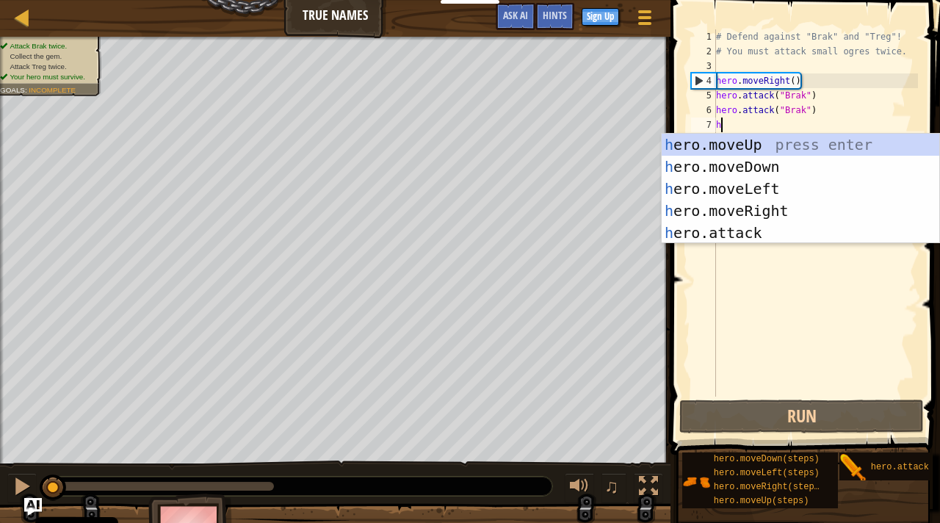
scroll to position [7, 0]
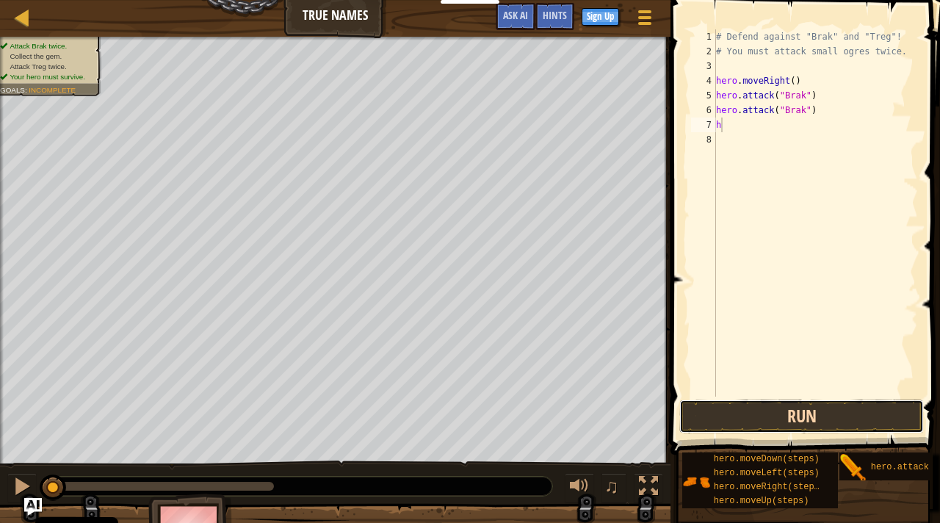
click at [754, 421] on button "Run" at bounding box center [801, 417] width 245 height 34
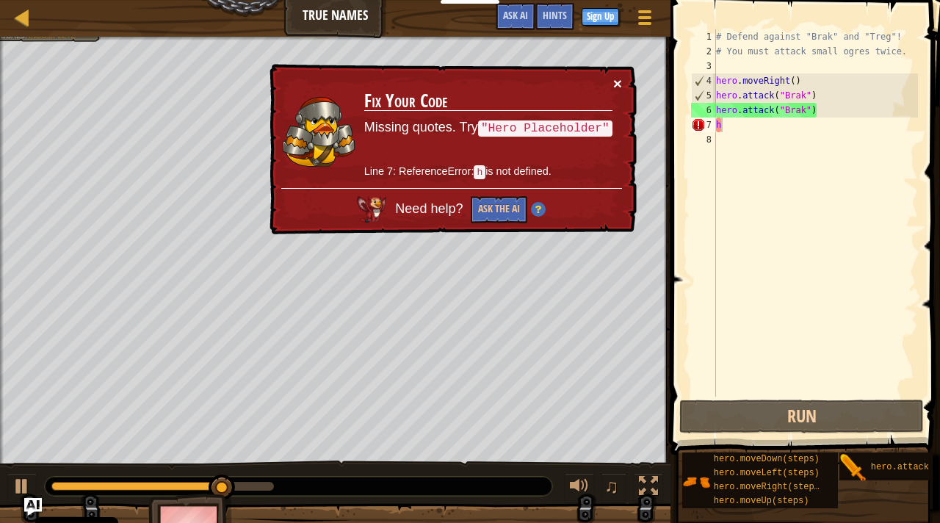
click at [620, 84] on button "×" at bounding box center [617, 83] width 9 height 15
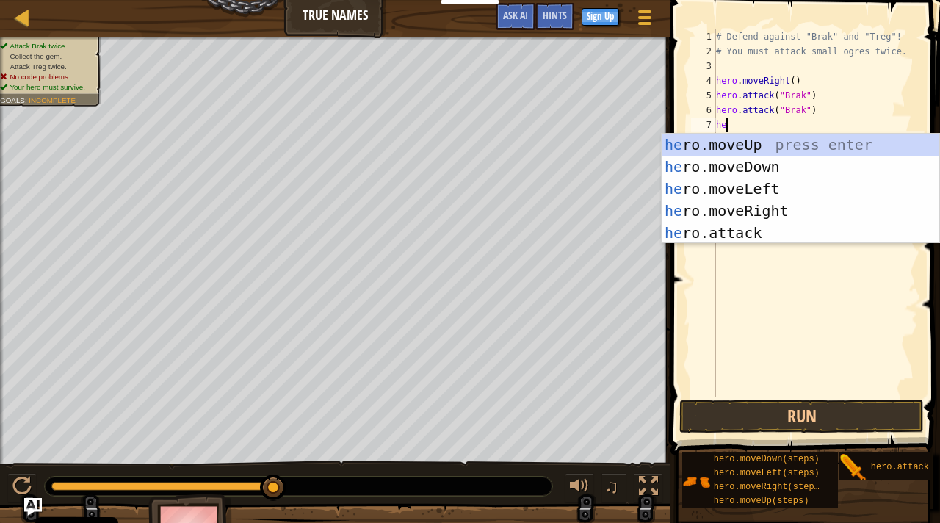
type textarea "h"
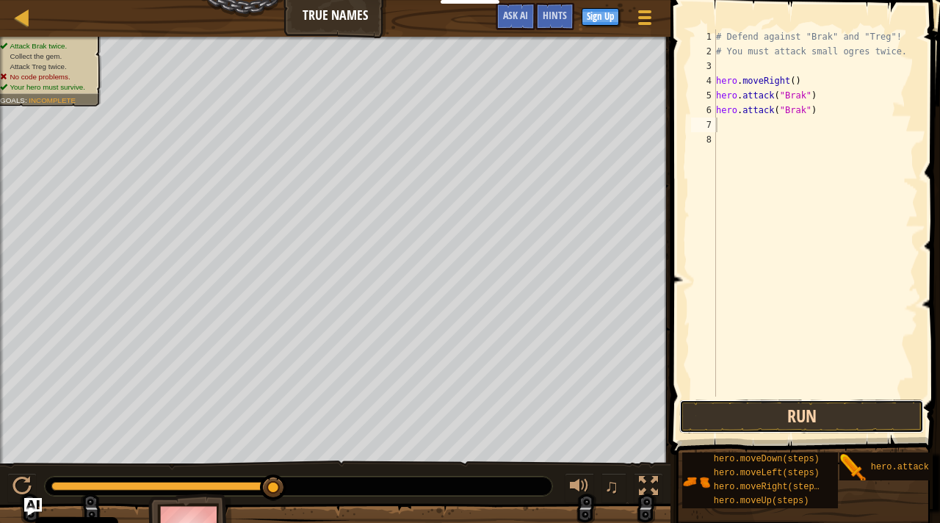
click at [790, 416] on button "Run" at bounding box center [801, 417] width 245 height 34
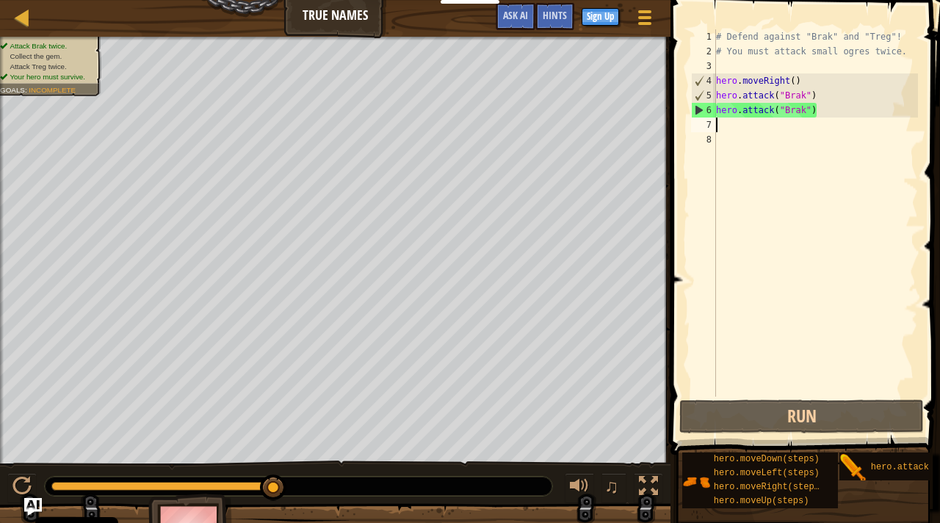
type textarea "m"
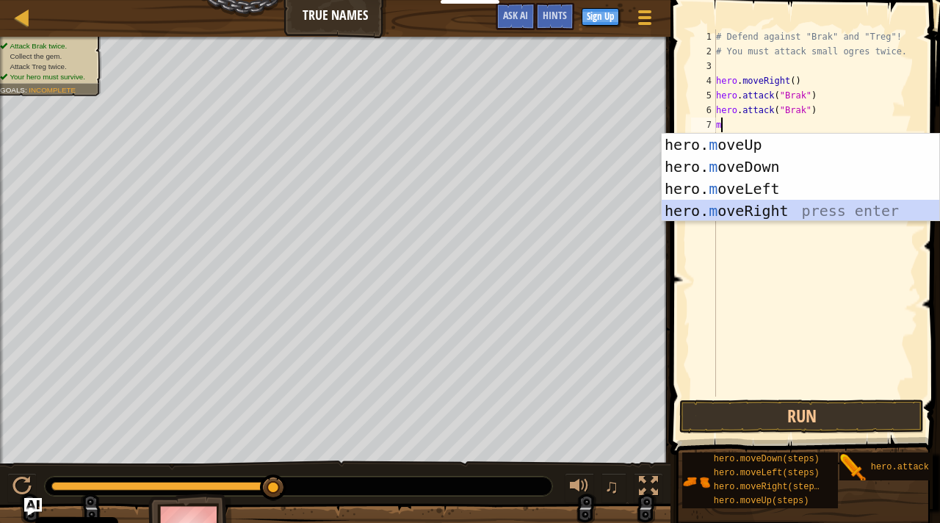
click at [752, 212] on div "hero. m oveUp press enter hero. m oveDown press enter hero. m oveLeft press ent…" at bounding box center [801, 200] width 278 height 132
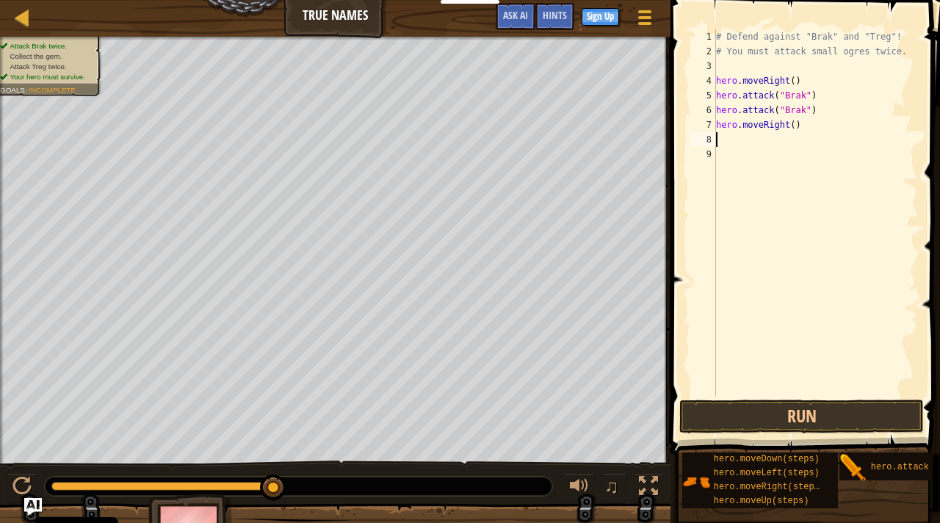
click at [796, 127] on div "# Defend against "Brak" and "Treg"! # You must attack small ogres twice. hero .…" at bounding box center [815, 227] width 205 height 397
type textarea "hero.moveRight(2)"
click at [800, 123] on div "# Defend against "Brak" and "Treg"! # You must attack small ogres twice. hero .…" at bounding box center [815, 227] width 205 height 397
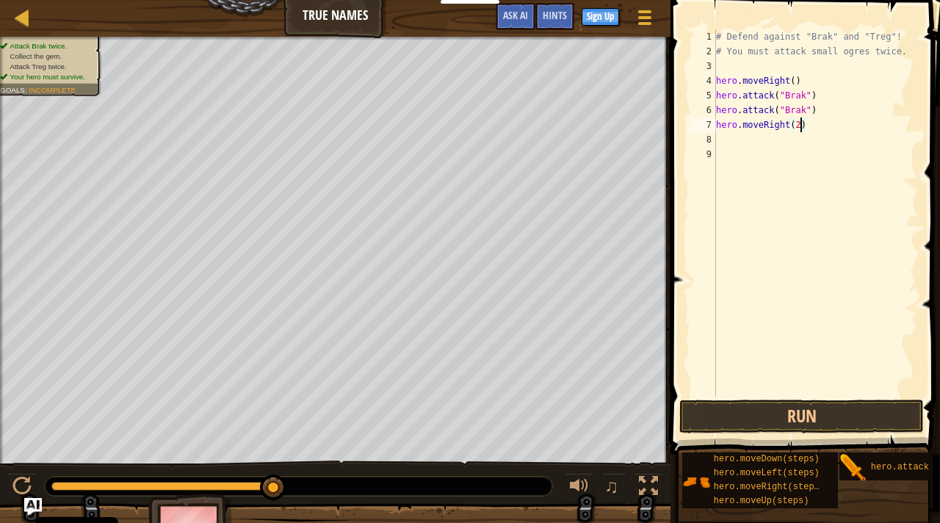
click at [749, 143] on div "# Defend against "Brak" and "Treg"! # You must attack small ogres twice. hero .…" at bounding box center [815, 227] width 205 height 397
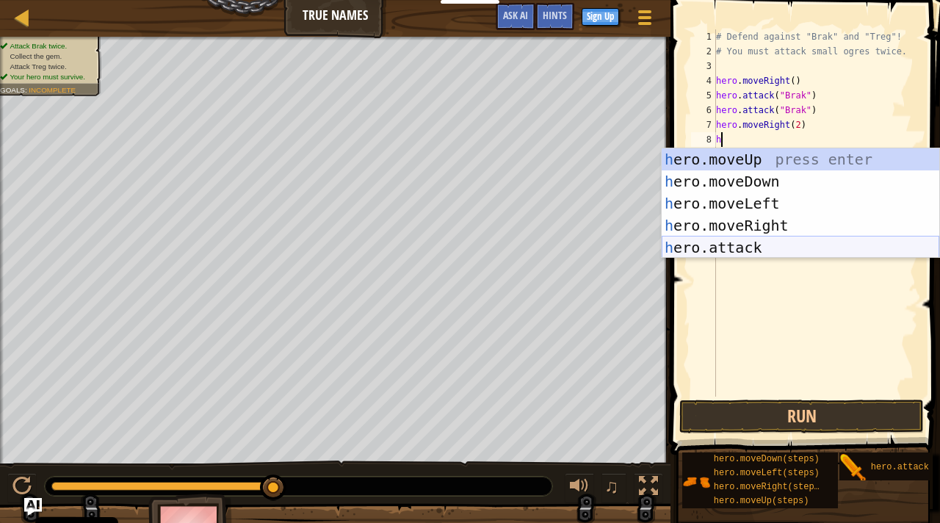
click at [782, 237] on div "h ero.moveUp press enter h ero.moveDown press enter h ero.moveLeft press enter …" at bounding box center [801, 225] width 278 height 154
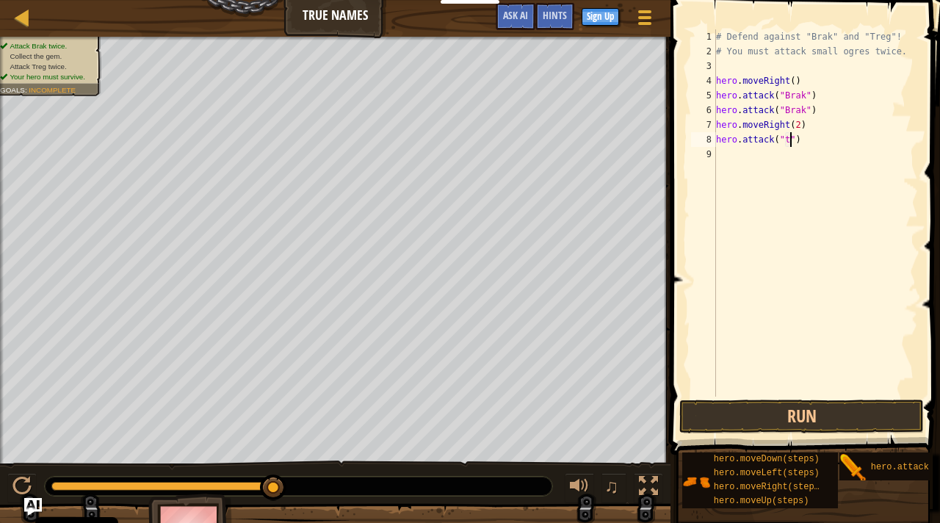
scroll to position [7, 6]
type textarea "hero.attack("treg")"
click at [731, 153] on div "# Defend against "Brak" and "Treg"! # You must attack small ogres twice. hero .…" at bounding box center [815, 227] width 205 height 397
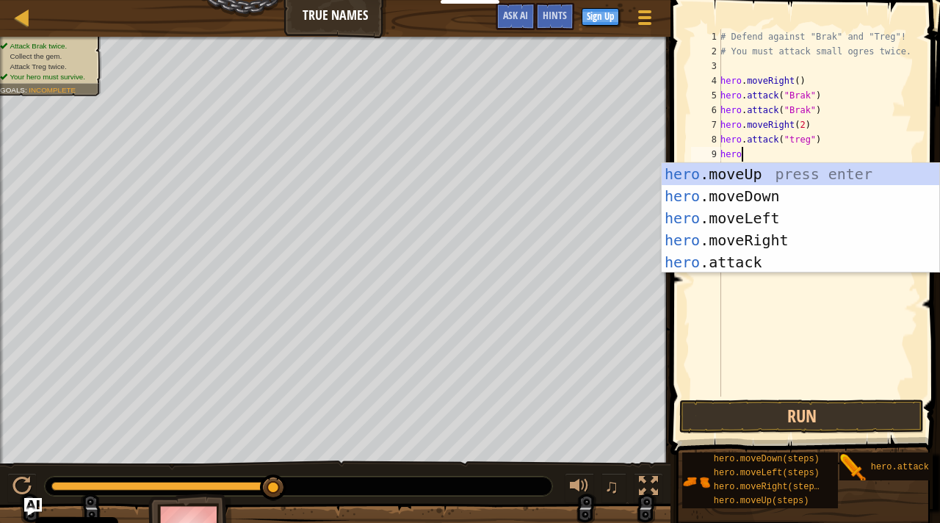
scroll to position [7, 1]
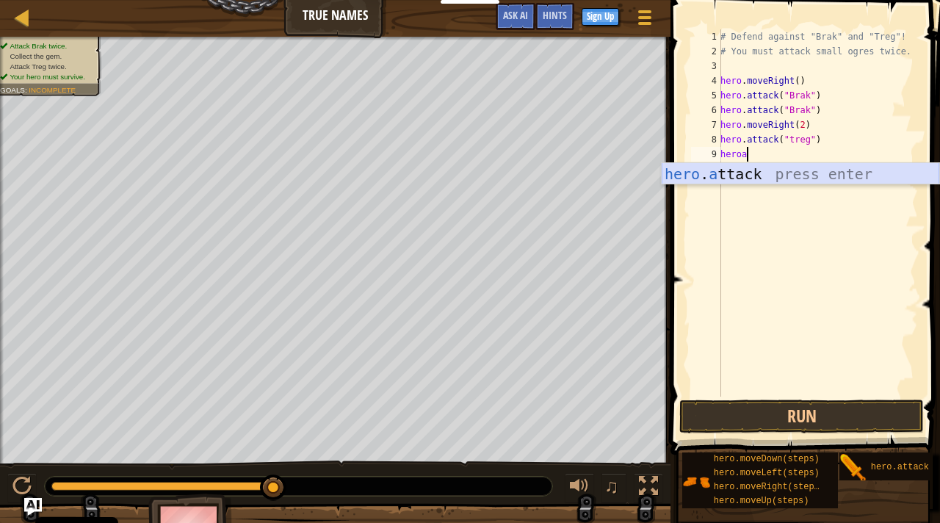
click at [744, 169] on div "hero . a ttack press enter" at bounding box center [801, 196] width 278 height 66
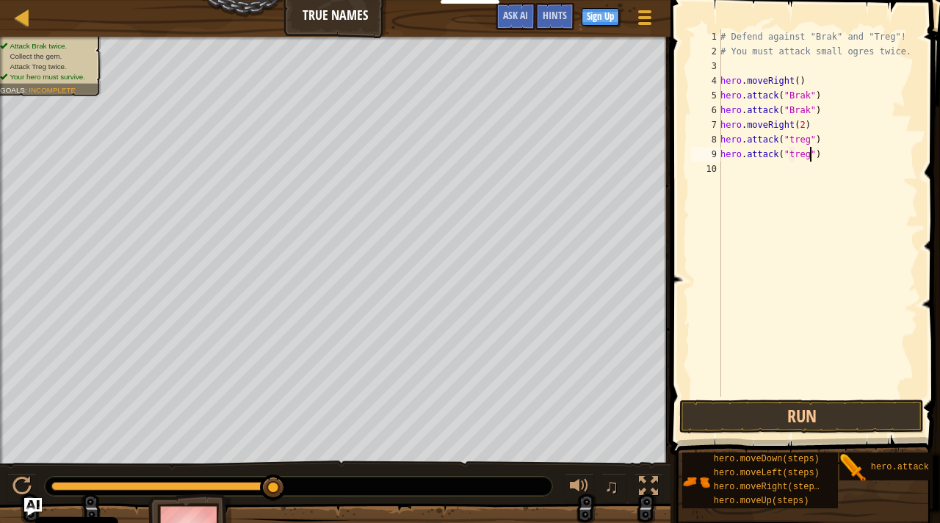
scroll to position [7, 7]
click at [787, 409] on button "Run" at bounding box center [801, 417] width 245 height 34
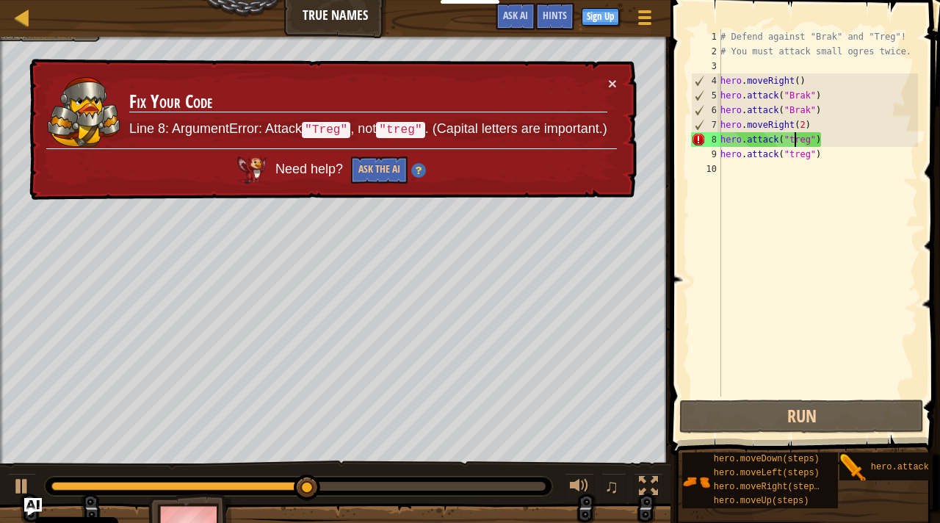
click at [795, 140] on div "# Defend against "Brak" and "Treg"! # You must attack small ogres twice. hero .…" at bounding box center [818, 227] width 201 height 397
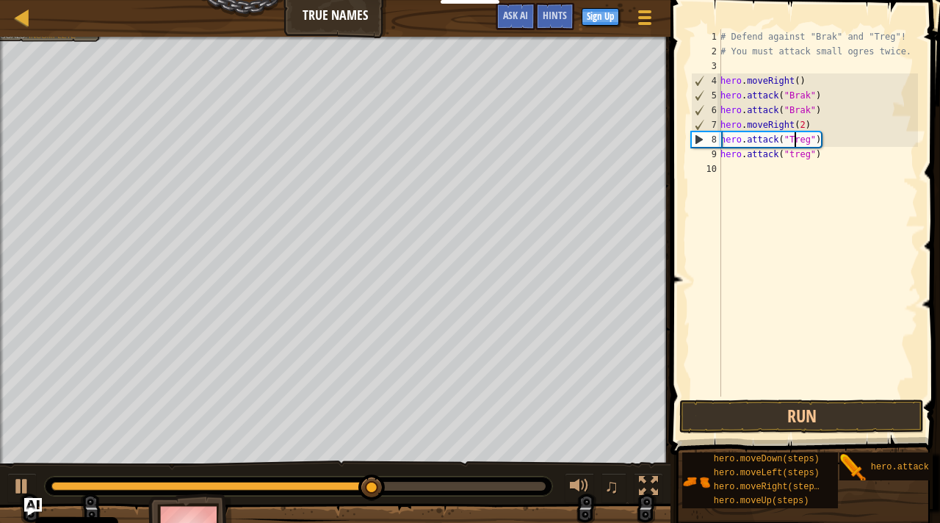
scroll to position [7, 7]
click at [796, 156] on div "# Defend against "Brak" and "Treg"! # You must attack small ogres twice. hero .…" at bounding box center [818, 227] width 201 height 397
type textarea "hero.attack("Treg")"
click at [765, 416] on button "Run" at bounding box center [801, 417] width 245 height 34
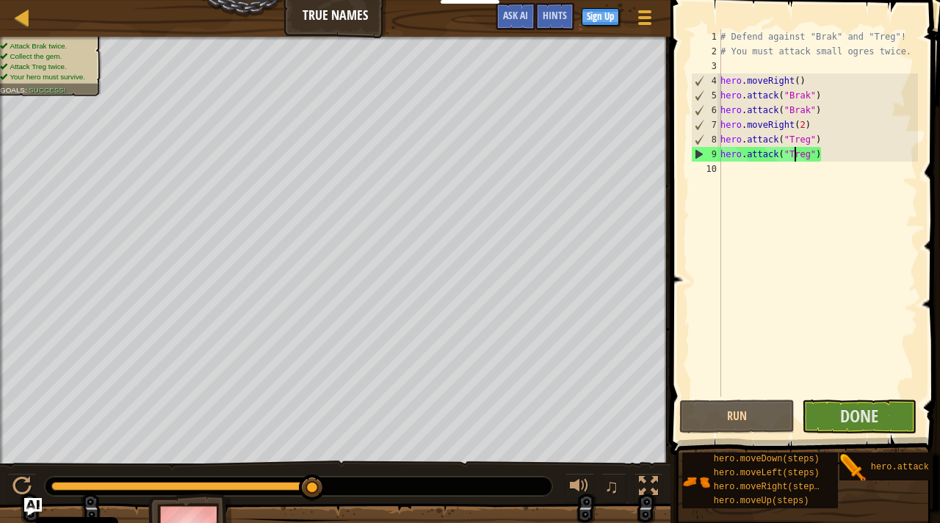
click at [737, 190] on div "# Defend against "Brak" and "Treg"! # You must attack small ogres twice. hero .…" at bounding box center [818, 227] width 201 height 397
click at [854, 425] on span "Done" at bounding box center [859, 416] width 38 height 24
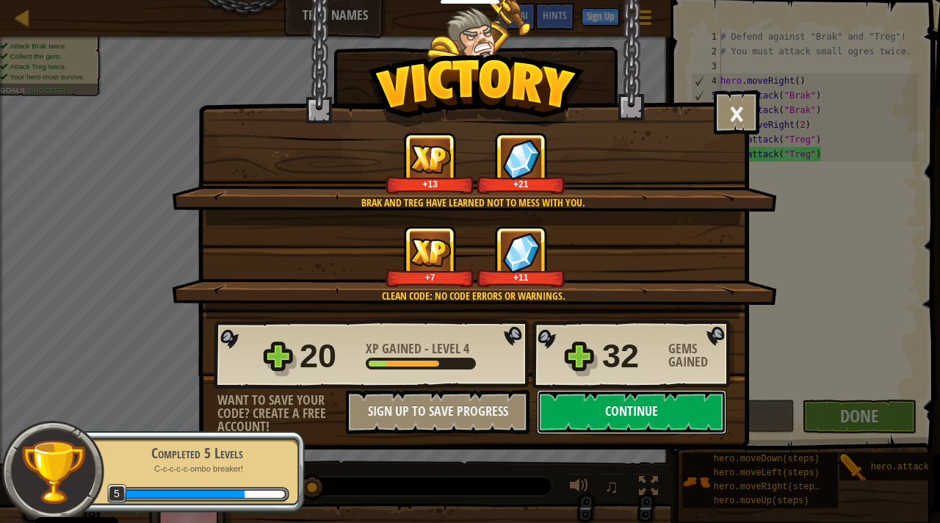
click at [688, 412] on button "Continue" at bounding box center [632, 412] width 190 height 44
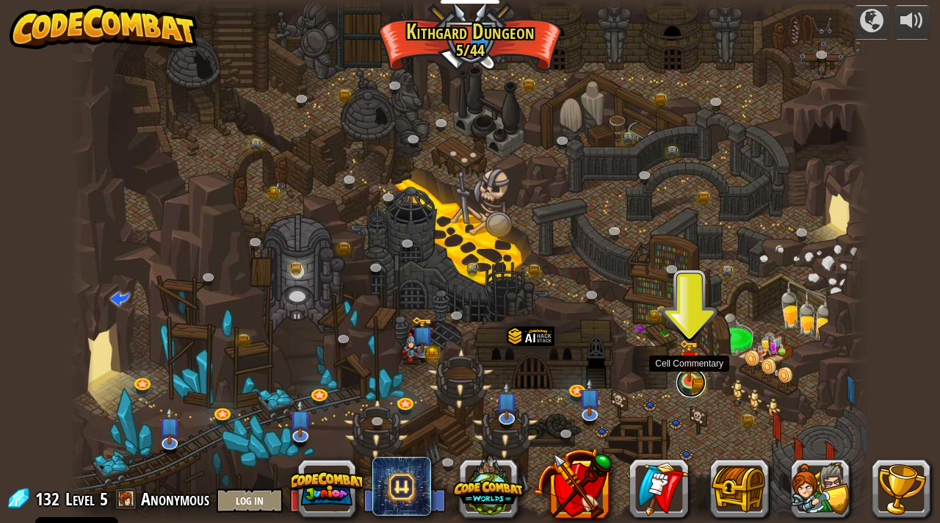
click at [693, 385] on link at bounding box center [691, 382] width 29 height 29
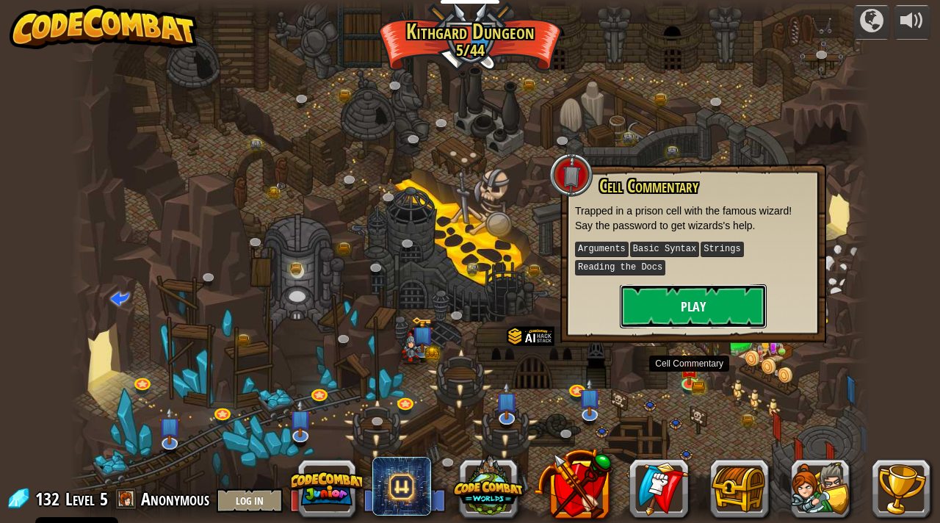
click at [702, 291] on button "Play" at bounding box center [693, 306] width 147 height 44
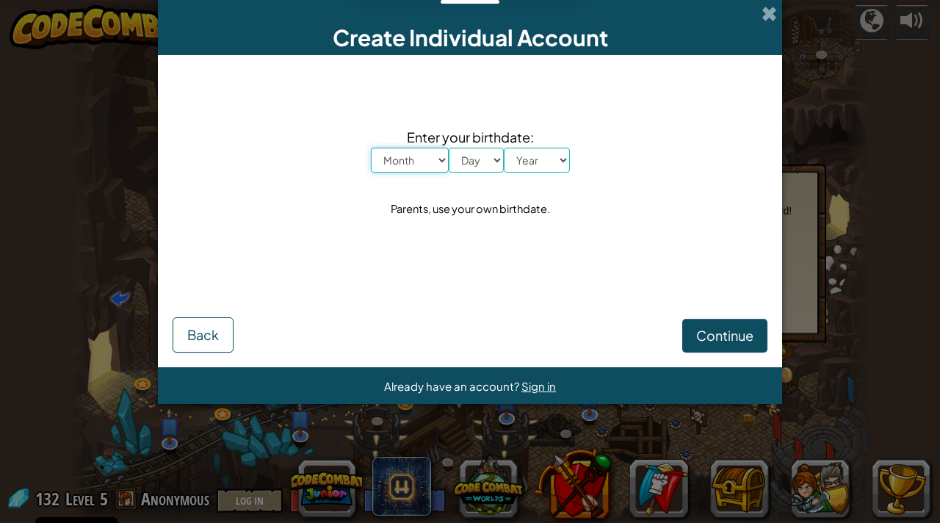
click at [437, 155] on select "Month January February March April May June July August September October Novem…" at bounding box center [410, 160] width 78 height 25
click at [420, 153] on select "Month January February March April May June July August September October Novem…" at bounding box center [410, 160] width 78 height 25
select select "12"
click at [495, 152] on select "Day 1 2 3 4 5 6 7 8 9 10 11 12 13 14 15 16 17 18 19 20 21 22 23 24 25 26 27 28 …" at bounding box center [476, 160] width 55 height 25
click at [566, 151] on select "Year [DATE] 2024 2023 2022 2021 2020 2019 2018 2017 2016 2015 2014 2013 2012 20…" at bounding box center [537, 160] width 66 height 25
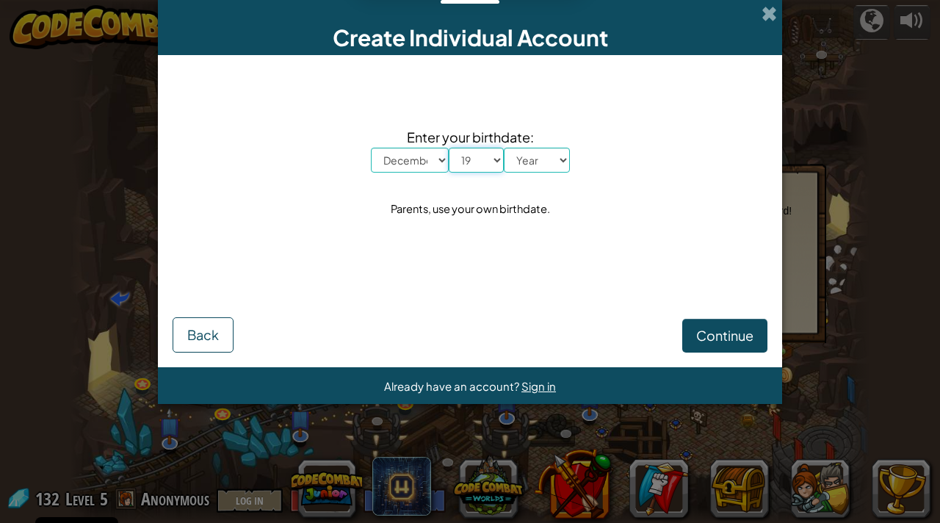
click at [477, 165] on select "Day 1 2 3 4 5 6 7 8 9 10 11 12 13 14 15 16 17 18 19 20 21 22 23 24 25 26 27 28 …" at bounding box center [476, 160] width 55 height 25
select select "21"
click at [545, 150] on select "Year [DATE] 2024 2023 2022 2021 2020 2019 2018 2017 2016 2015 2014 2013 2012 20…" at bounding box center [537, 160] width 66 height 25
select select "2010"
click at [721, 331] on span "Continue" at bounding box center [724, 335] width 57 height 17
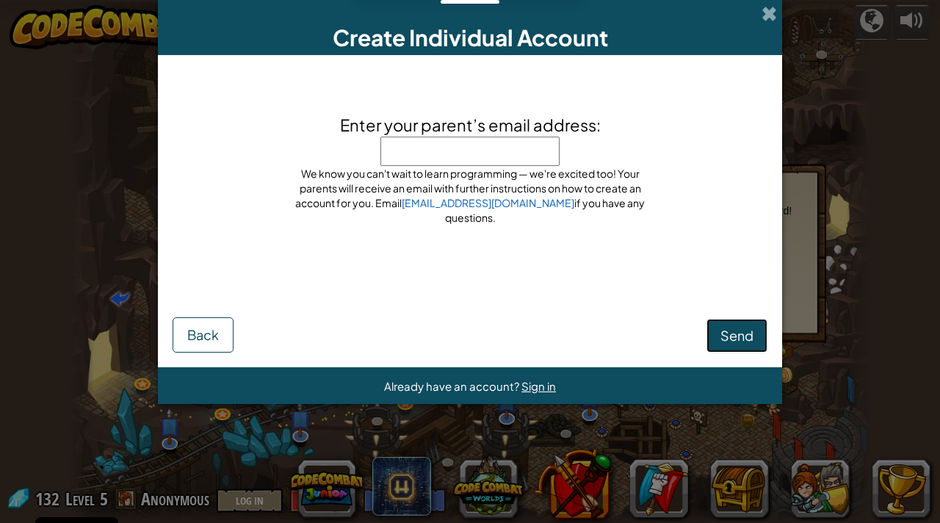
click at [721, 331] on span "Send" at bounding box center [737, 335] width 33 height 17
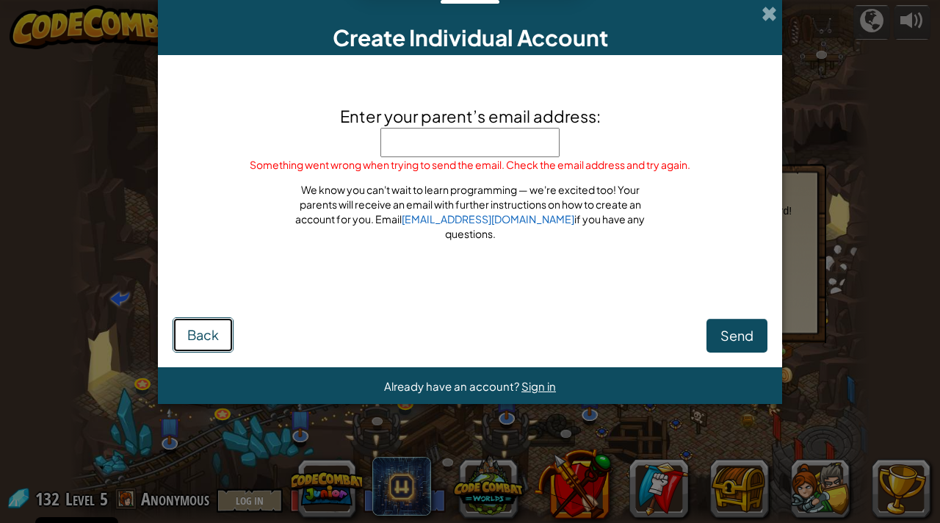
click at [190, 332] on span "Back" at bounding box center [203, 334] width 32 height 17
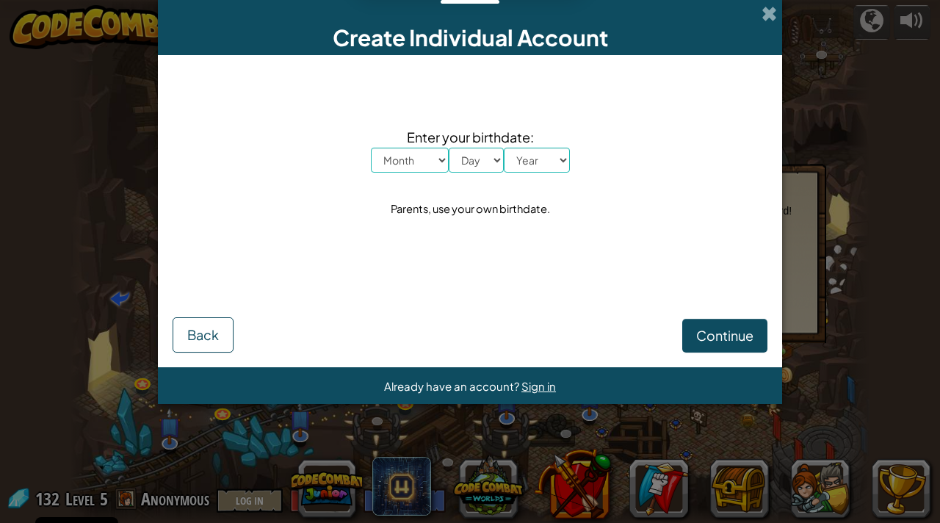
click at [777, 15] on div "Create Individual Account" at bounding box center [470, 27] width 624 height 55
click at [777, 13] on div "Create Individual Account" at bounding box center [470, 27] width 624 height 55
click at [762, 19] on span at bounding box center [769, 13] width 15 height 15
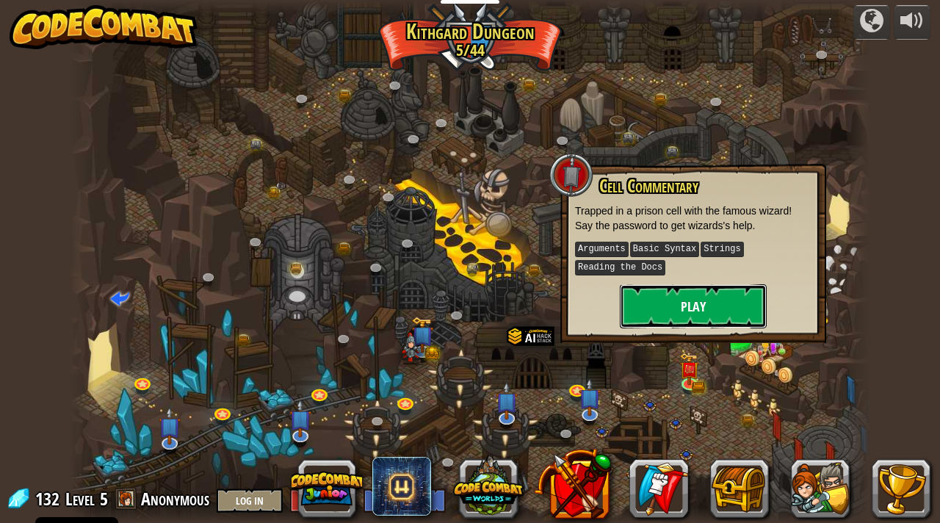
click at [702, 306] on button "Play" at bounding box center [693, 306] width 147 height 44
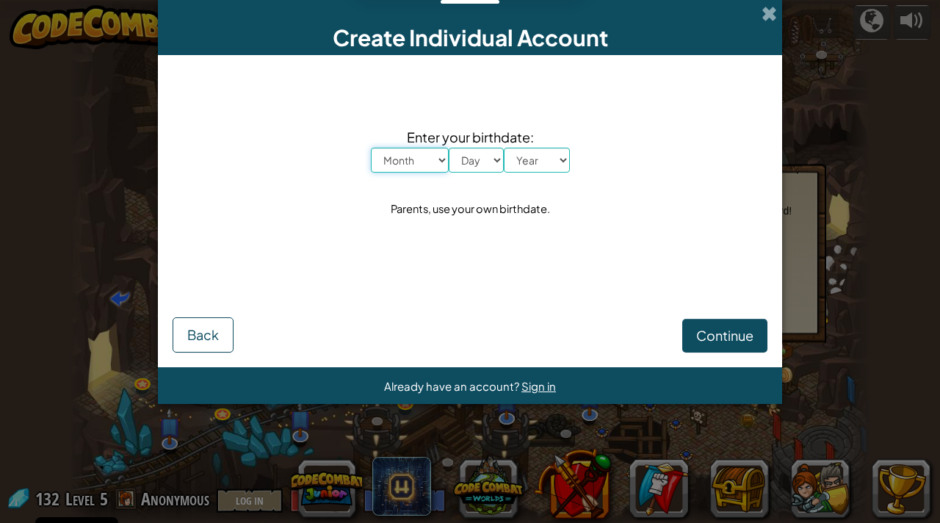
click at [447, 166] on select "Month January February March April May June July August September October Novem…" at bounding box center [410, 160] width 78 height 25
select select "5"
click at [486, 166] on select "Day 1 2 3 4 5 6 7 8 9 10 11 12 13 14 15 16 17 18 19 20 21 22 23 24 25 26 27 28 …" at bounding box center [476, 160] width 55 height 25
select select "10"
click at [560, 160] on select "Year [DATE] 2024 2023 2022 2021 2020 2019 2018 2017 2016 2015 2014 2013 2012 20…" at bounding box center [537, 160] width 66 height 25
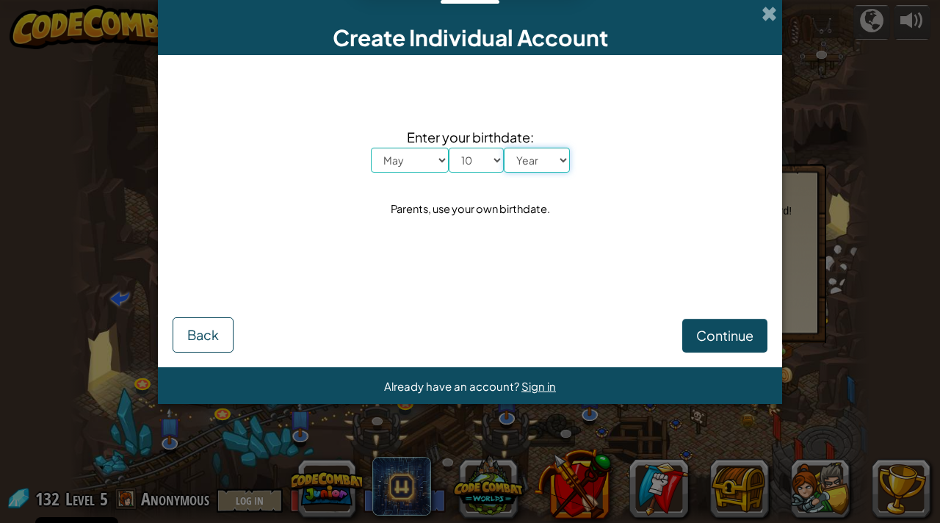
select select "1998"
click at [716, 337] on span "Continue" at bounding box center [724, 335] width 57 height 17
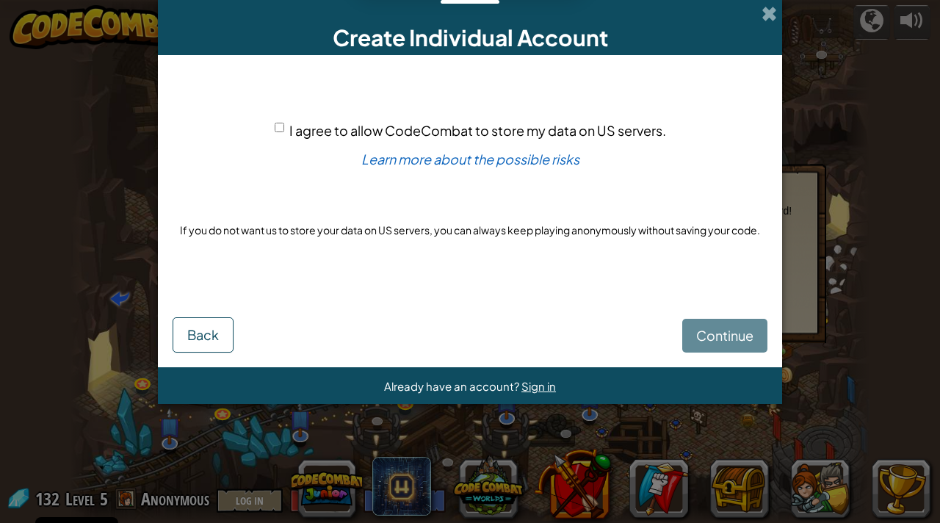
click at [275, 127] on input "I agree to allow CodeCombat to store my data on US servers." at bounding box center [280, 128] width 10 height 10
checkbox input "true"
click at [743, 325] on button "Continue" at bounding box center [724, 336] width 85 height 34
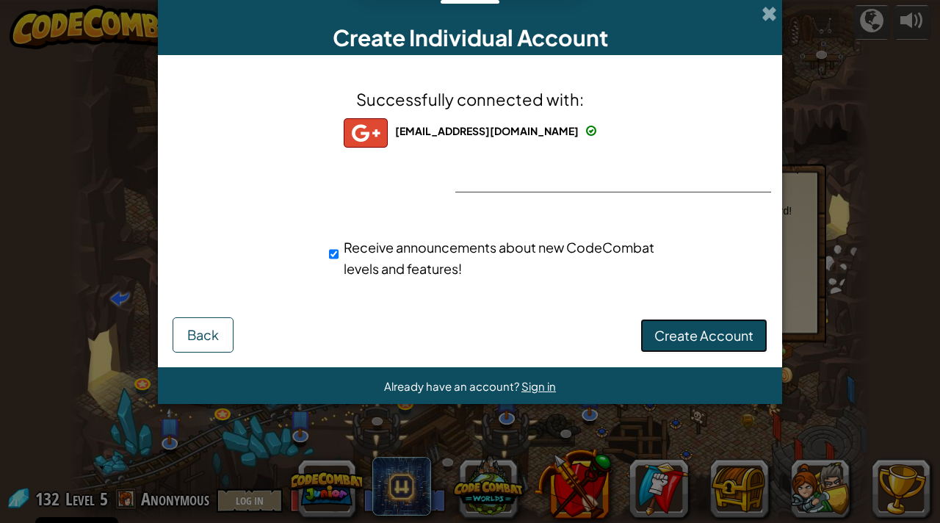
click at [682, 320] on button "Create Account" at bounding box center [704, 336] width 127 height 34
click at [685, 331] on button "Create Account" at bounding box center [704, 336] width 127 height 34
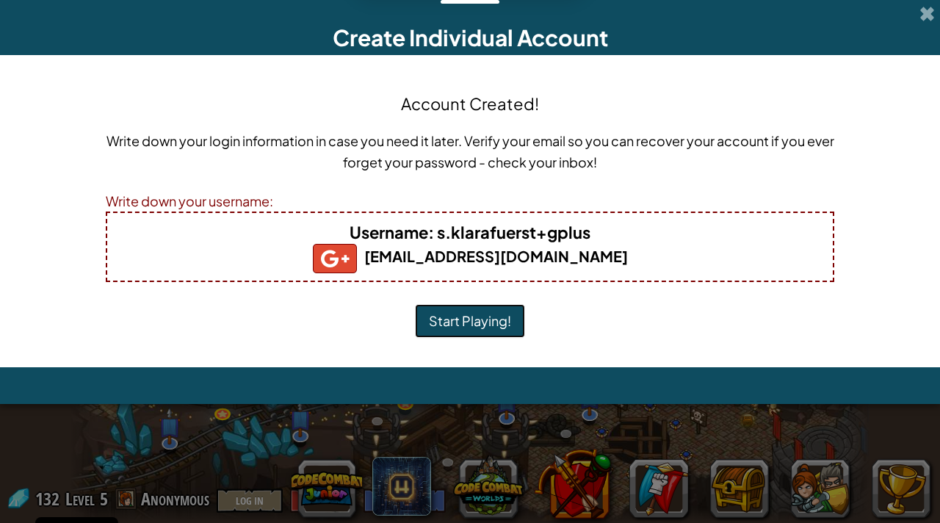
click at [494, 329] on button "Start Playing!" at bounding box center [470, 321] width 110 height 34
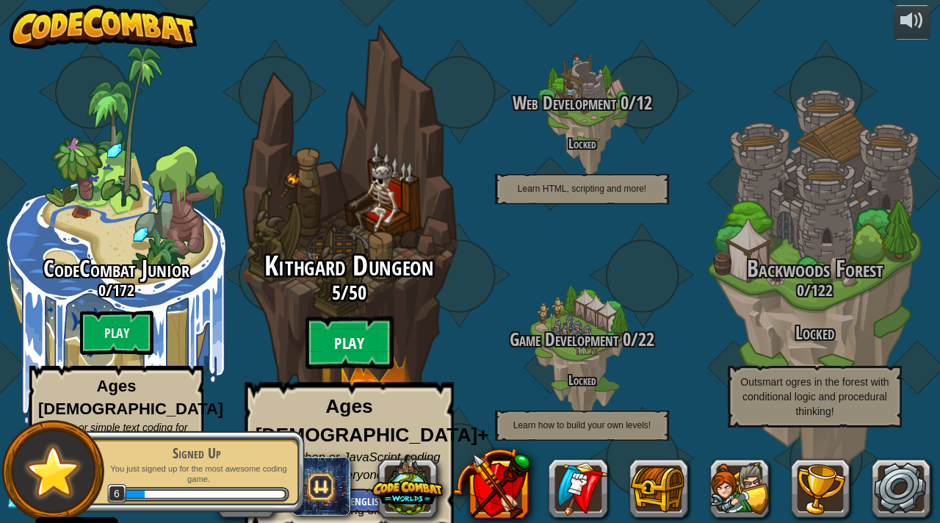
click at [360, 350] on btn "Play" at bounding box center [350, 343] width 88 height 53
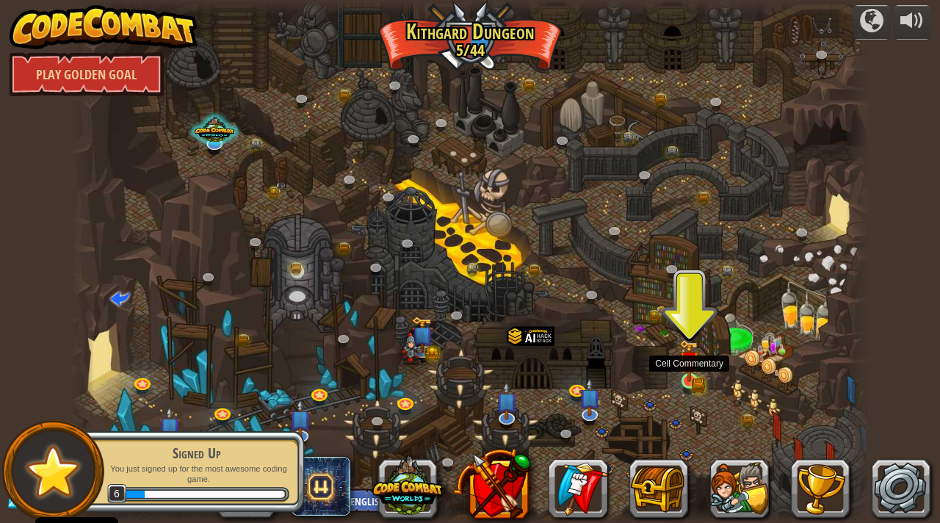
click at [680, 381] on img at bounding box center [689, 360] width 20 height 43
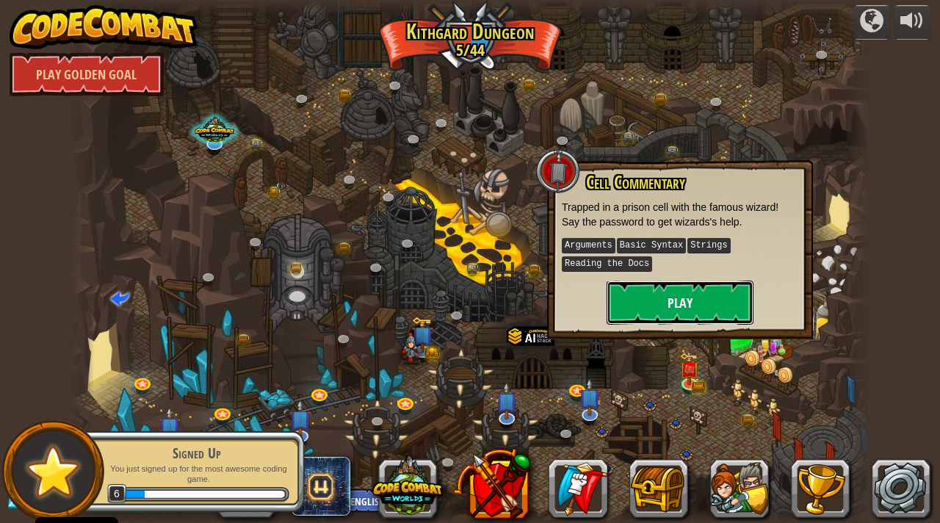
click at [668, 305] on button "Play" at bounding box center [680, 303] width 147 height 44
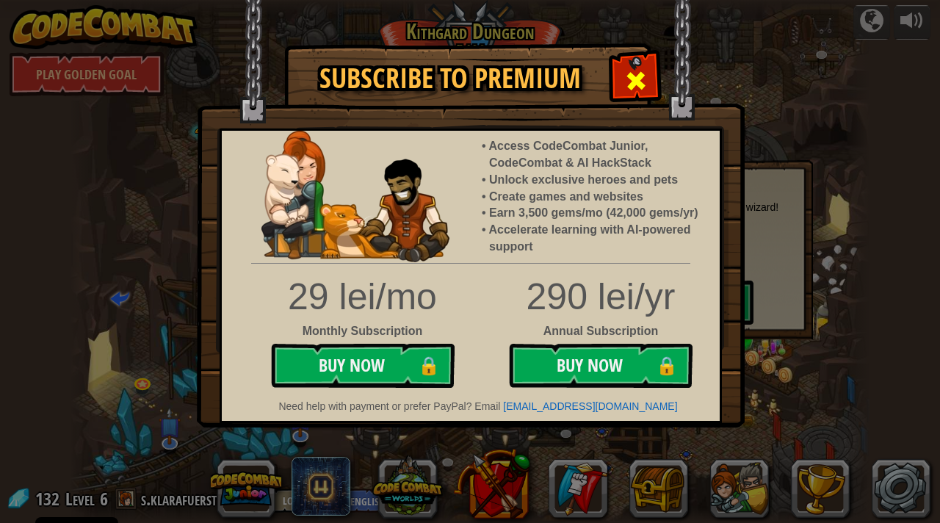
click at [646, 74] on span at bounding box center [636, 81] width 24 height 24
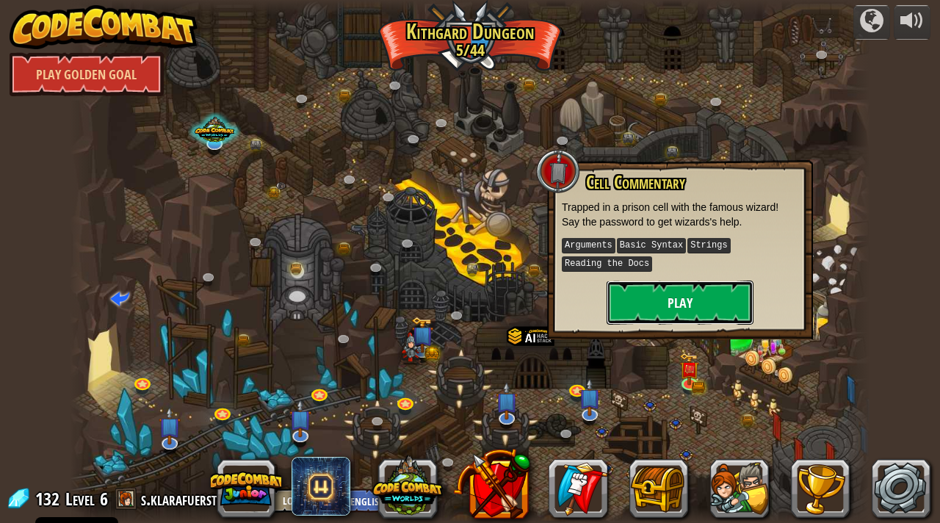
click at [674, 302] on button "Play" at bounding box center [680, 303] width 147 height 44
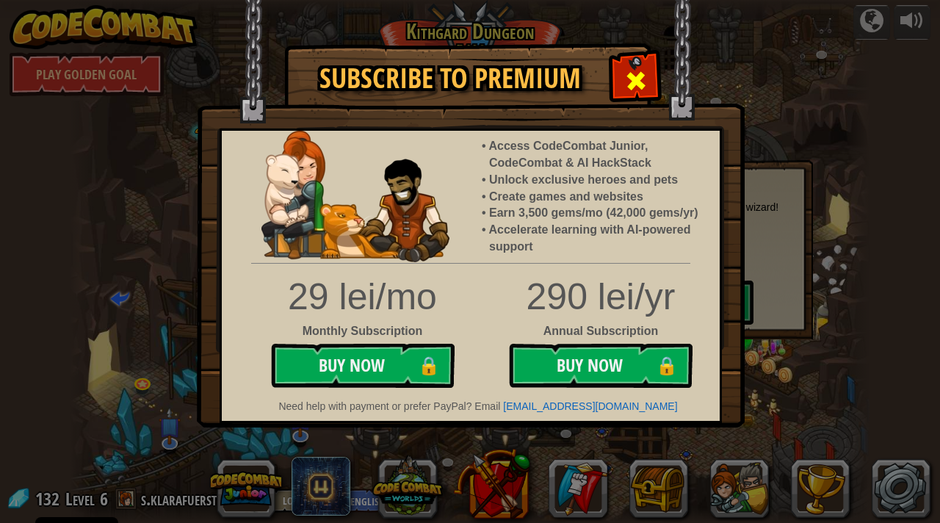
click at [638, 79] on span at bounding box center [636, 81] width 24 height 24
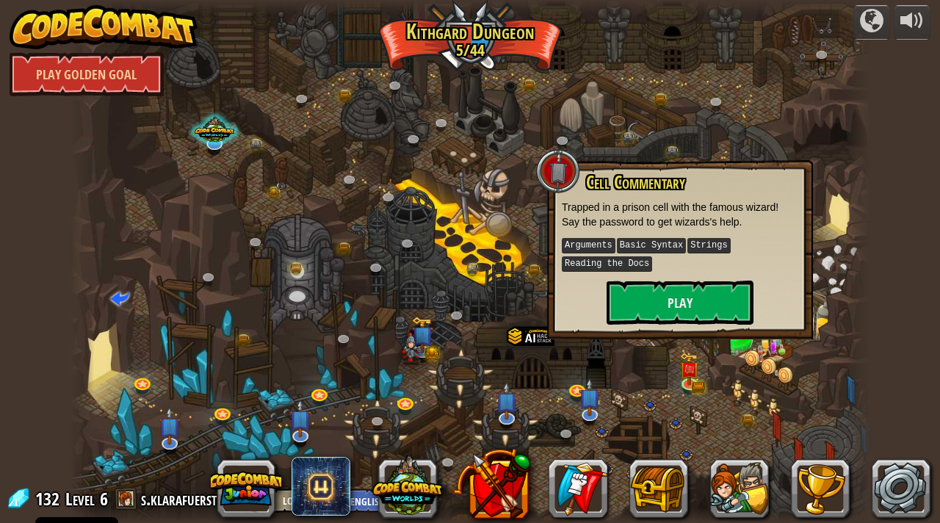
click at [681, 327] on div "Cell Commentary Trapped in a prison cell with the famous wizard! Say the passwo…" at bounding box center [680, 249] width 266 height 179
click at [610, 363] on div at bounding box center [470, 261] width 800 height 523
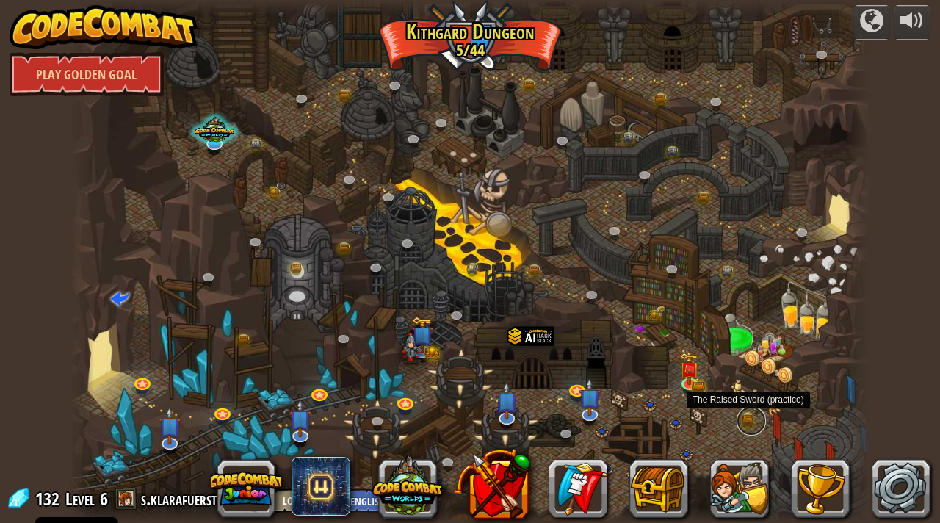
click at [750, 419] on link at bounding box center [751, 420] width 29 height 29
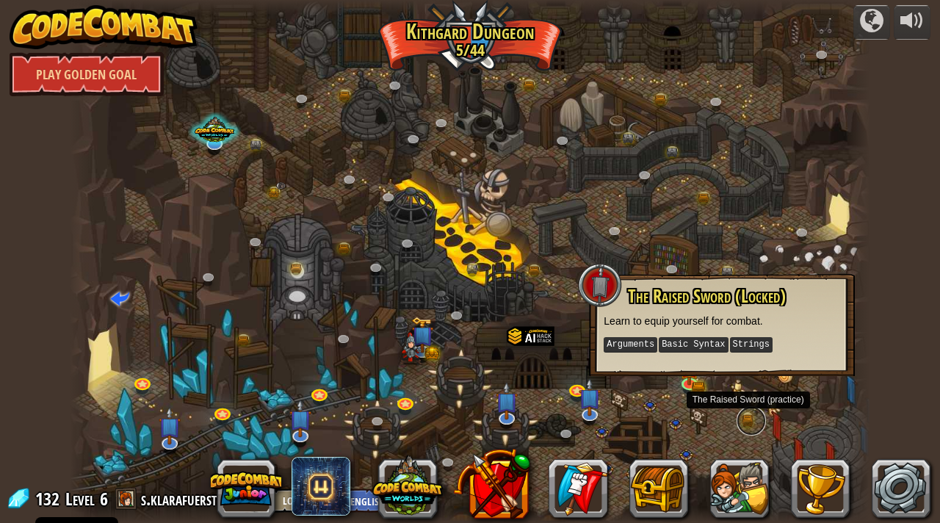
click at [752, 421] on link at bounding box center [751, 420] width 29 height 29
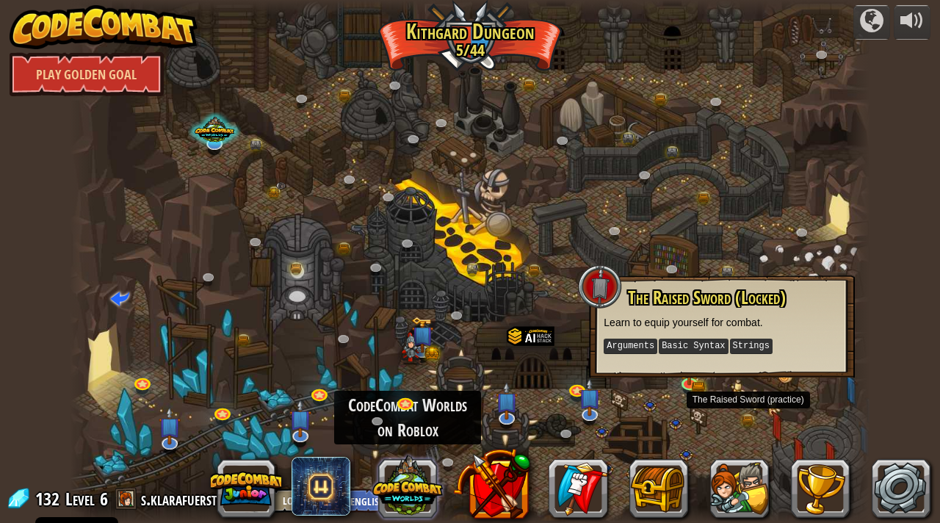
click at [411, 477] on button at bounding box center [407, 485] width 71 height 71
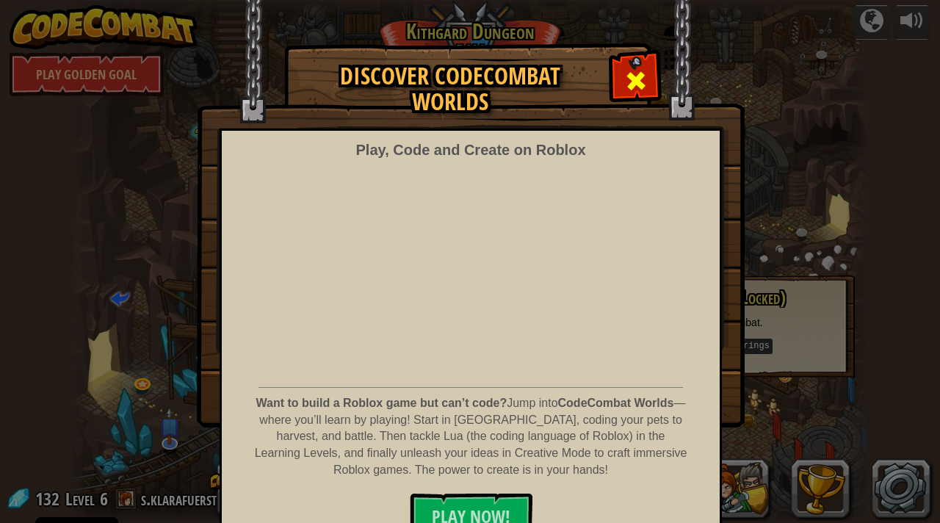
click at [639, 70] on span at bounding box center [636, 81] width 24 height 24
